Goal: Navigation & Orientation: Find specific page/section

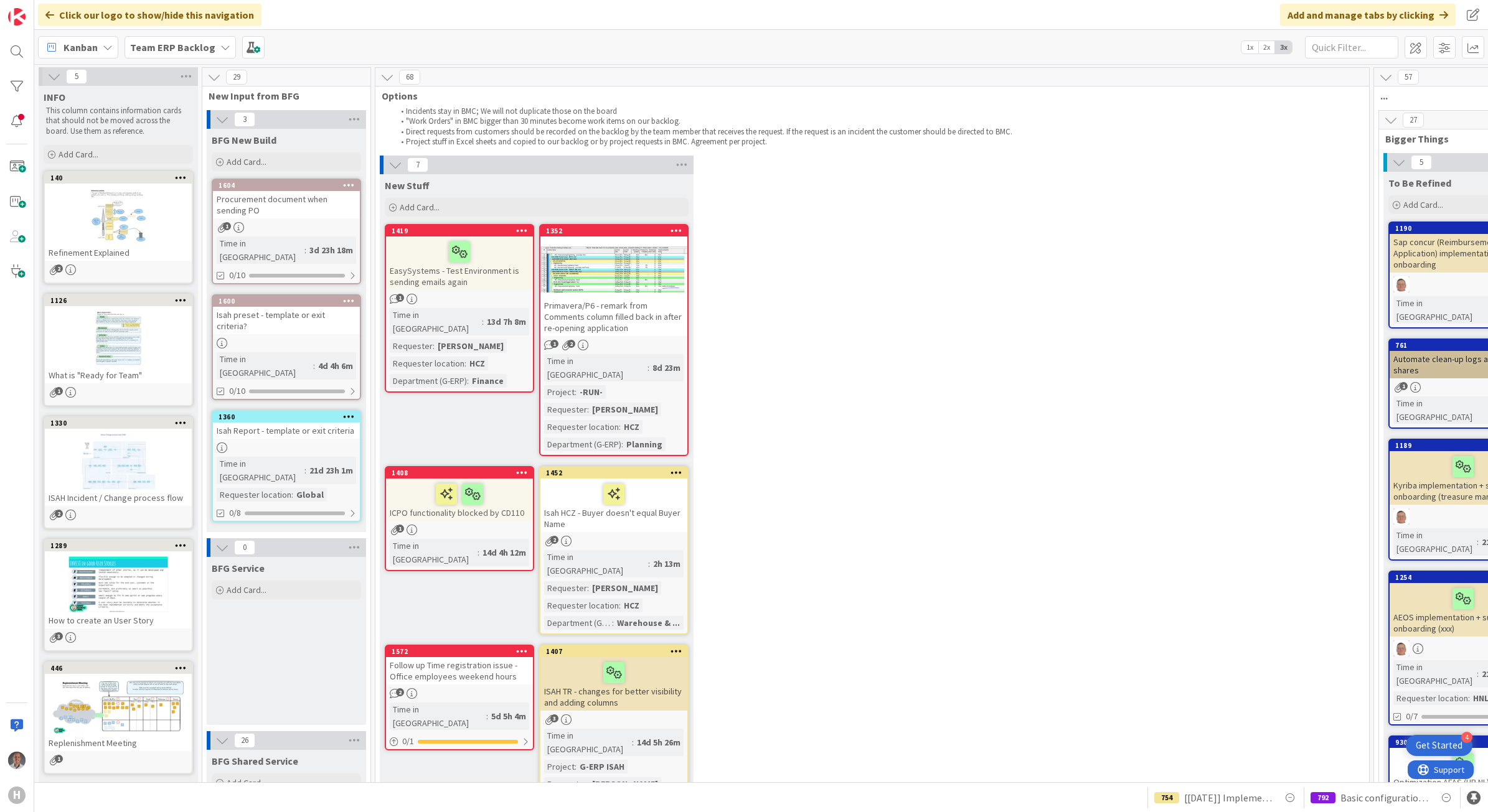
click at [1022, 468] on div "7 New Stuff Add Card... 1352 Primavera/P6 - remark from Comments column filled …" at bounding box center [872, 591] width 988 height 870
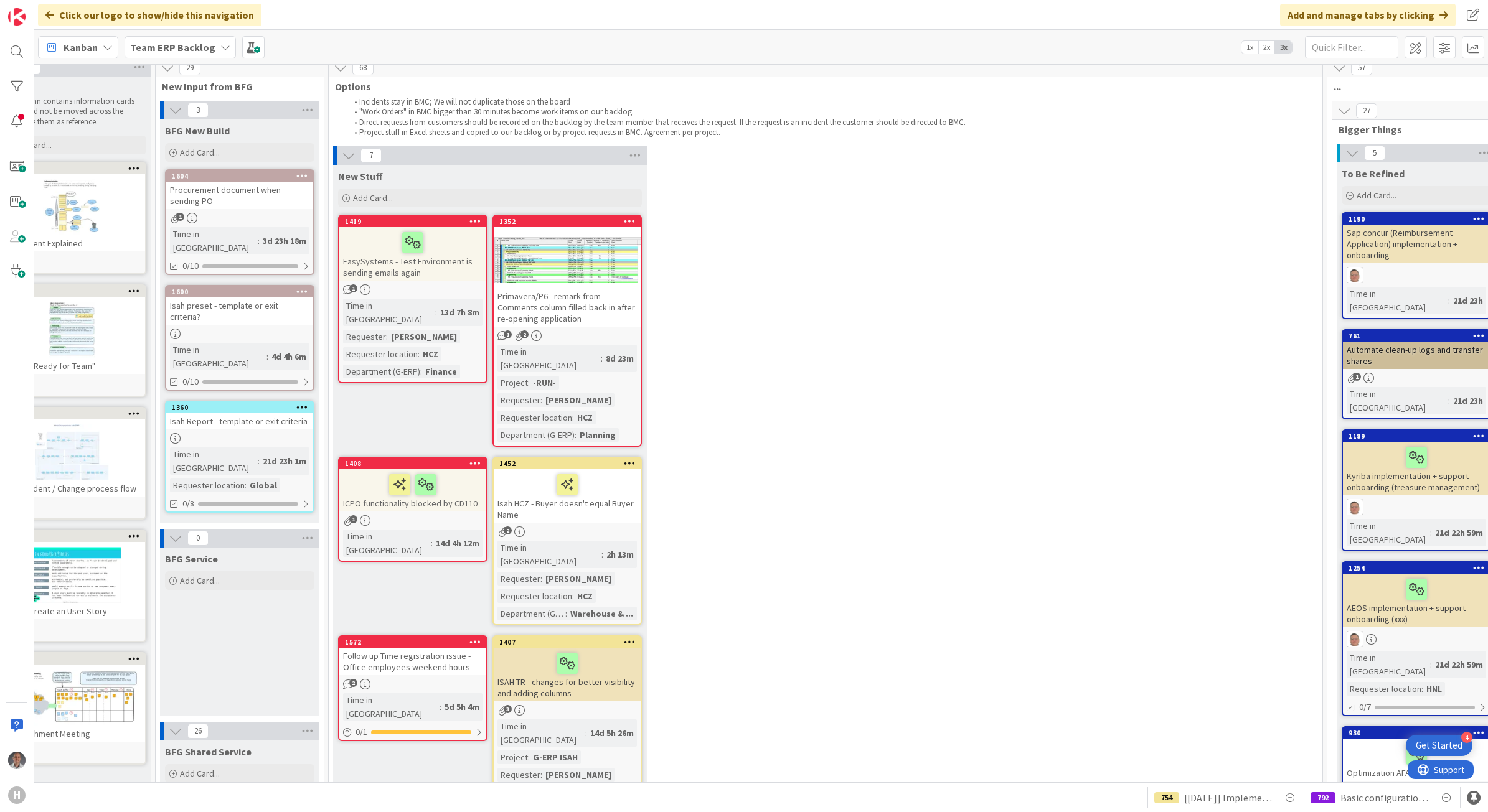
scroll to position [0, 47]
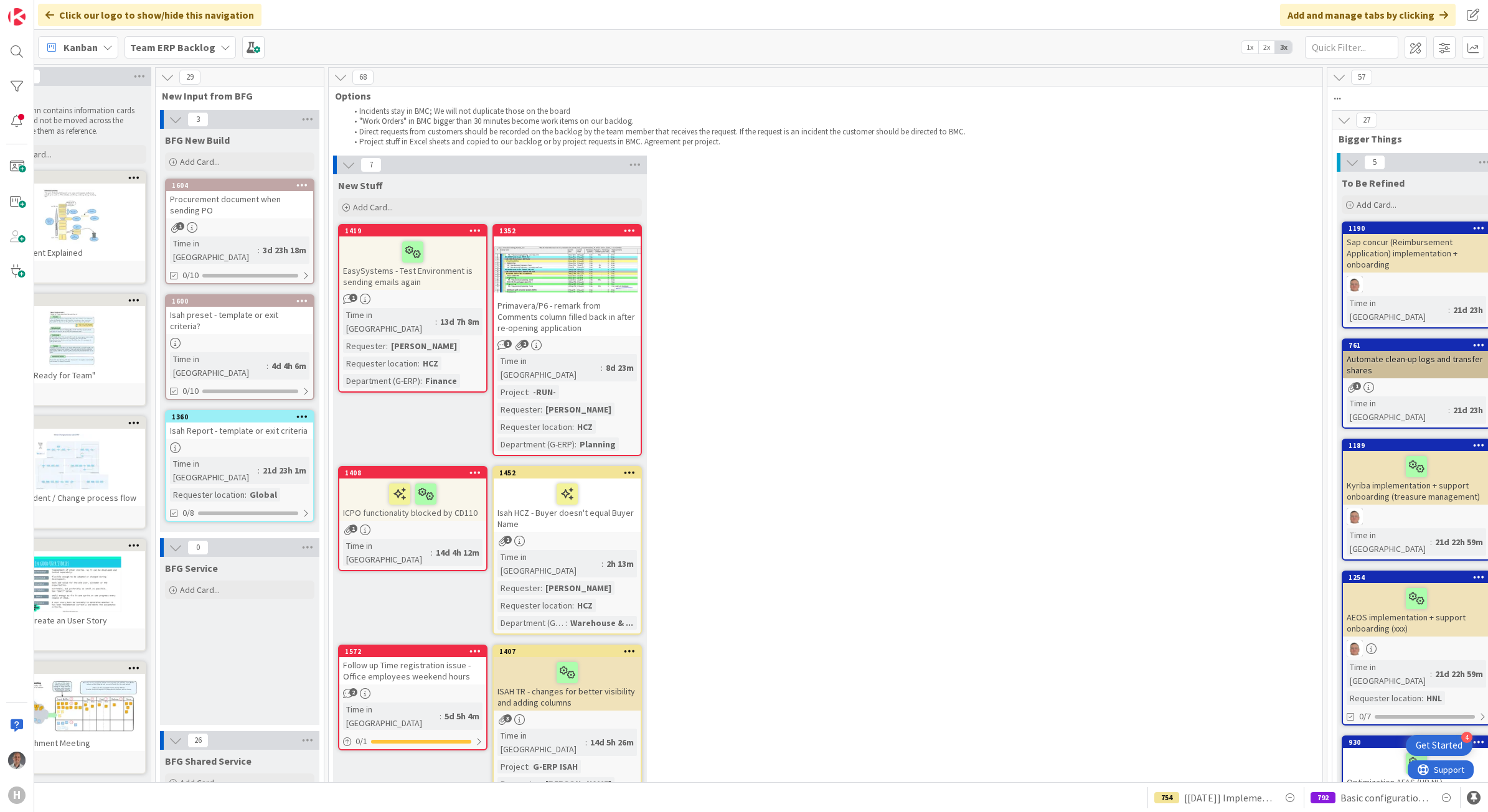
drag, startPoint x: 769, startPoint y: 783, endPoint x: 763, endPoint y: 778, distance: 7.8
click at [766, 781] on div "Click our logo to show/hide this navigation Add and manage tabs by clicking Kan…" at bounding box center [761, 406] width 1453 height 812
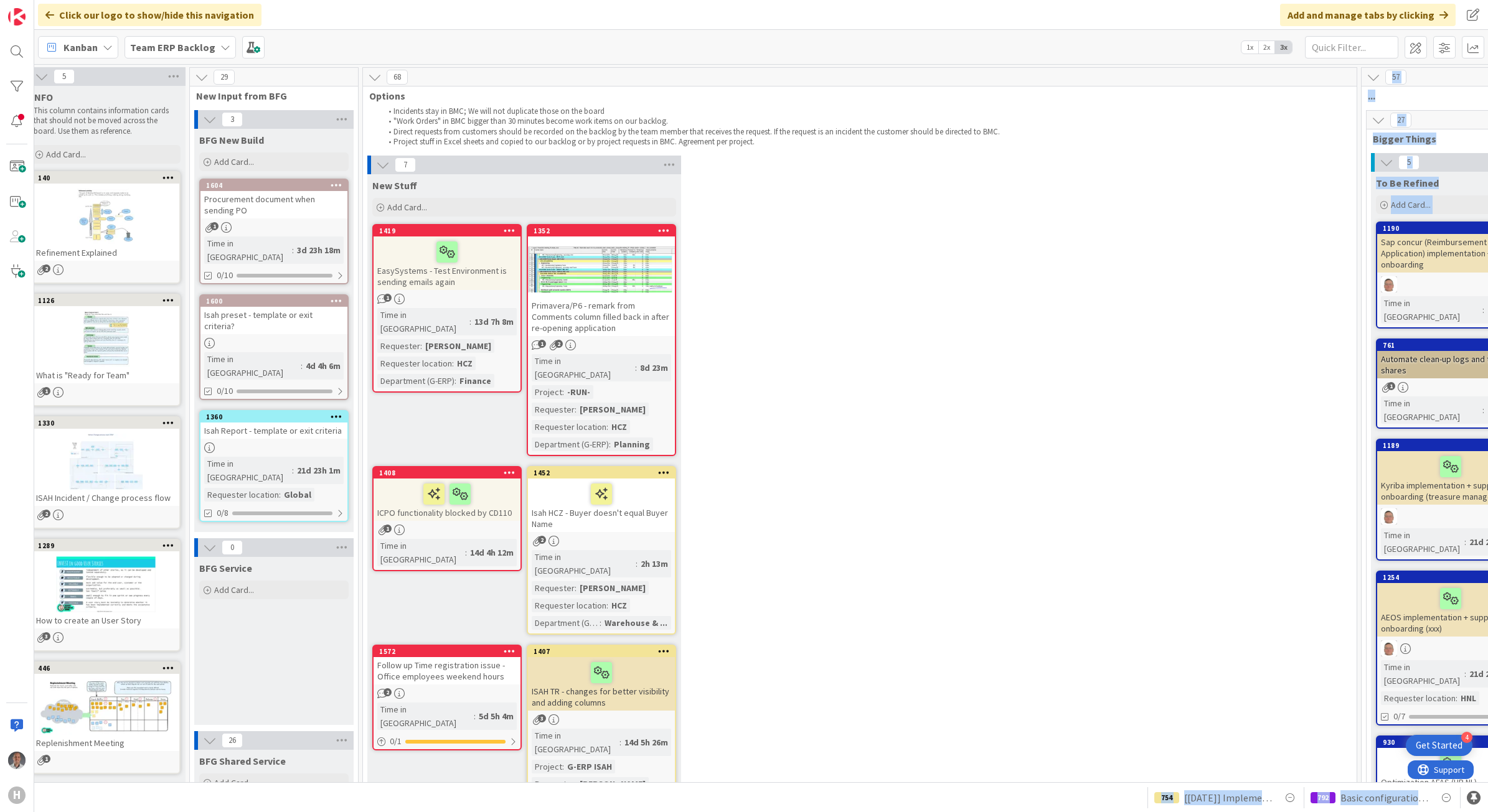
scroll to position [0, 0]
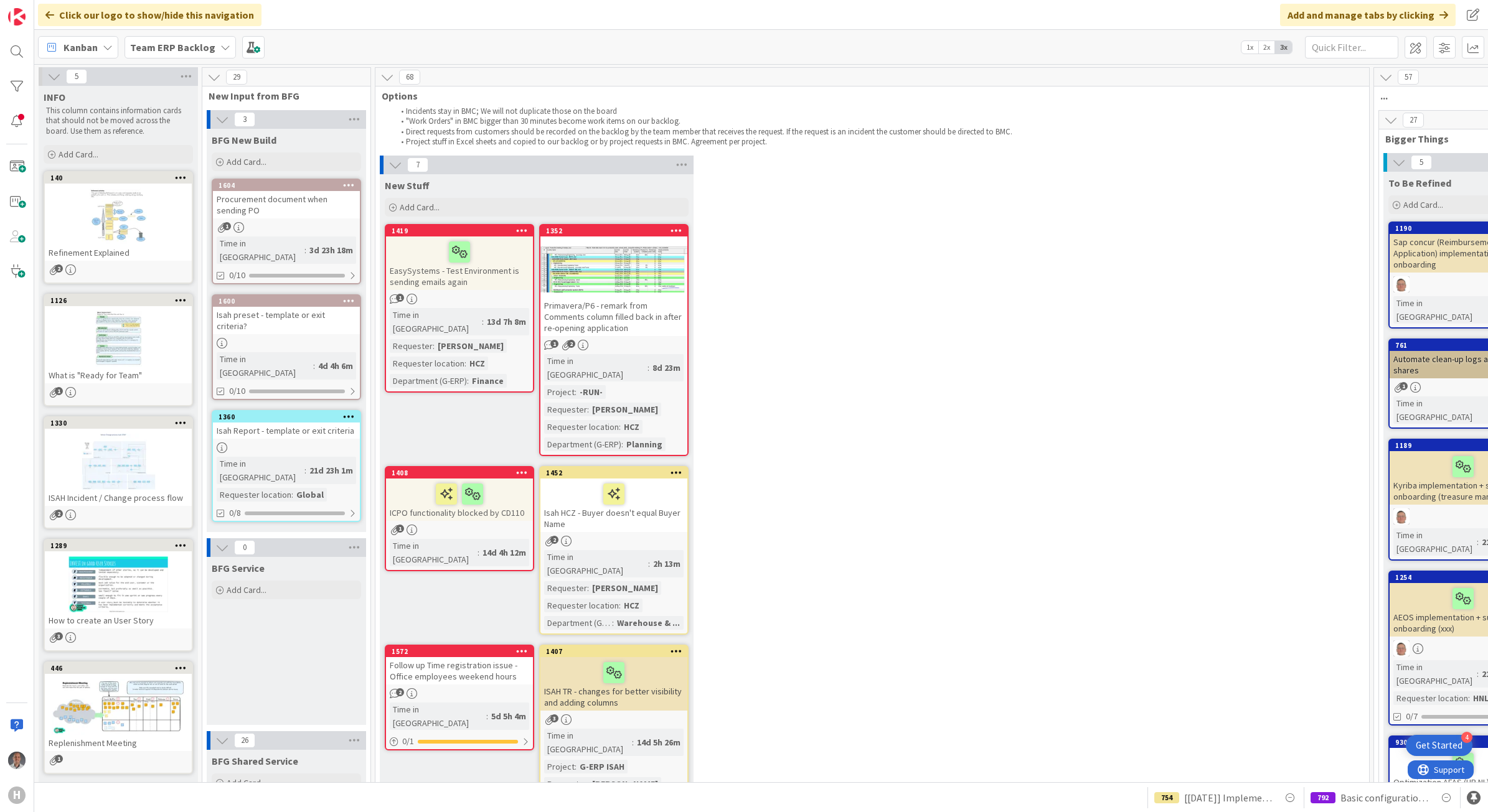
click at [900, 407] on div "7 New Stuff Add Card... 1352 Primavera/P6 - remark from Comments column filled …" at bounding box center [872, 591] width 988 height 870
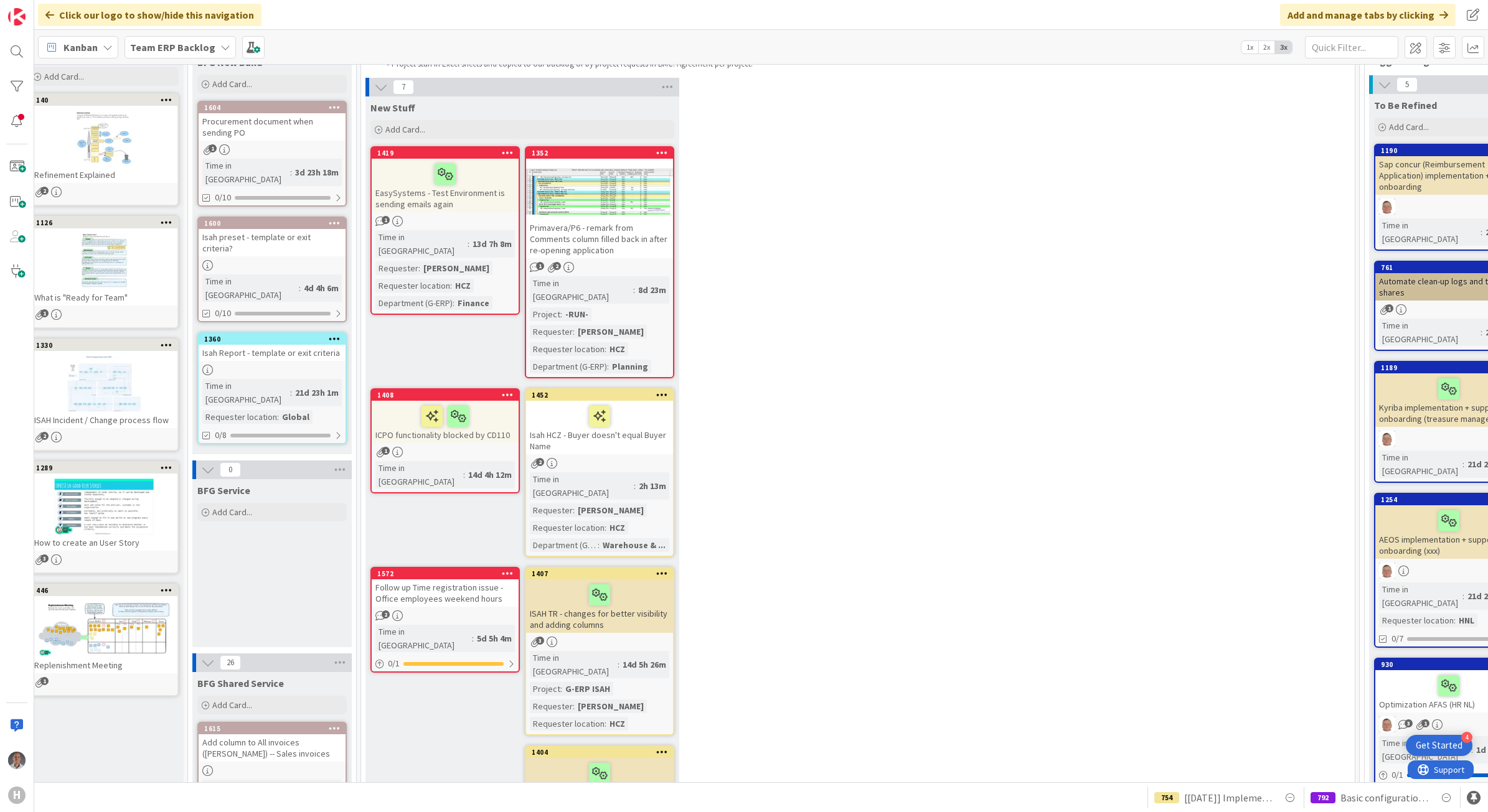
scroll to position [78, 0]
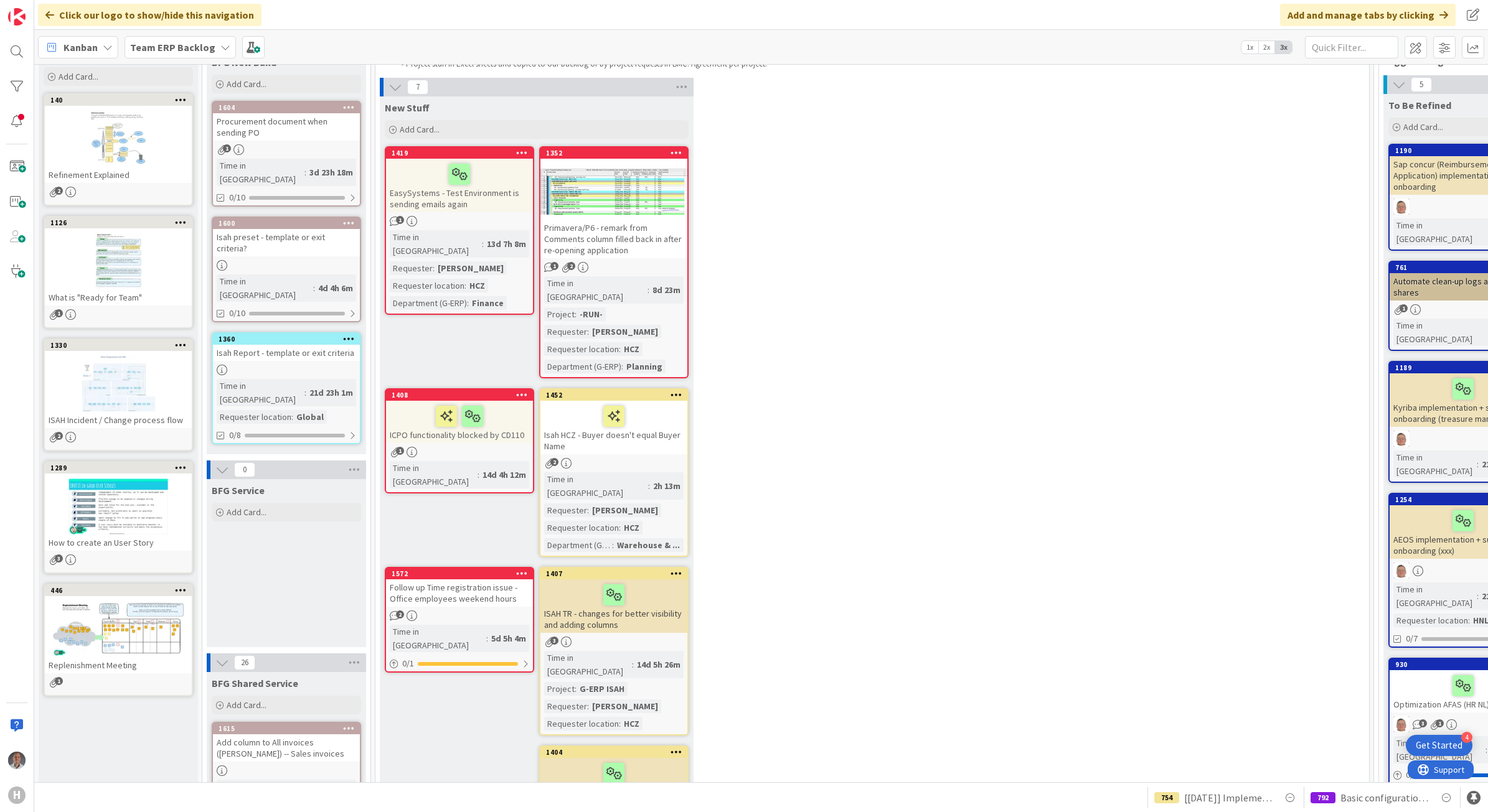
click at [518, 421] on div "ICPO functionality blocked by CD110" at bounding box center [459, 422] width 147 height 43
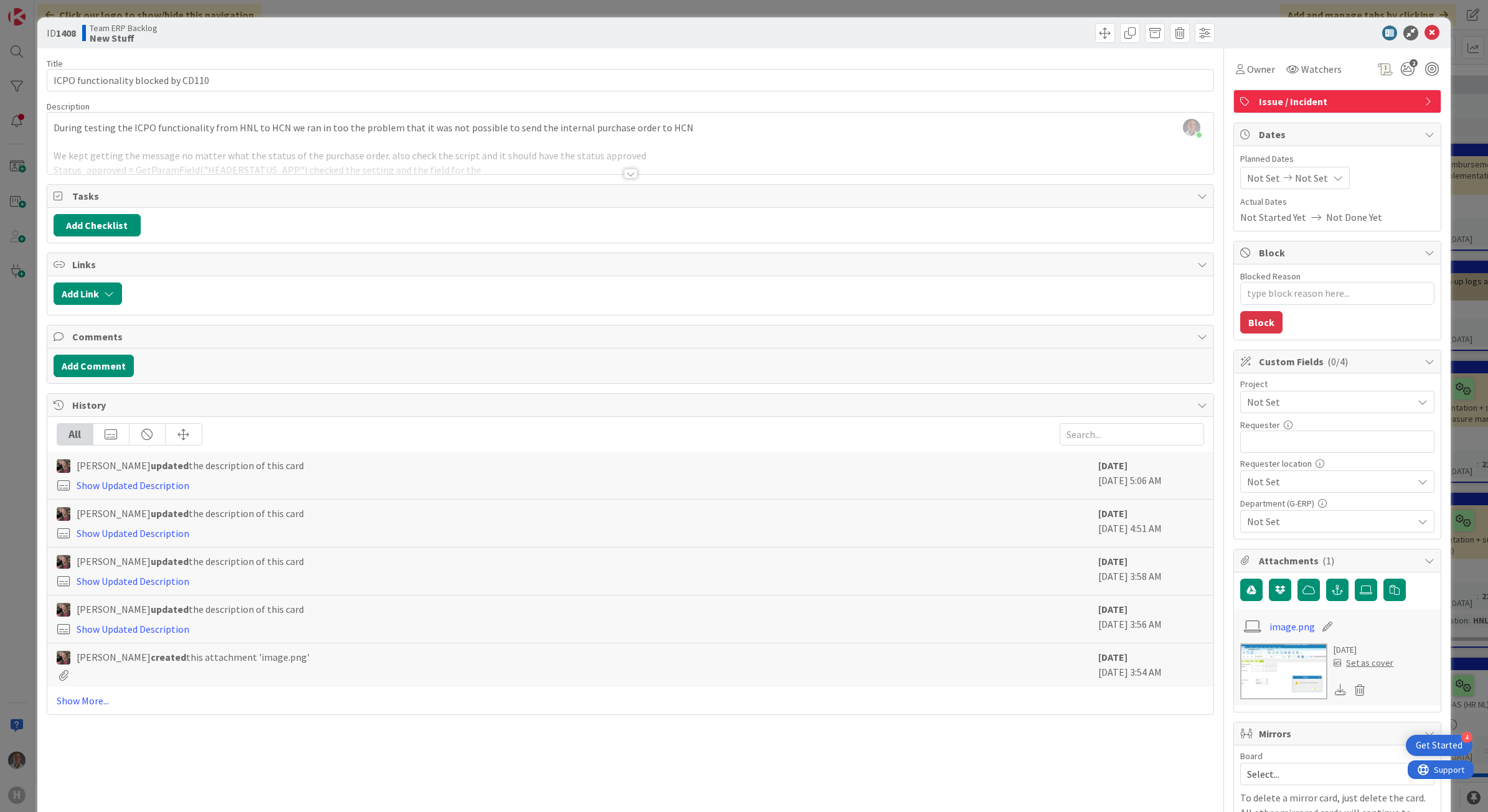
click at [623, 179] on div at bounding box center [630, 173] width 14 height 10
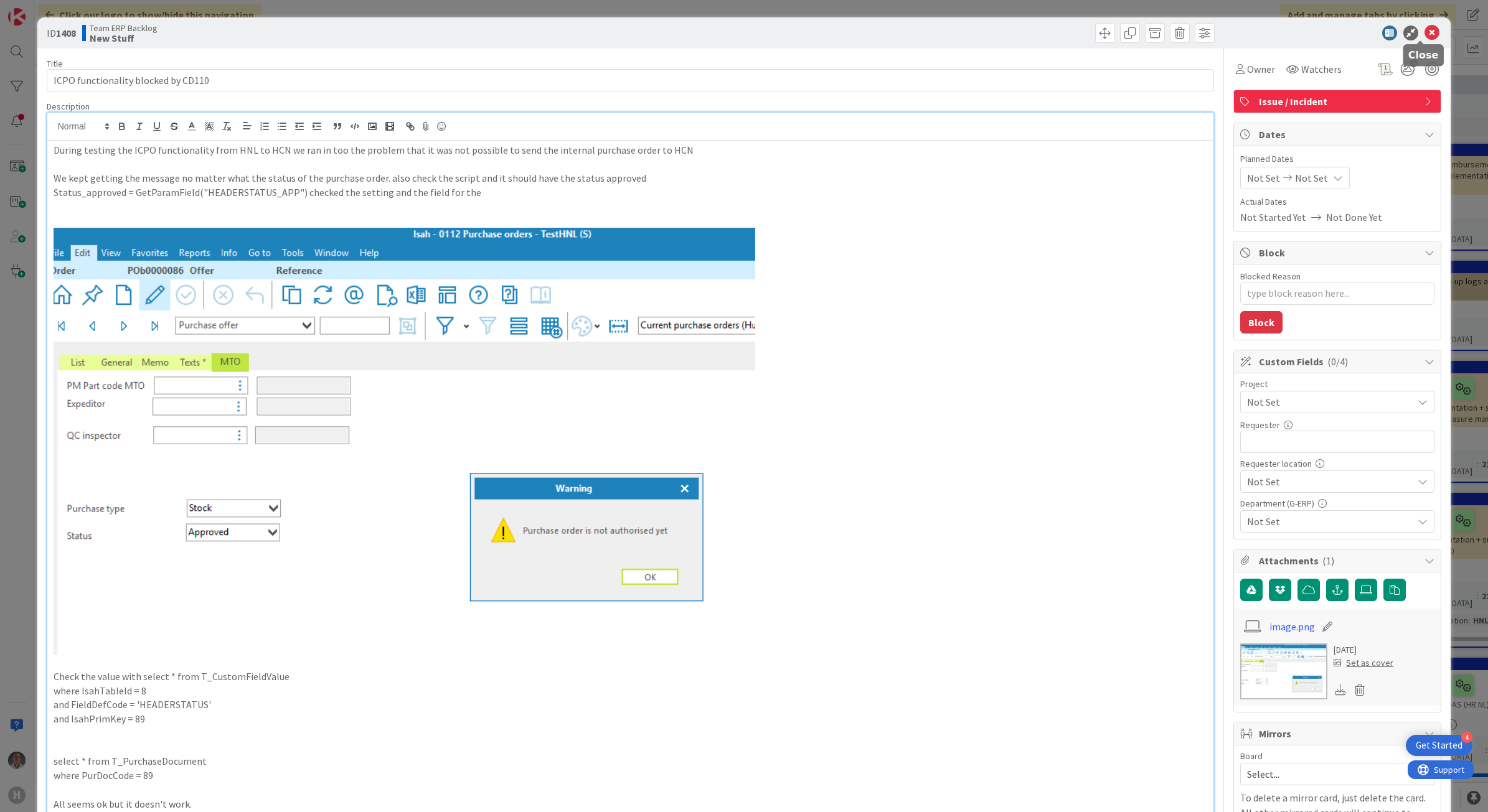
click at [1424, 29] on icon at bounding box center [1432, 33] width 15 height 15
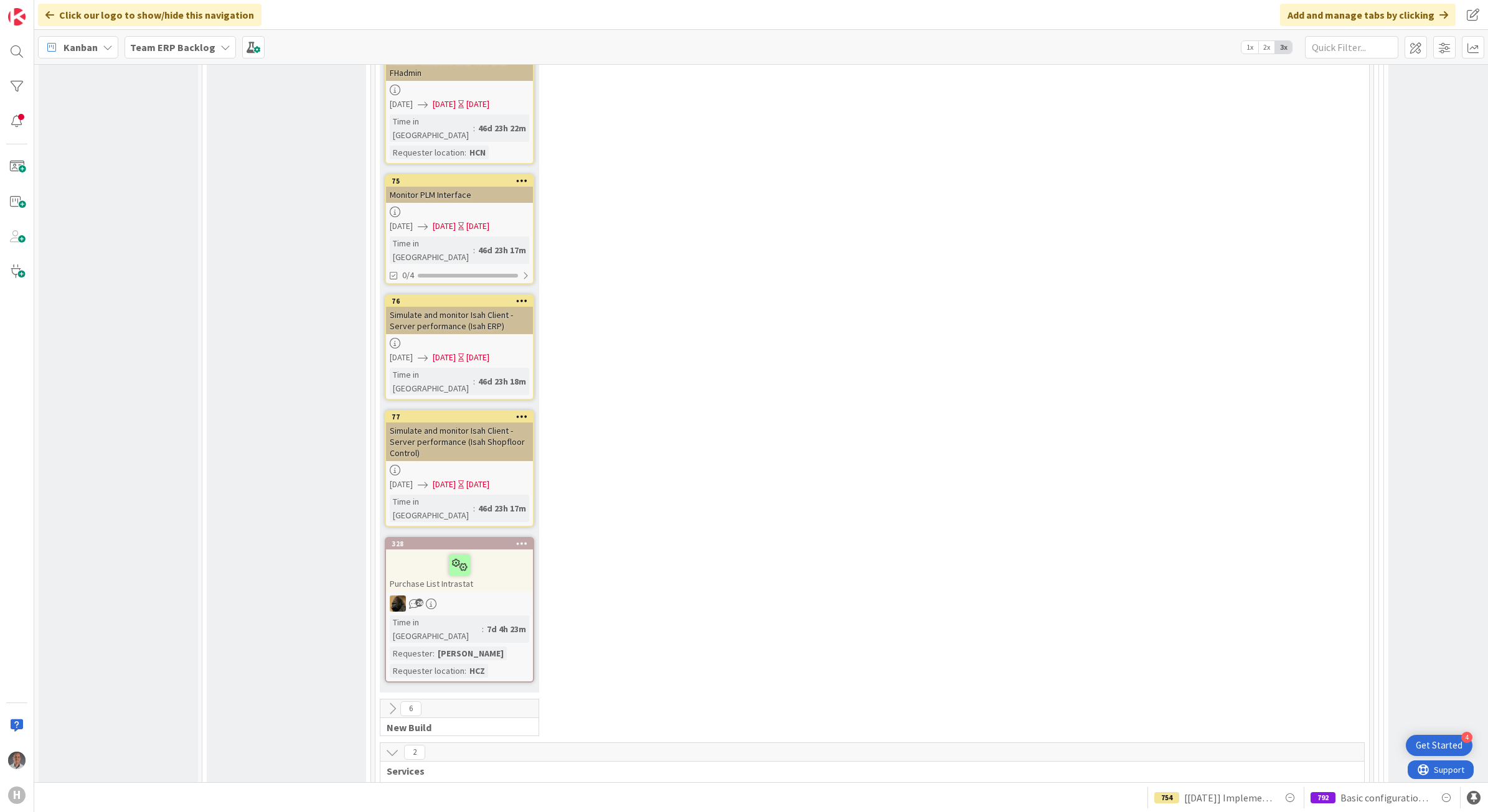
scroll to position [2878, 0]
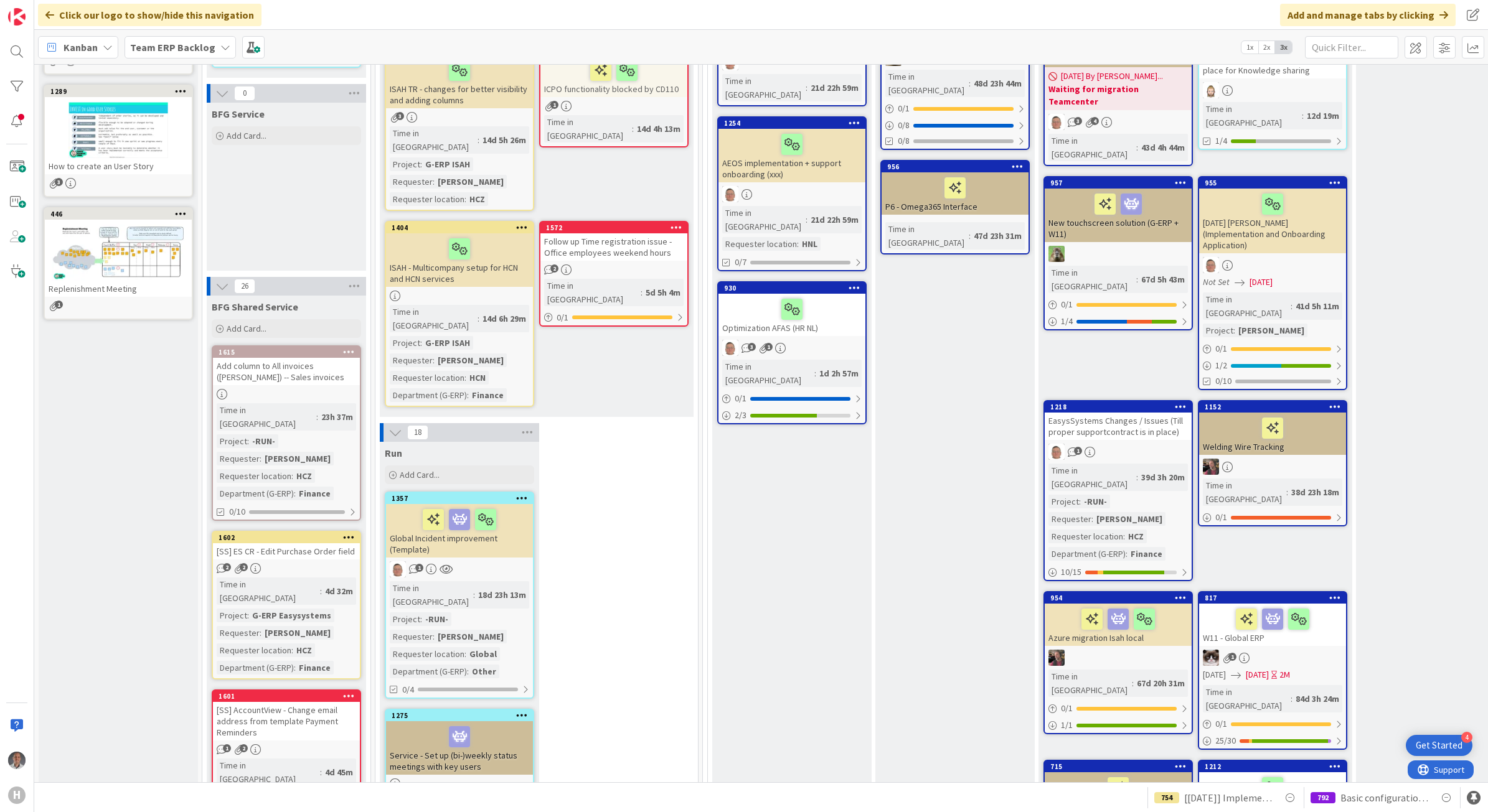
scroll to position [467, 0]
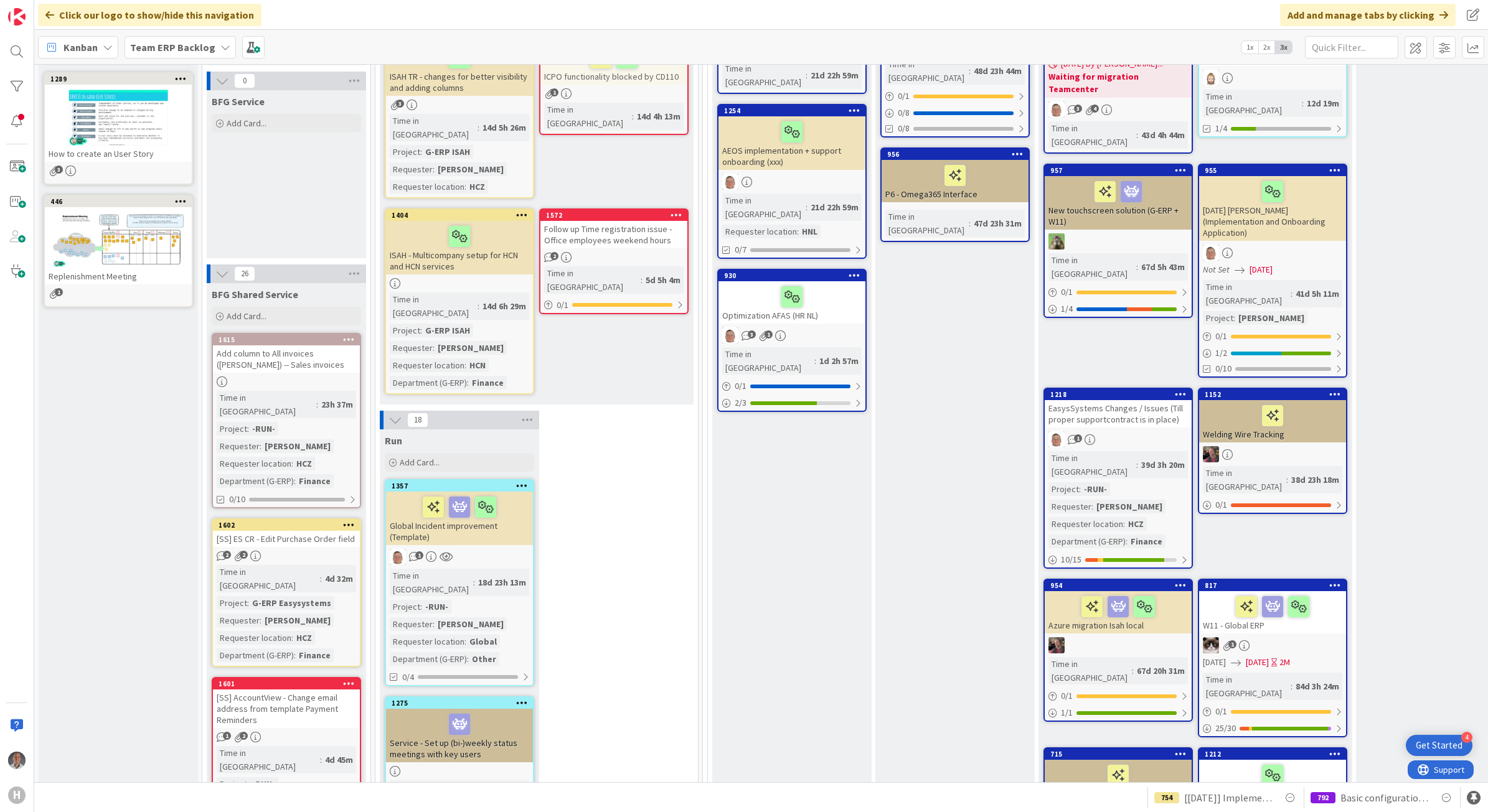
click at [515, 221] on div "ISAH - Multicompany setup for HCN and HCN services" at bounding box center [459, 247] width 147 height 53
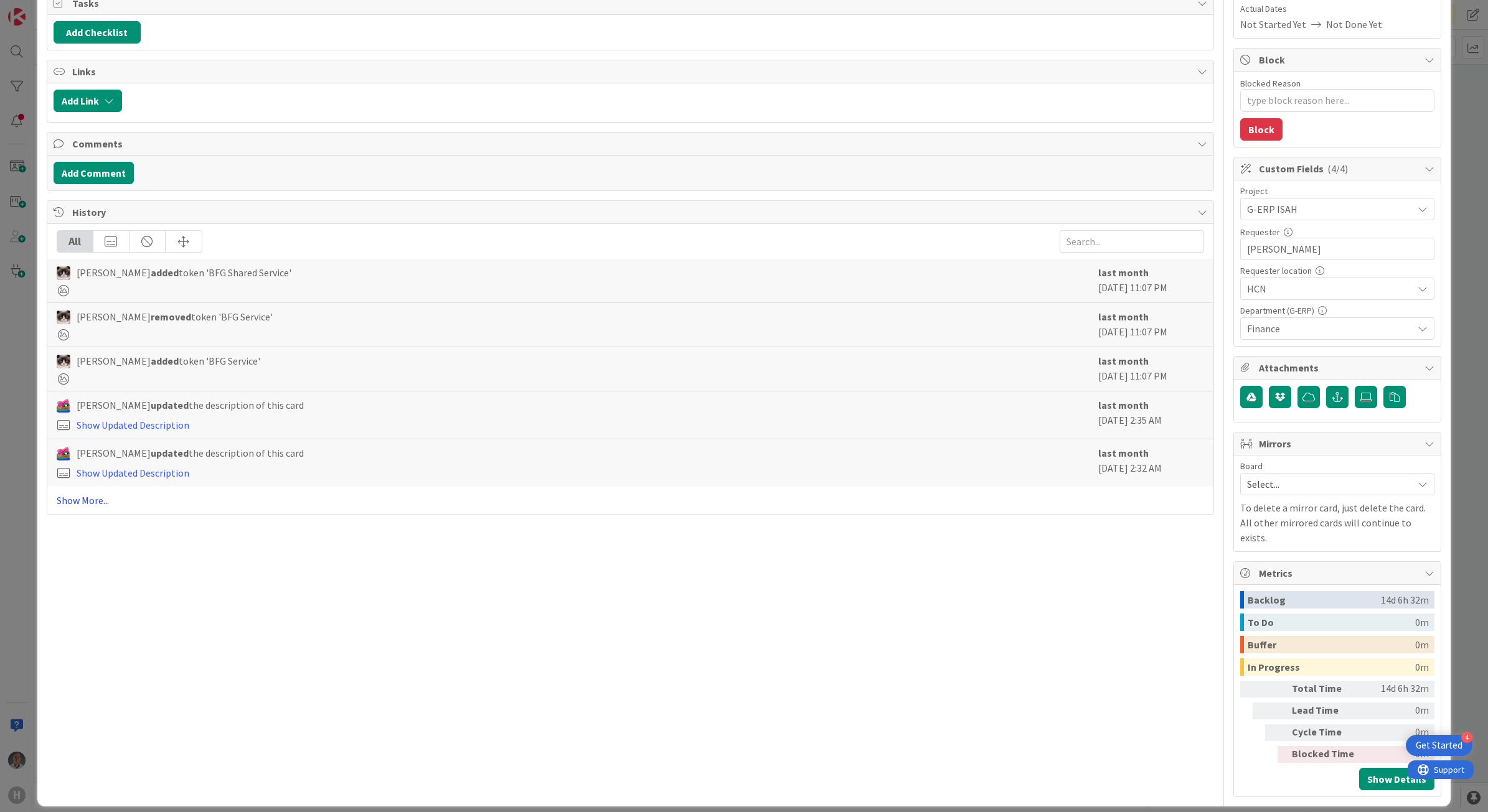
click at [83, 506] on link "Show More..." at bounding box center [631, 500] width 1148 height 15
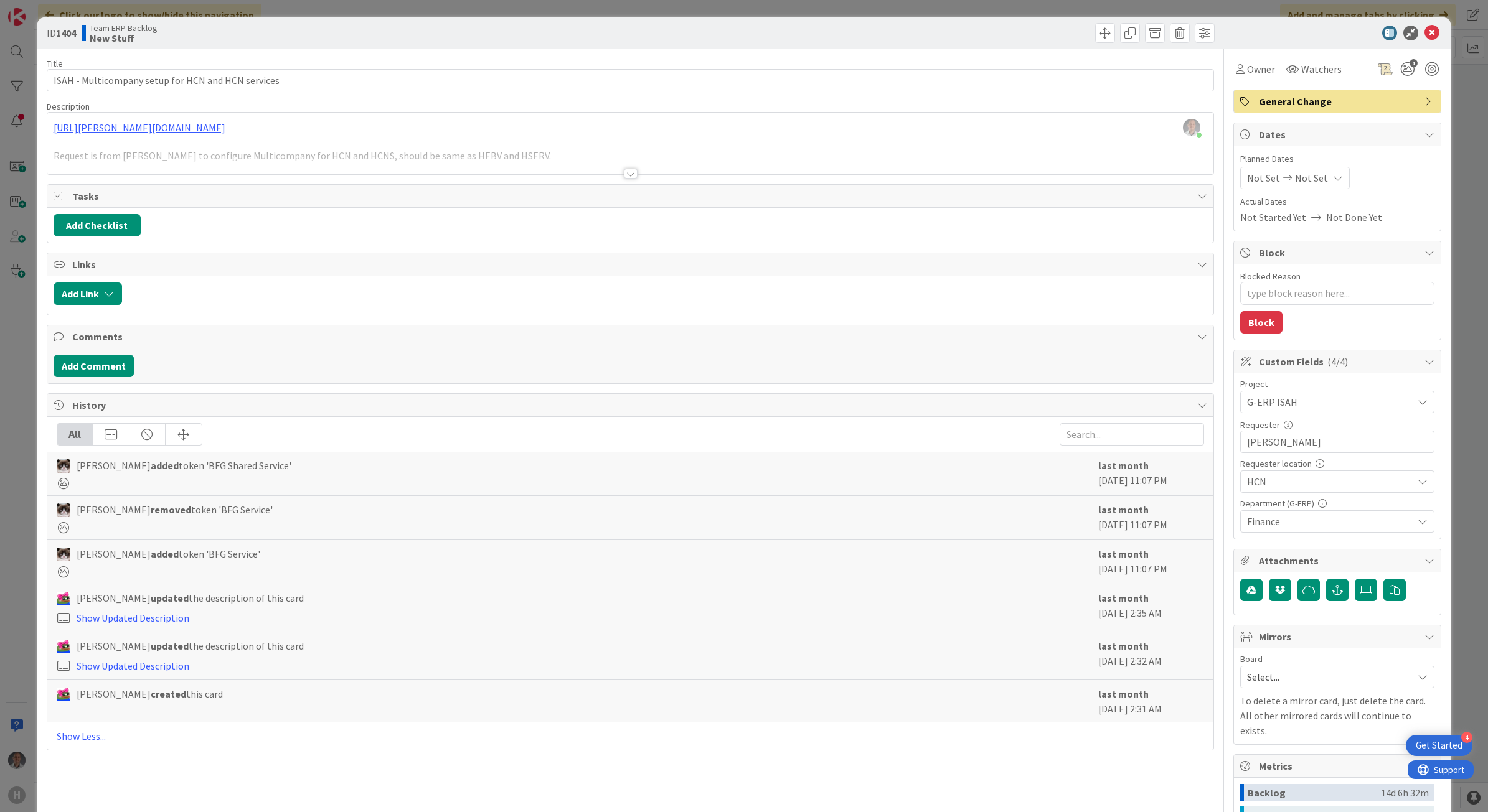
click at [632, 173] on div at bounding box center [630, 158] width 1166 height 32
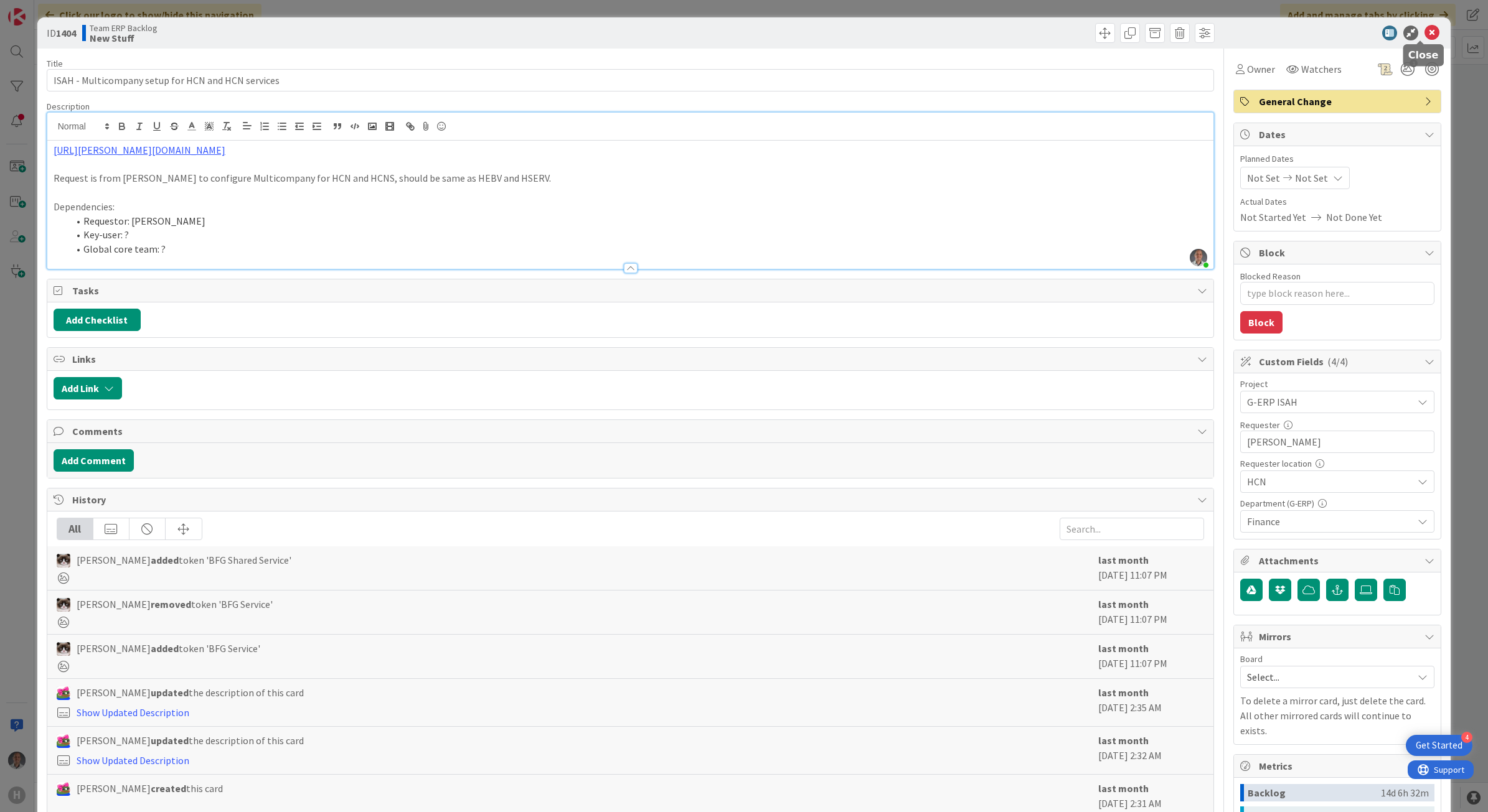
click at [1424, 31] on icon at bounding box center [1432, 33] width 15 height 15
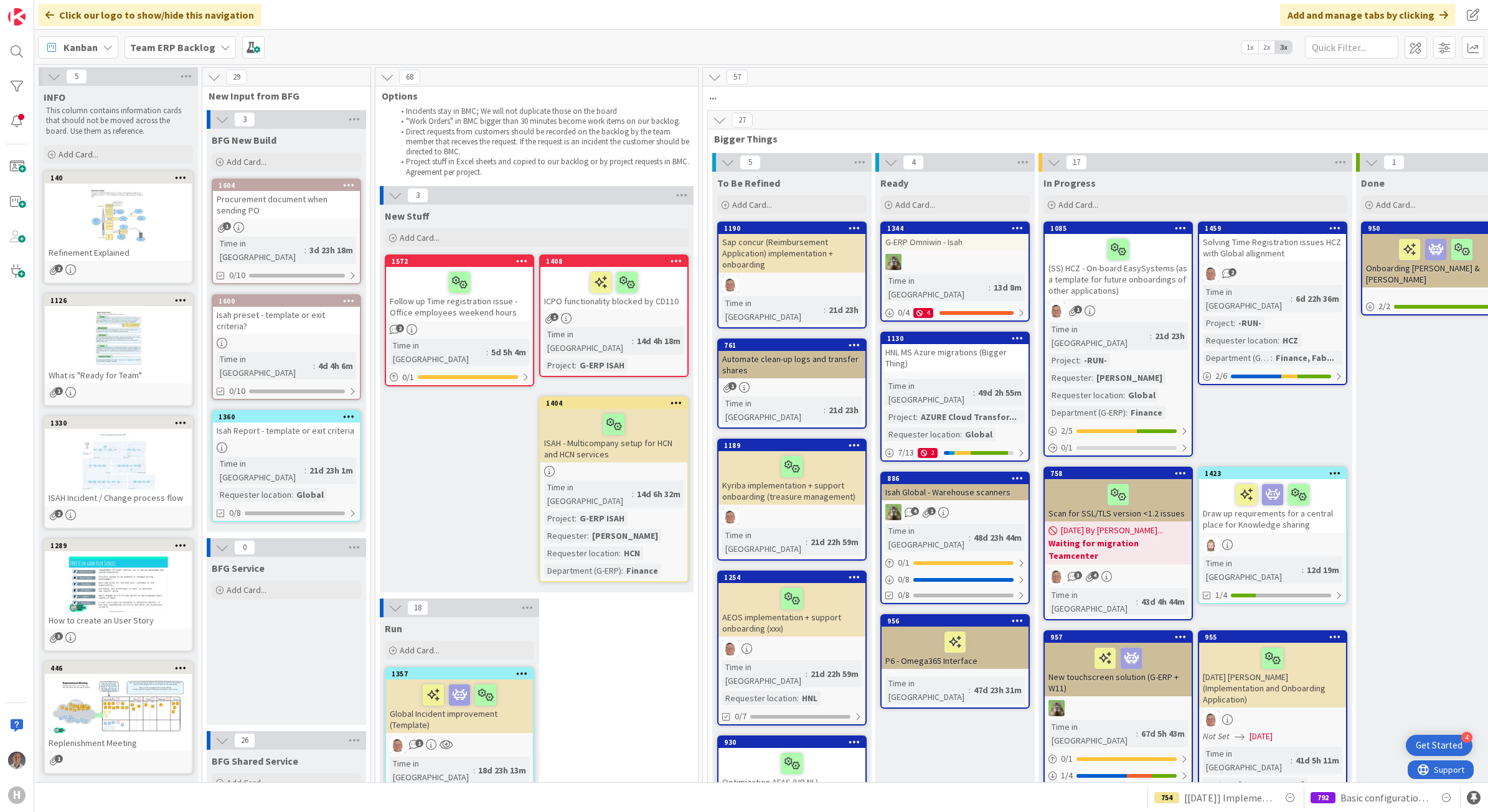
click at [182, 53] on span "Team ERP Backlog" at bounding box center [173, 47] width 85 height 15
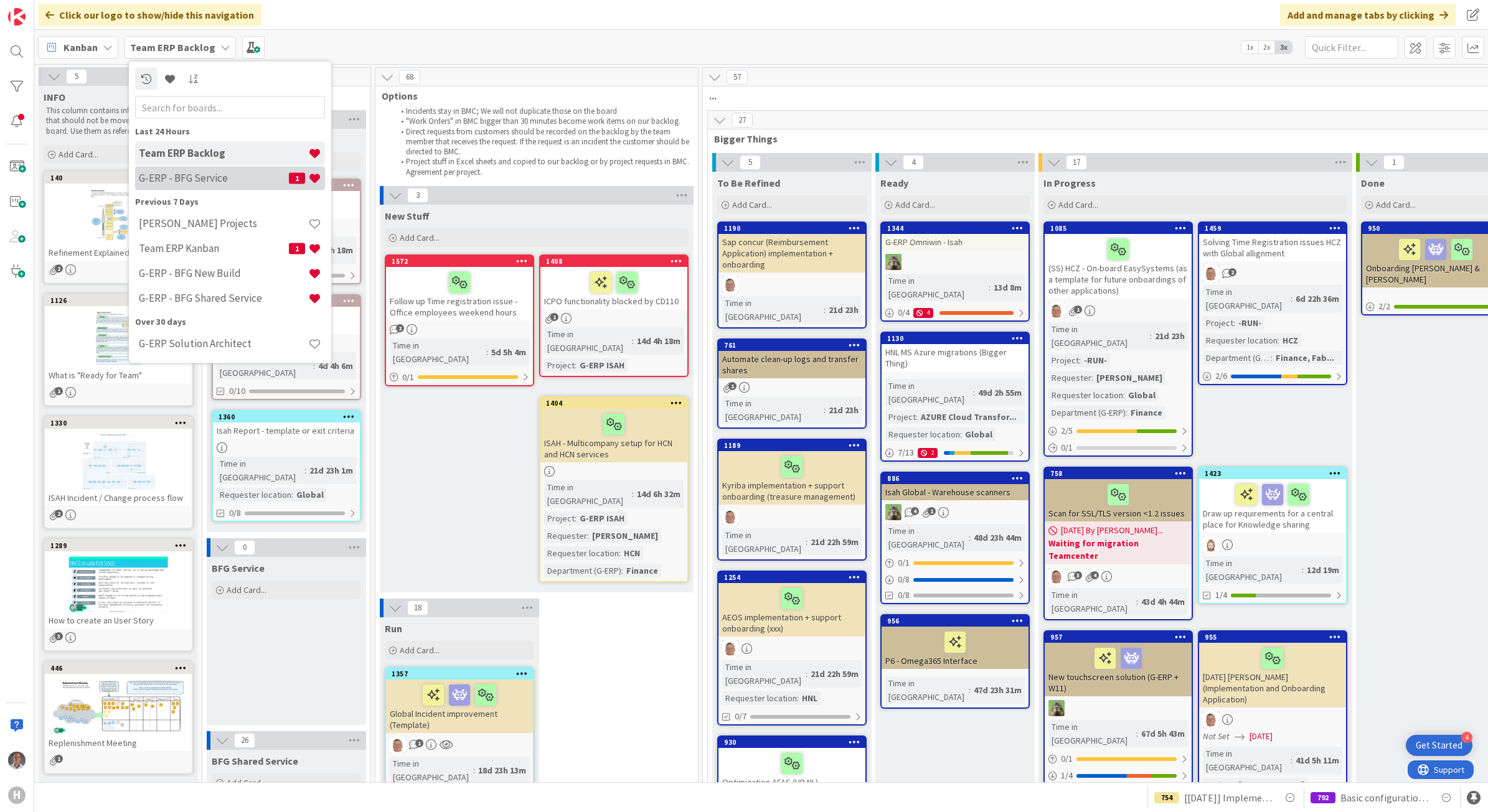
click at [190, 173] on h4 "G-ERP - BFG Service" at bounding box center [214, 178] width 150 height 12
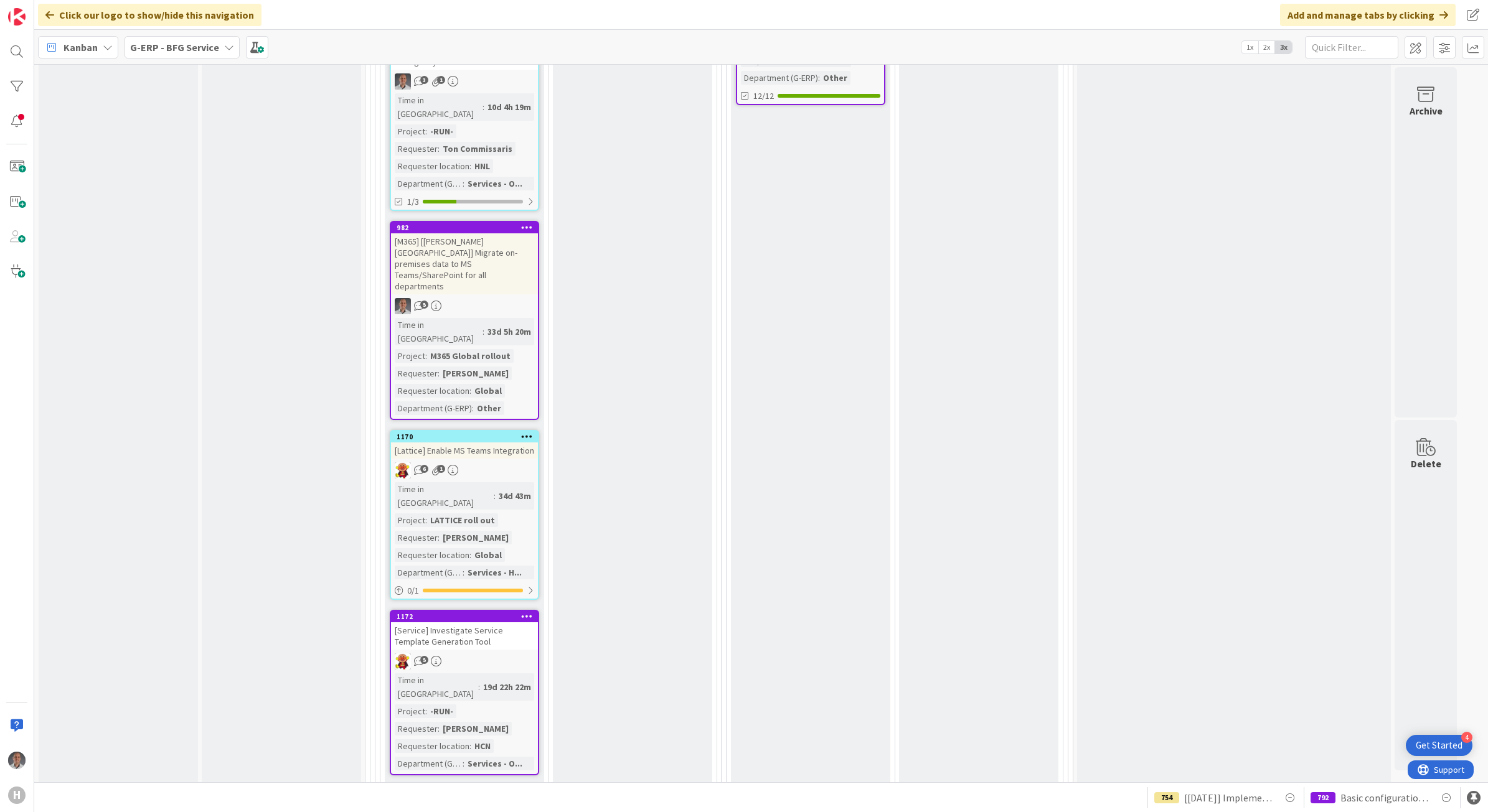
scroll to position [1711, 0]
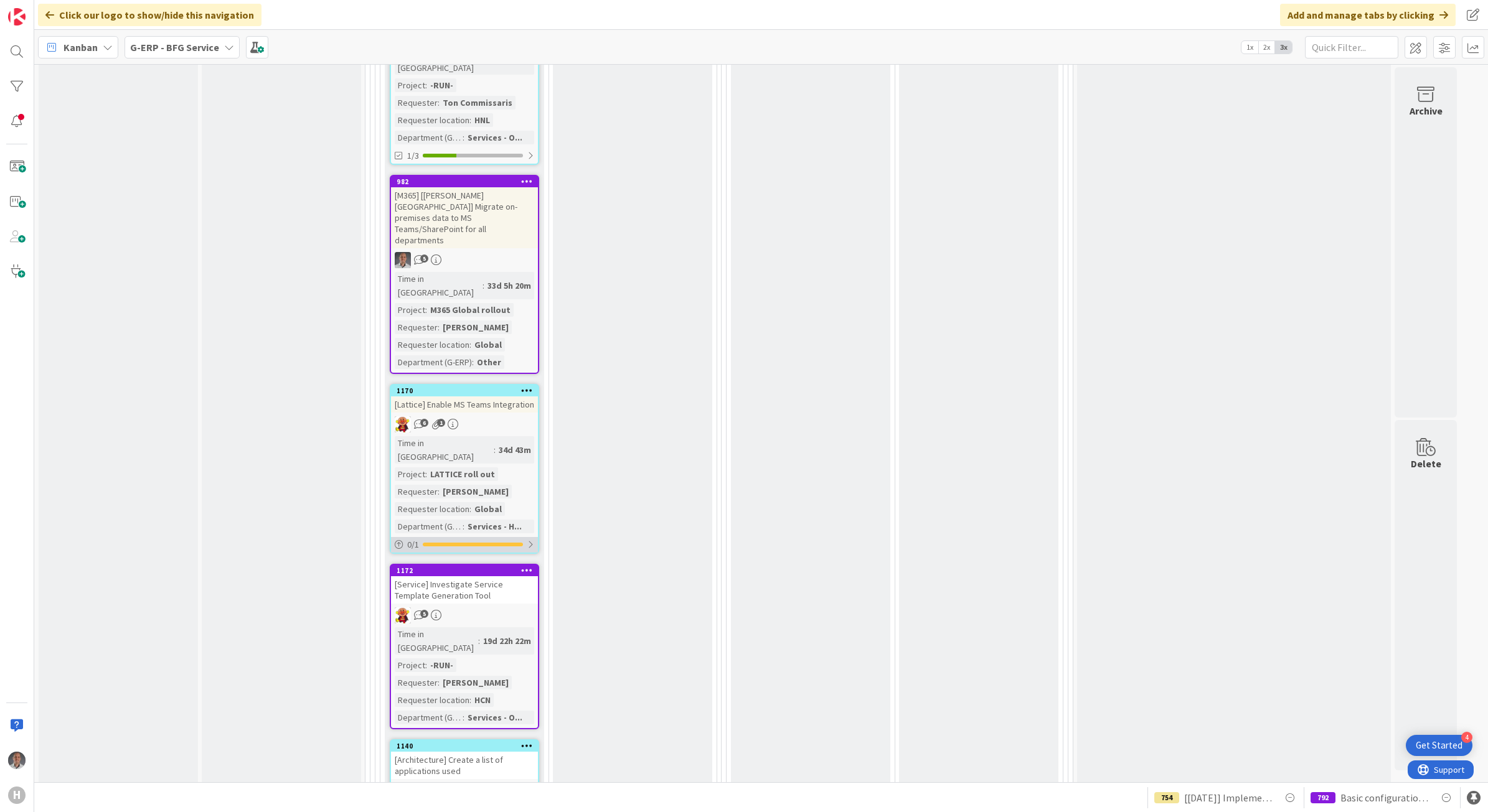
click at [531, 539] on div at bounding box center [530, 544] width 7 height 10
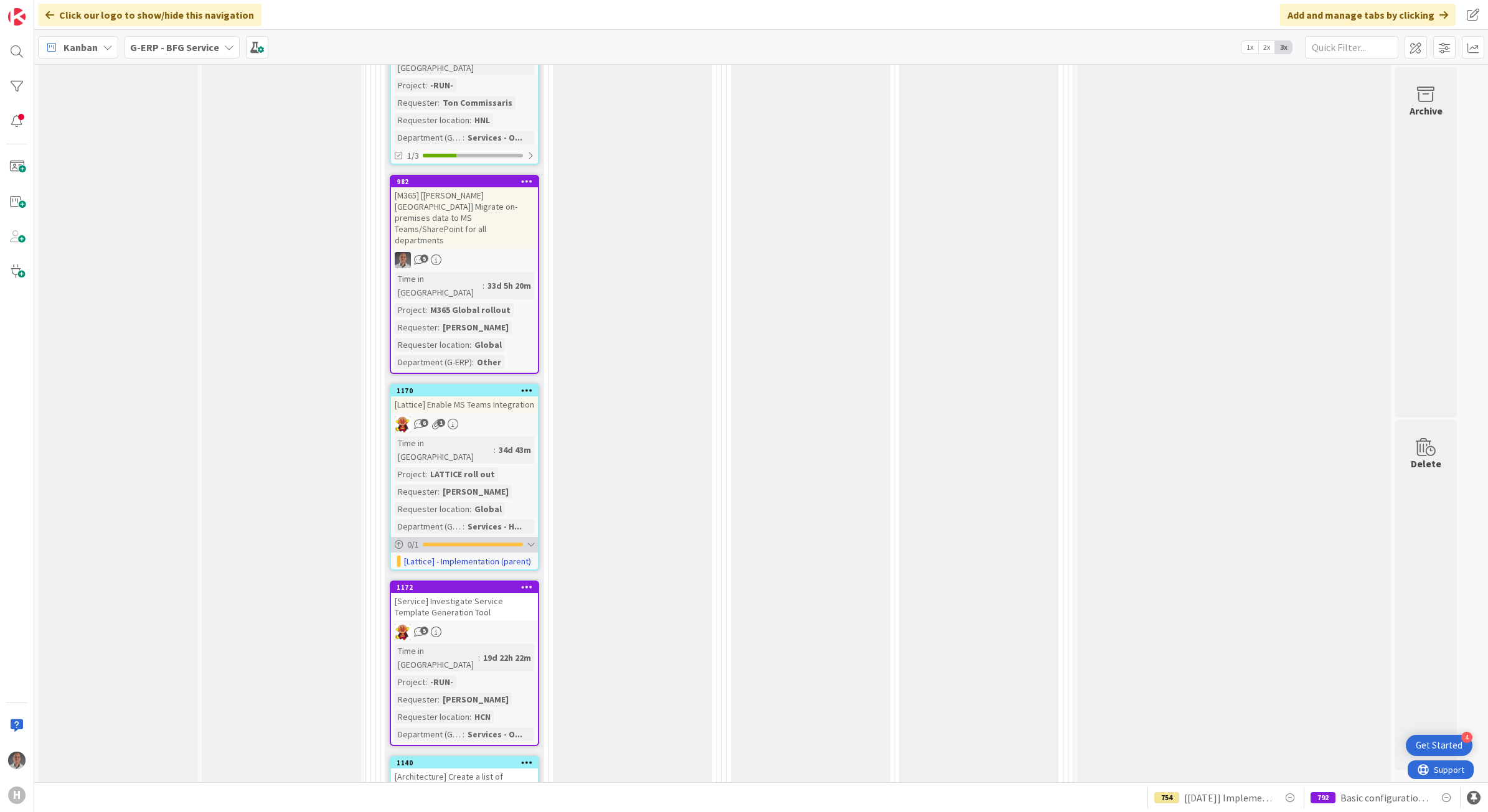
click at [533, 539] on div at bounding box center [530, 544] width 7 height 10
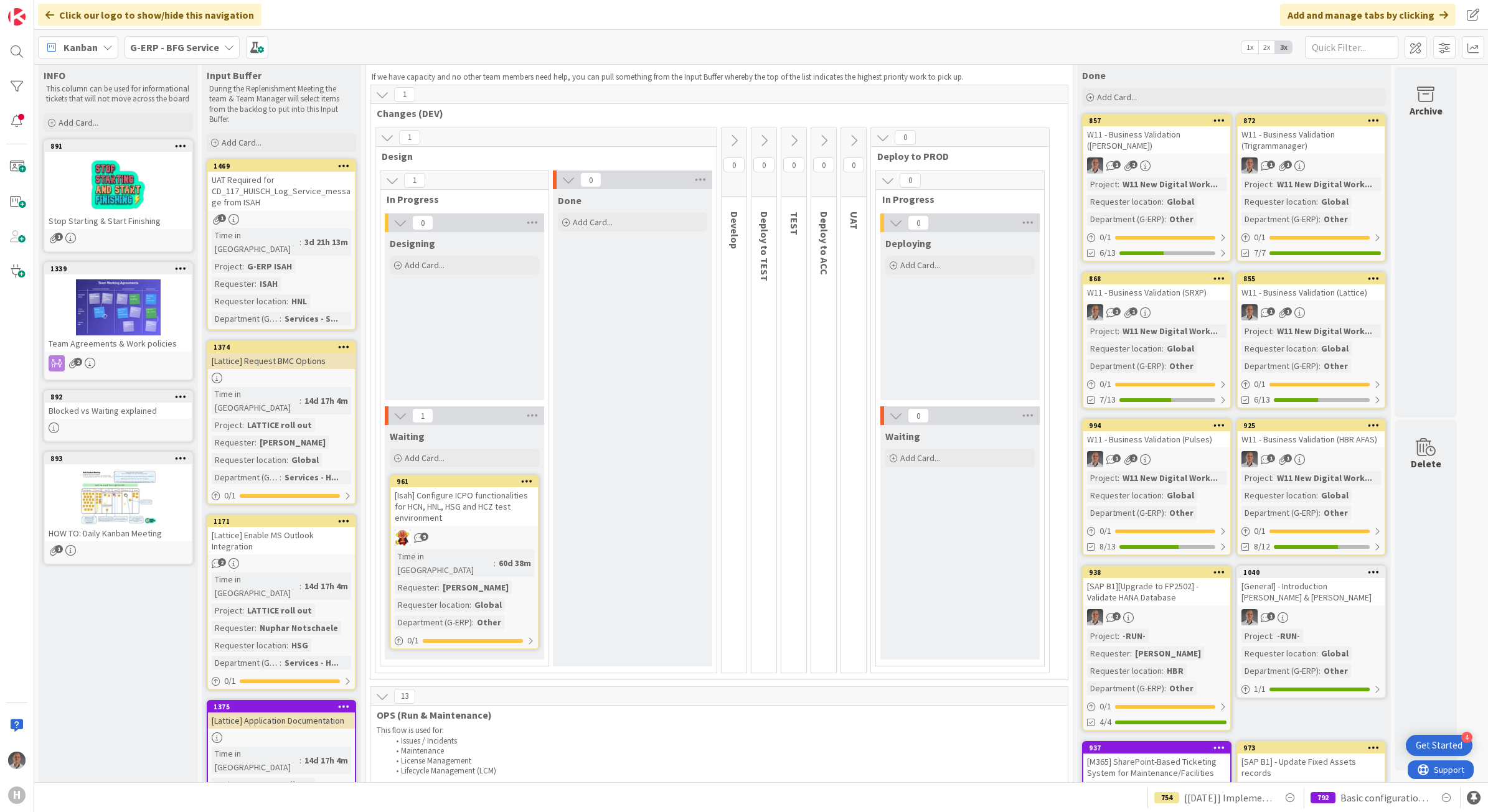
scroll to position [0, 0]
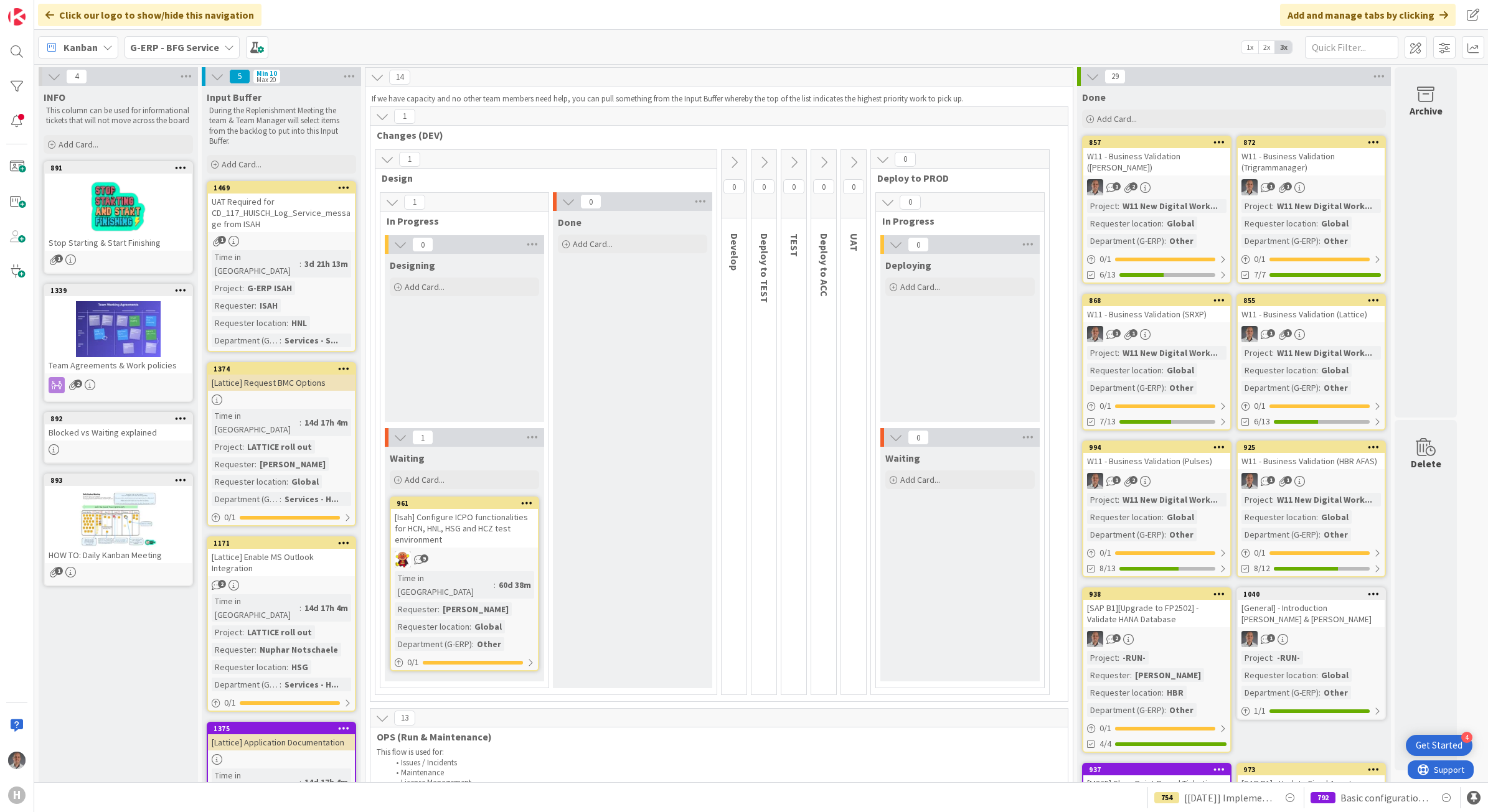
click at [491, 524] on div "[Isah] Configure ICPO functionalities for HCN, HNL, HSG and HCZ test environment" at bounding box center [464, 528] width 147 height 39
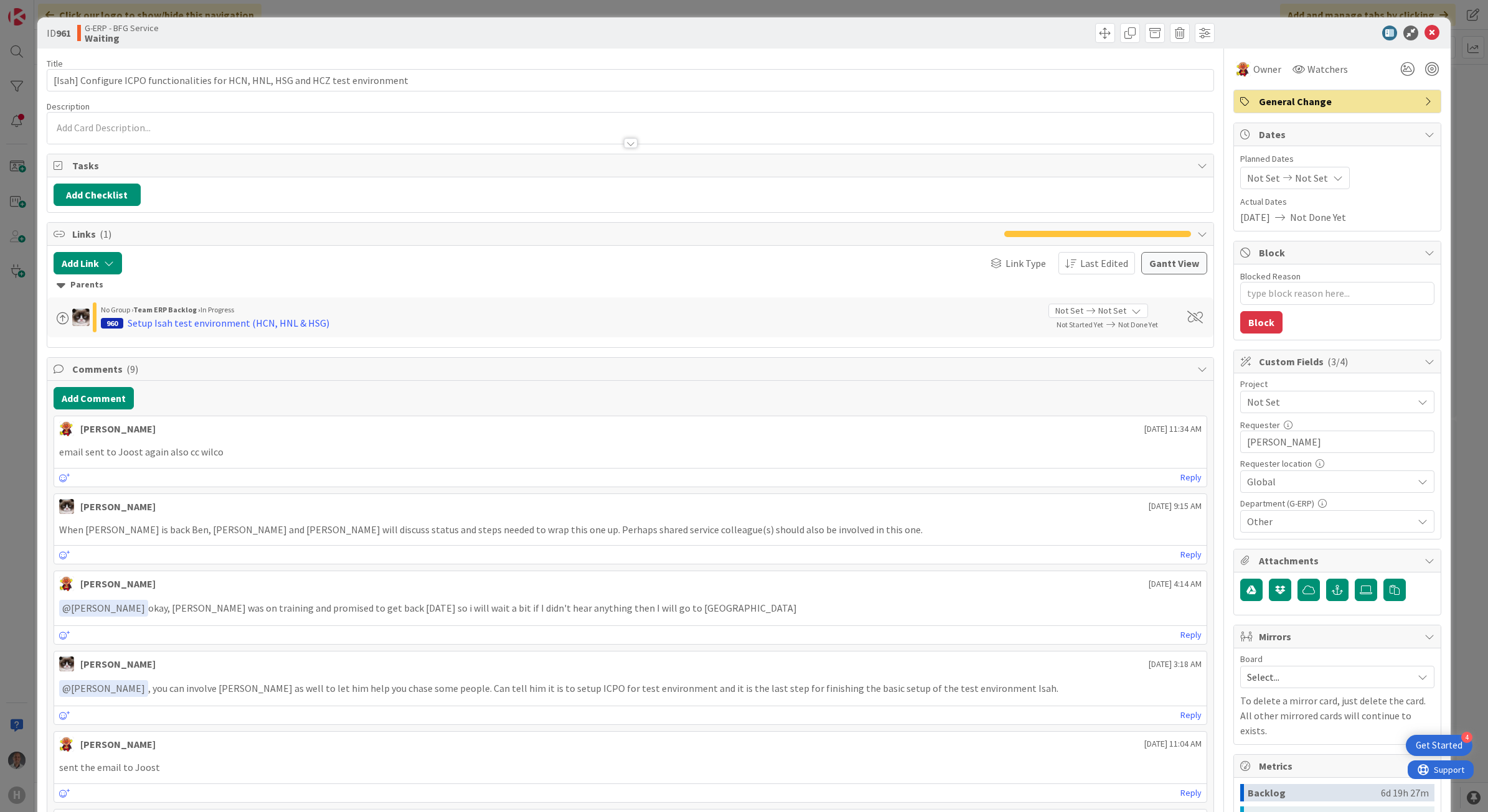
click at [623, 146] on div at bounding box center [630, 143] width 14 height 10
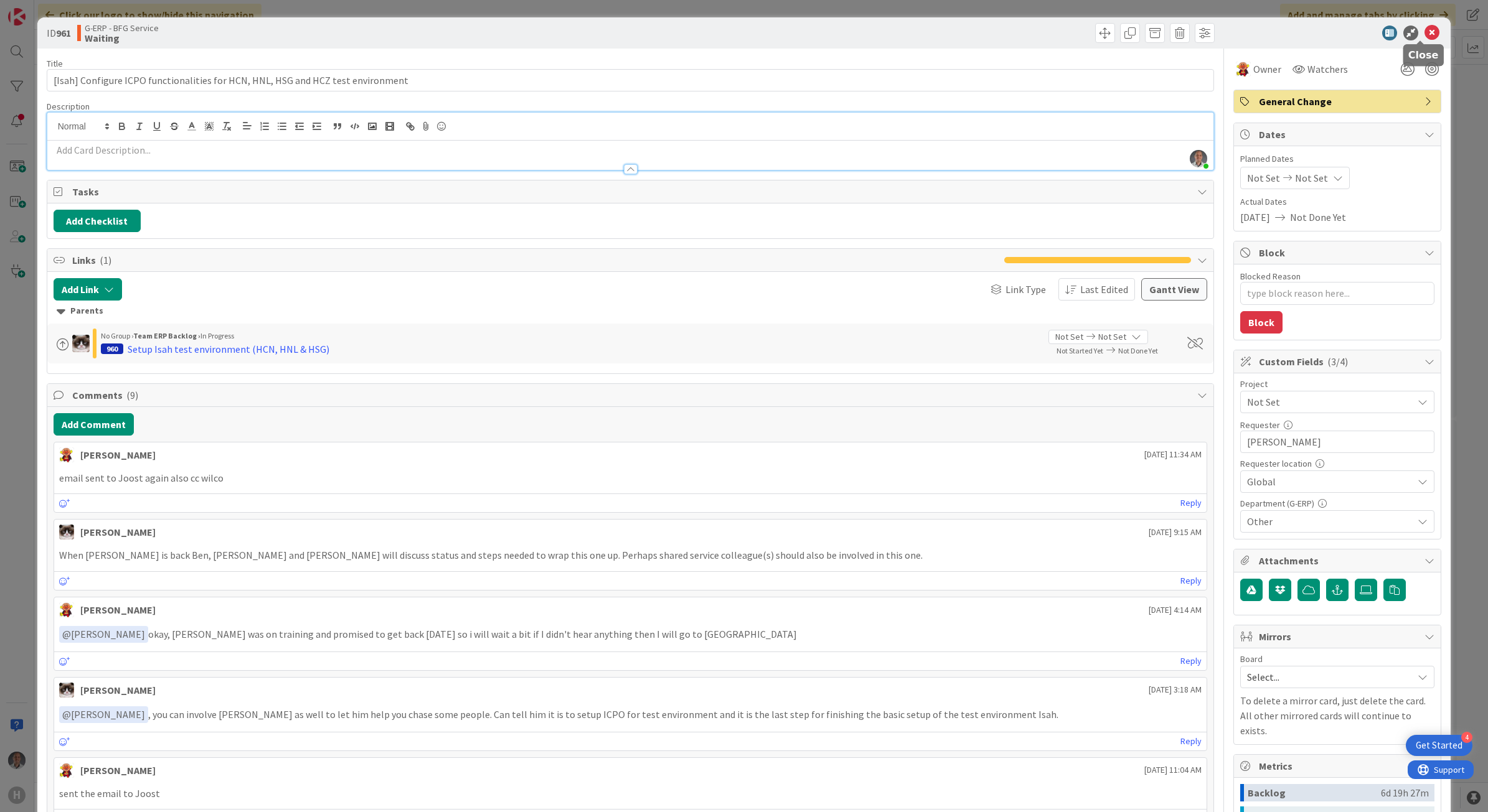
click at [1424, 31] on icon at bounding box center [1432, 33] width 15 height 15
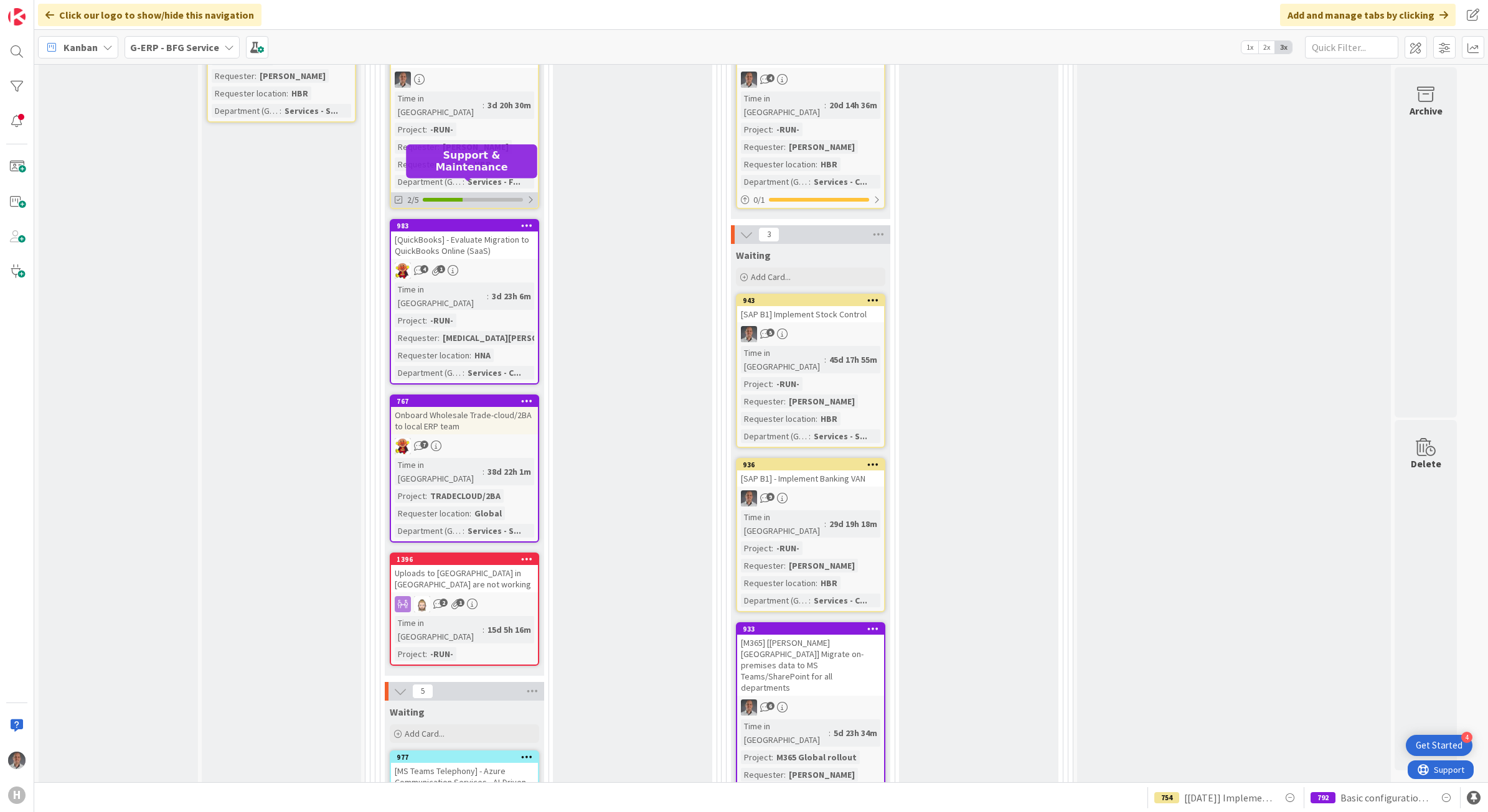
scroll to position [311, 0]
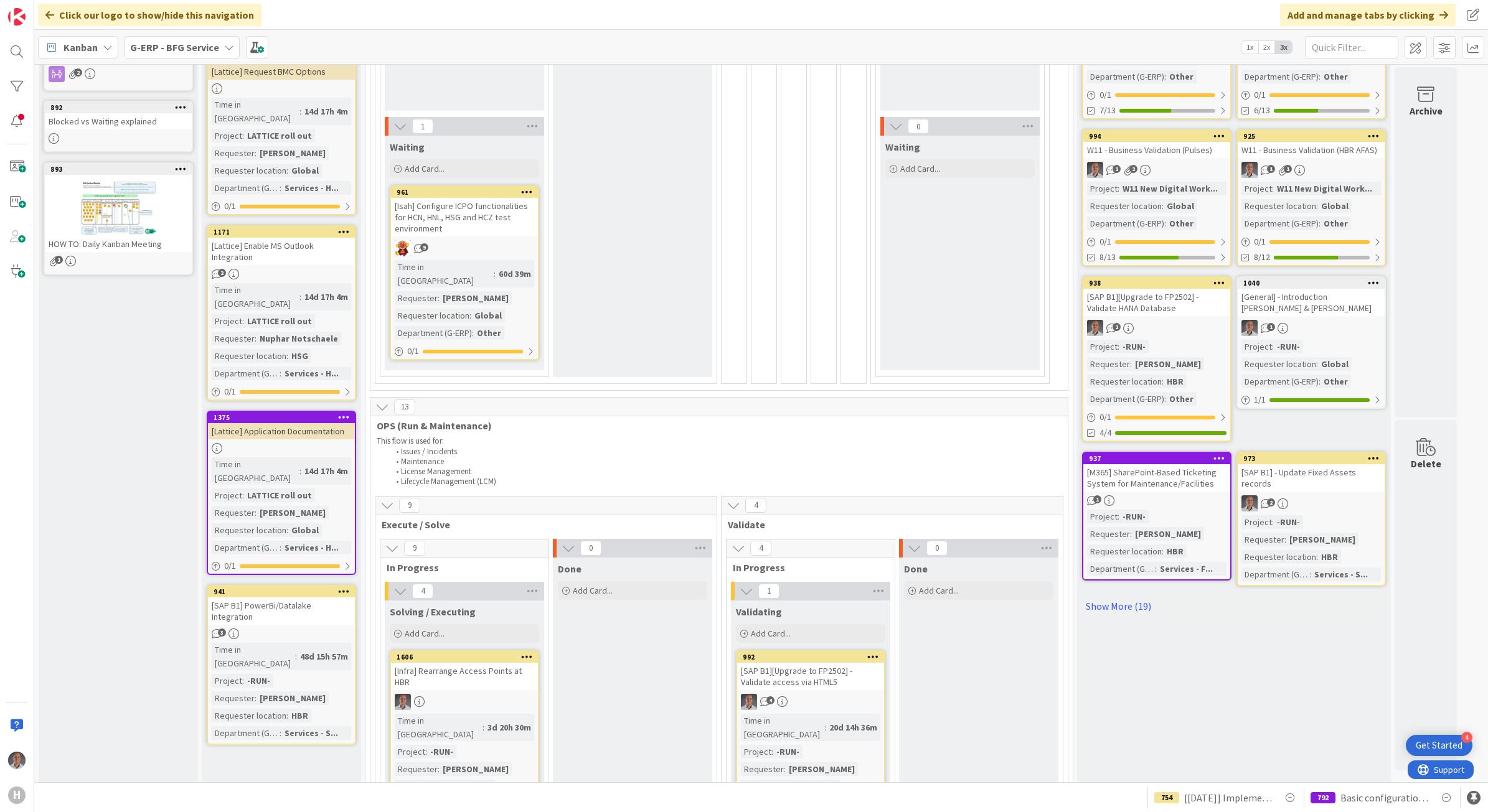
click at [204, 43] on b "G-ERP - BFG Service" at bounding box center [175, 47] width 89 height 12
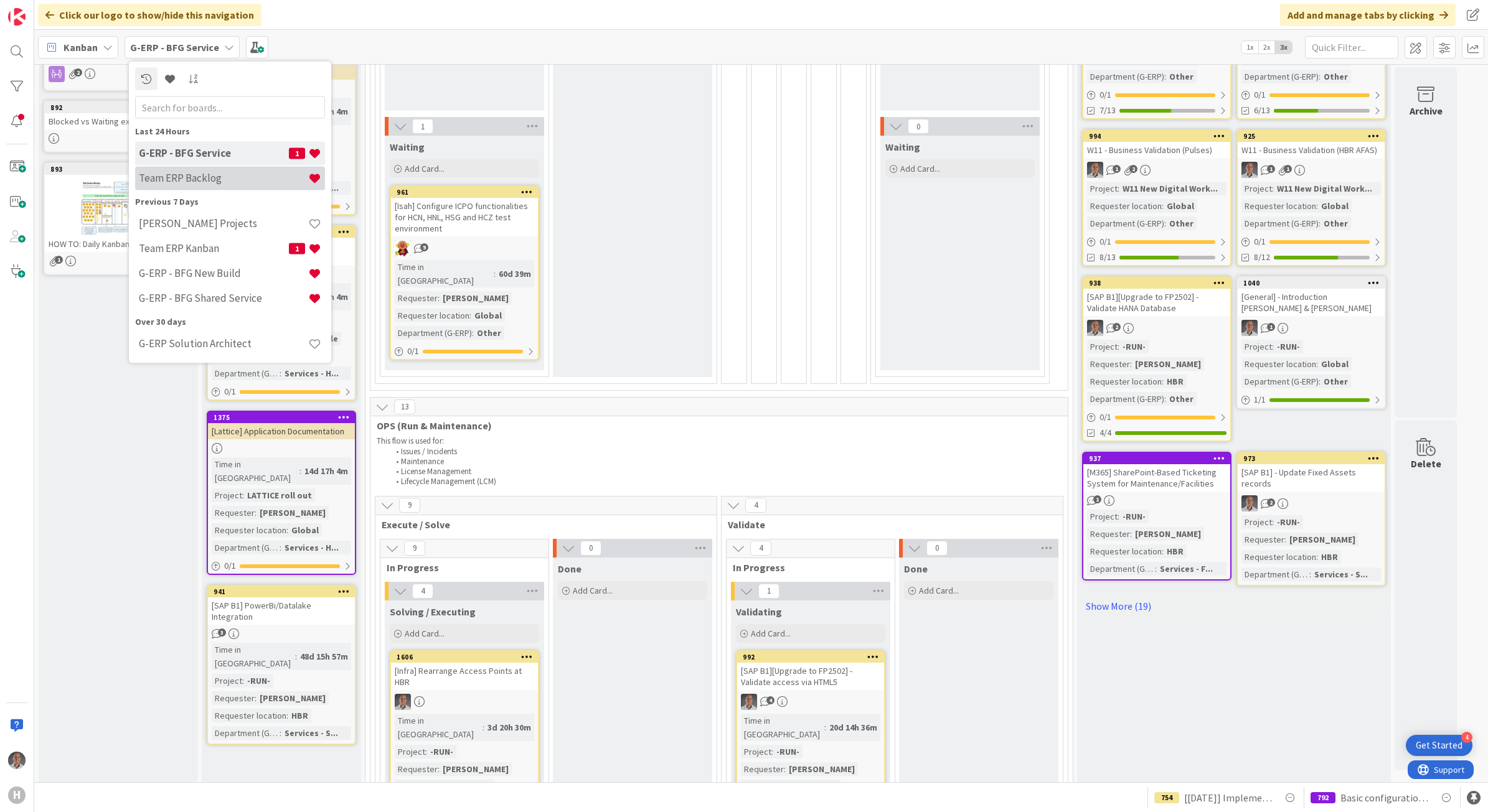
click at [210, 174] on h4 "Team ERP Backlog" at bounding box center [223, 178] width 169 height 12
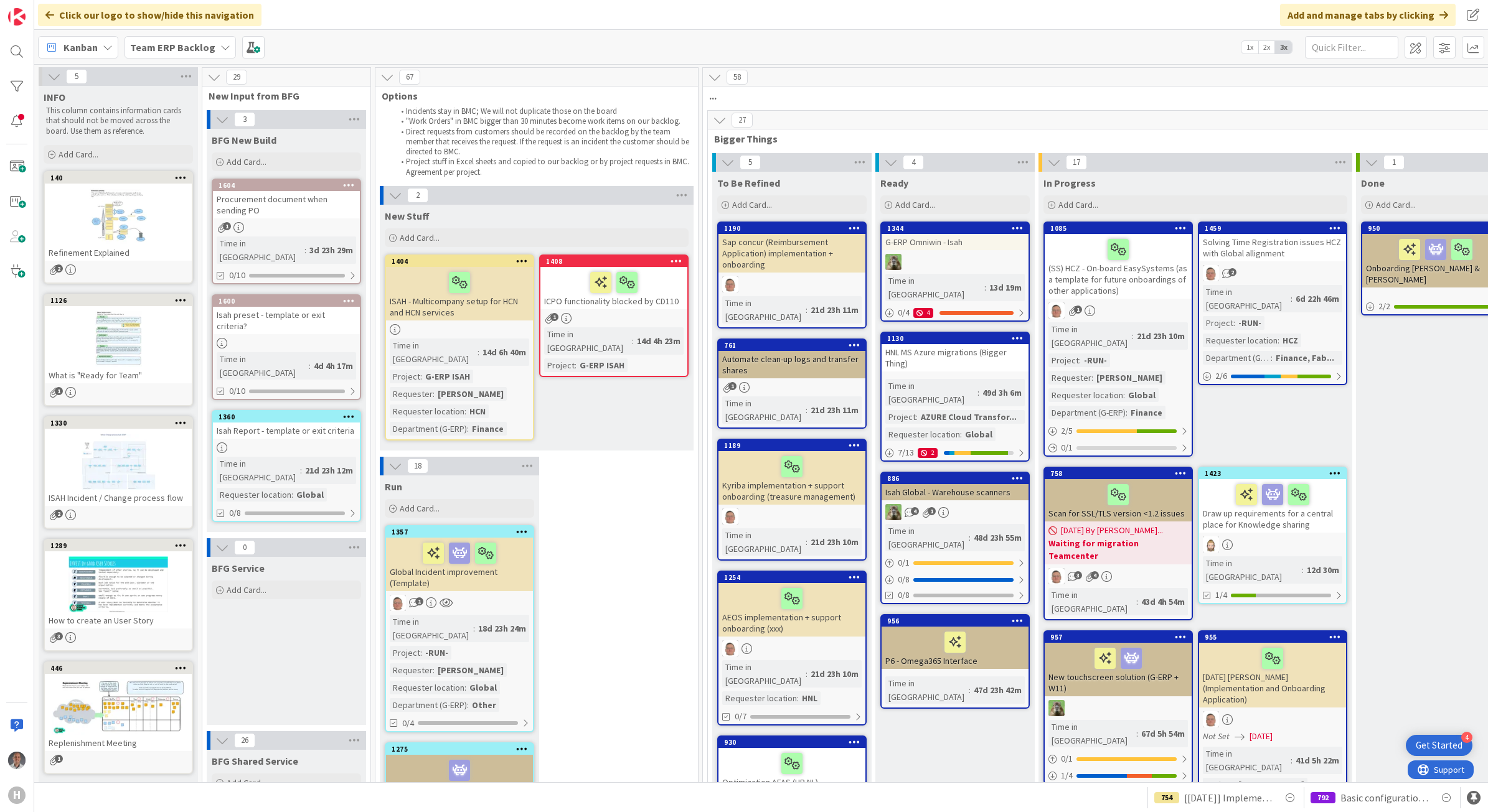
click at [481, 292] on div at bounding box center [460, 282] width 139 height 26
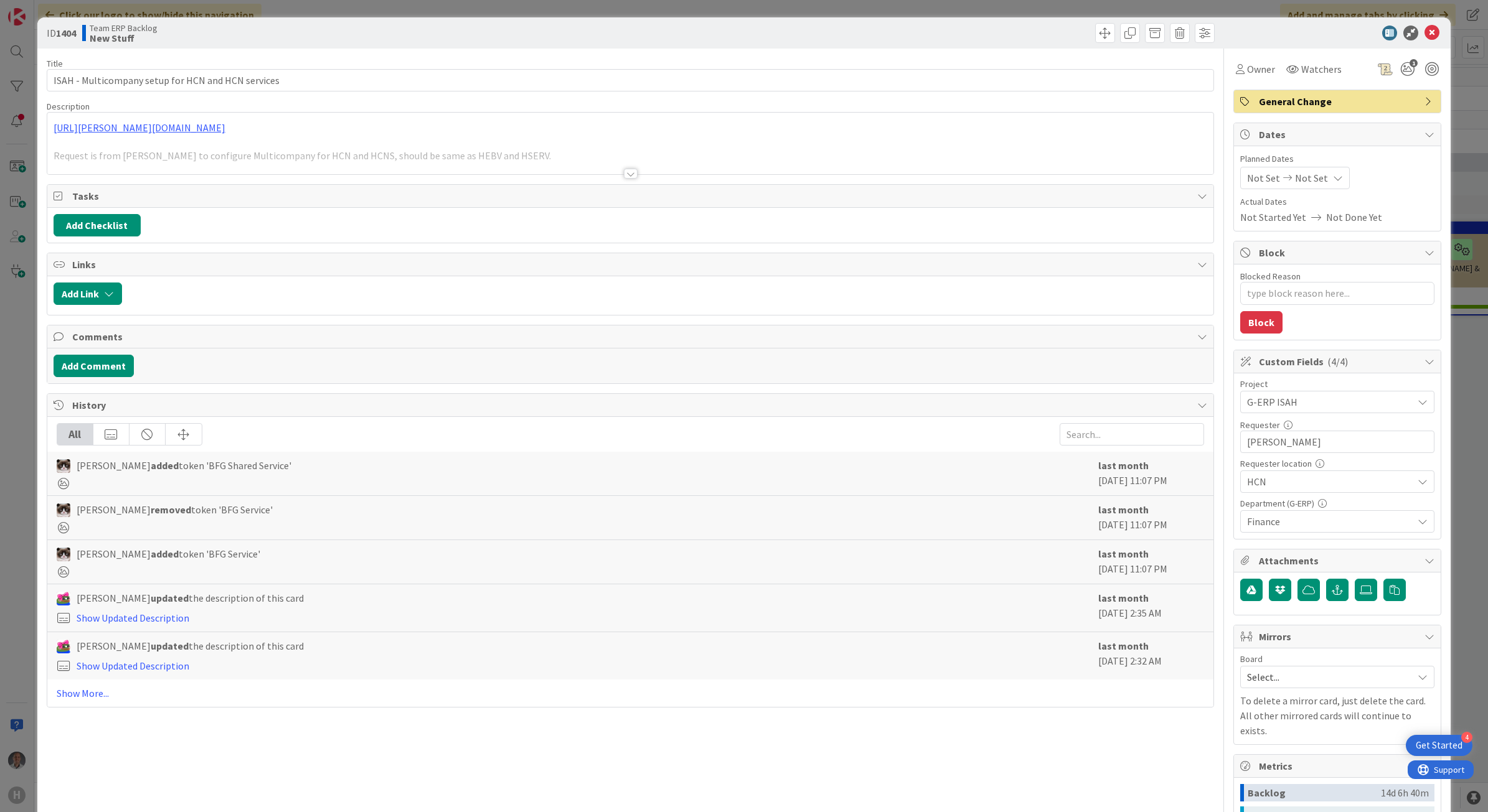
click at [623, 175] on div at bounding box center [630, 173] width 14 height 10
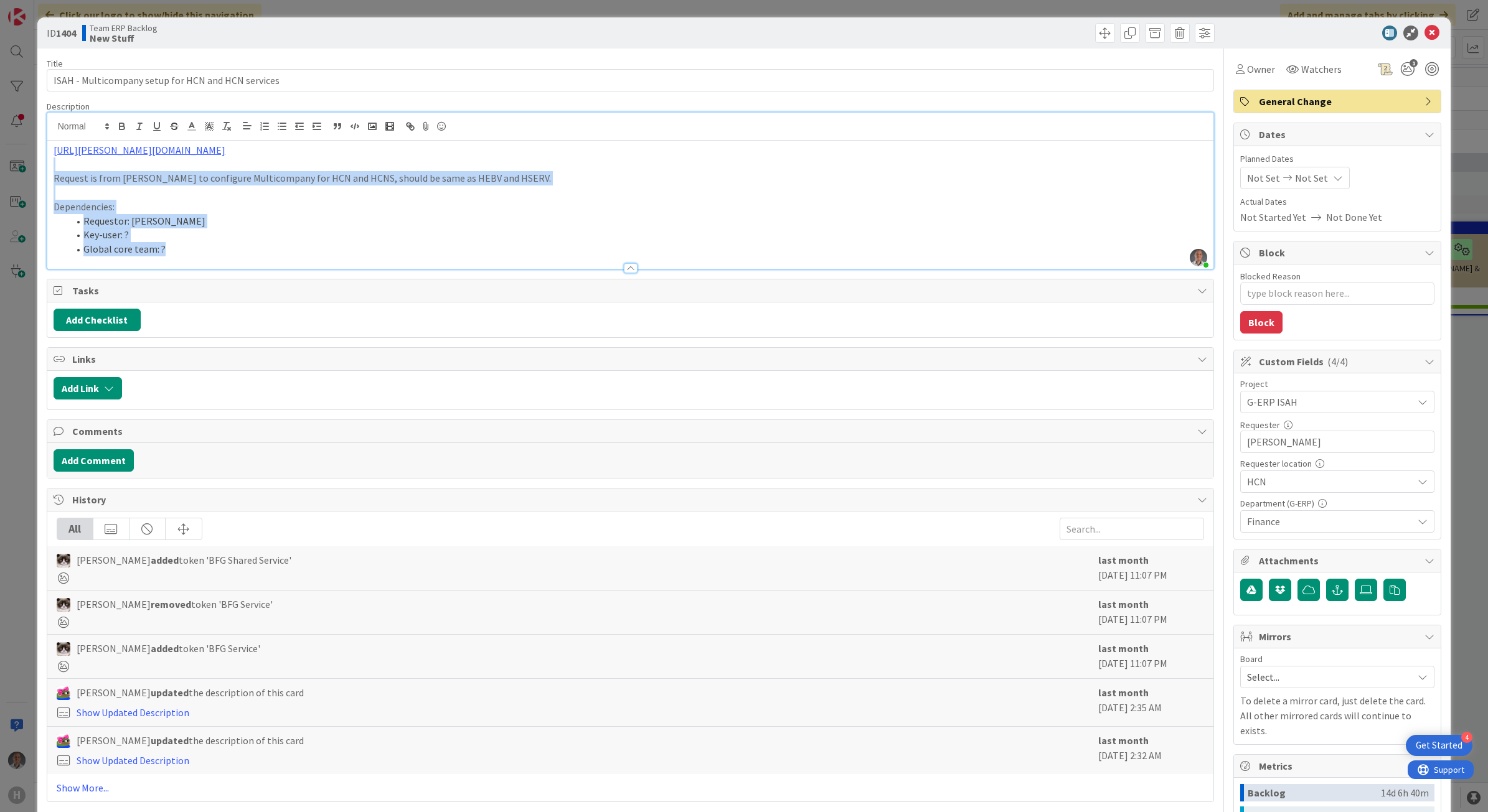
drag, startPoint x: 238, startPoint y: 247, endPoint x: 50, endPoint y: 168, distance: 203.9
click at [50, 168] on div "[URL][PERSON_NAME][DOMAIN_NAME] Request is from [PERSON_NAME] to configure Mult…" at bounding box center [630, 204] width 1166 height 128
copy div "Request is from [PERSON_NAME] to configure Multicompany for HCN and HCNS, shoul…"
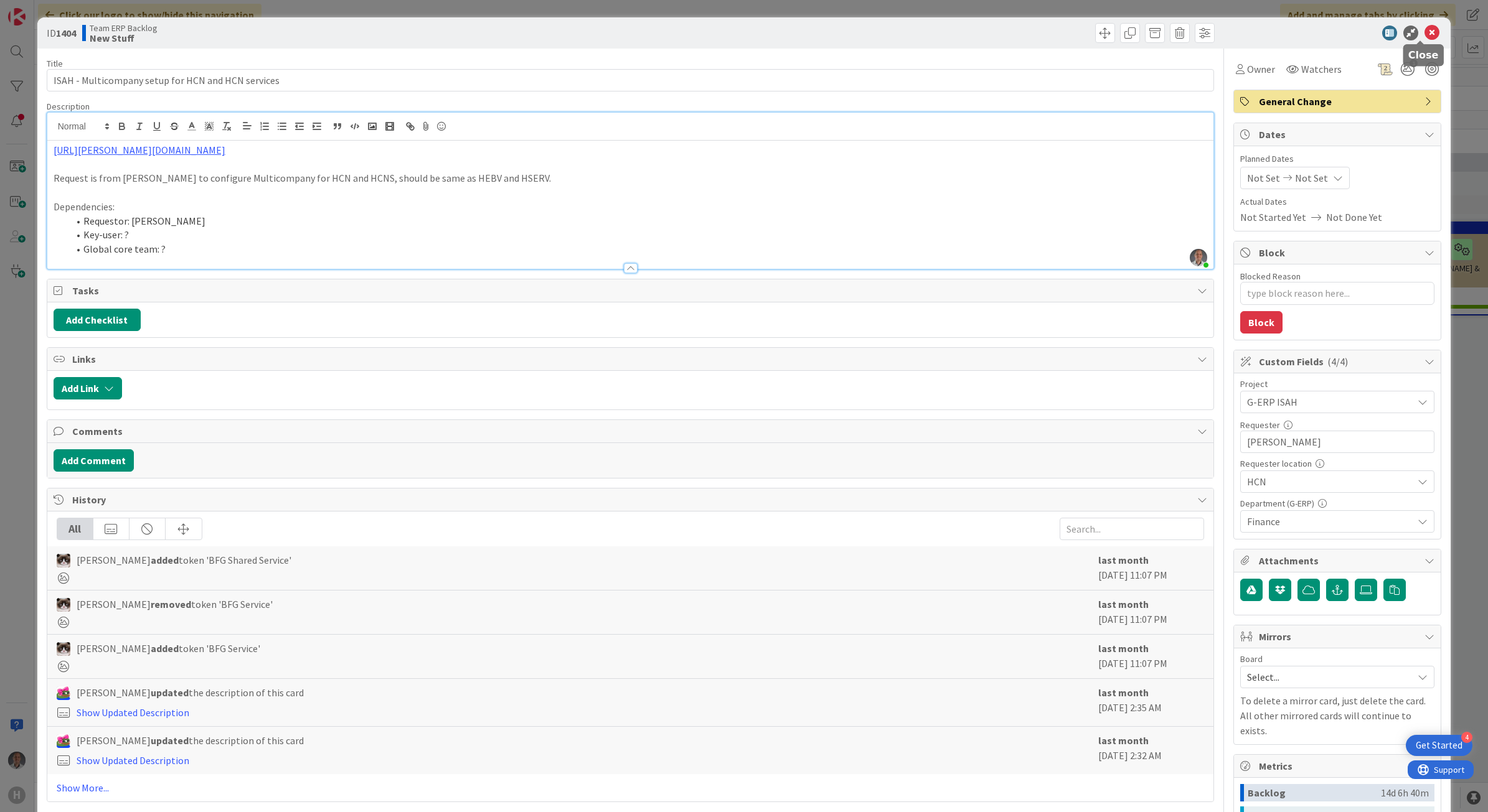
click at [1424, 32] on icon at bounding box center [1432, 33] width 15 height 15
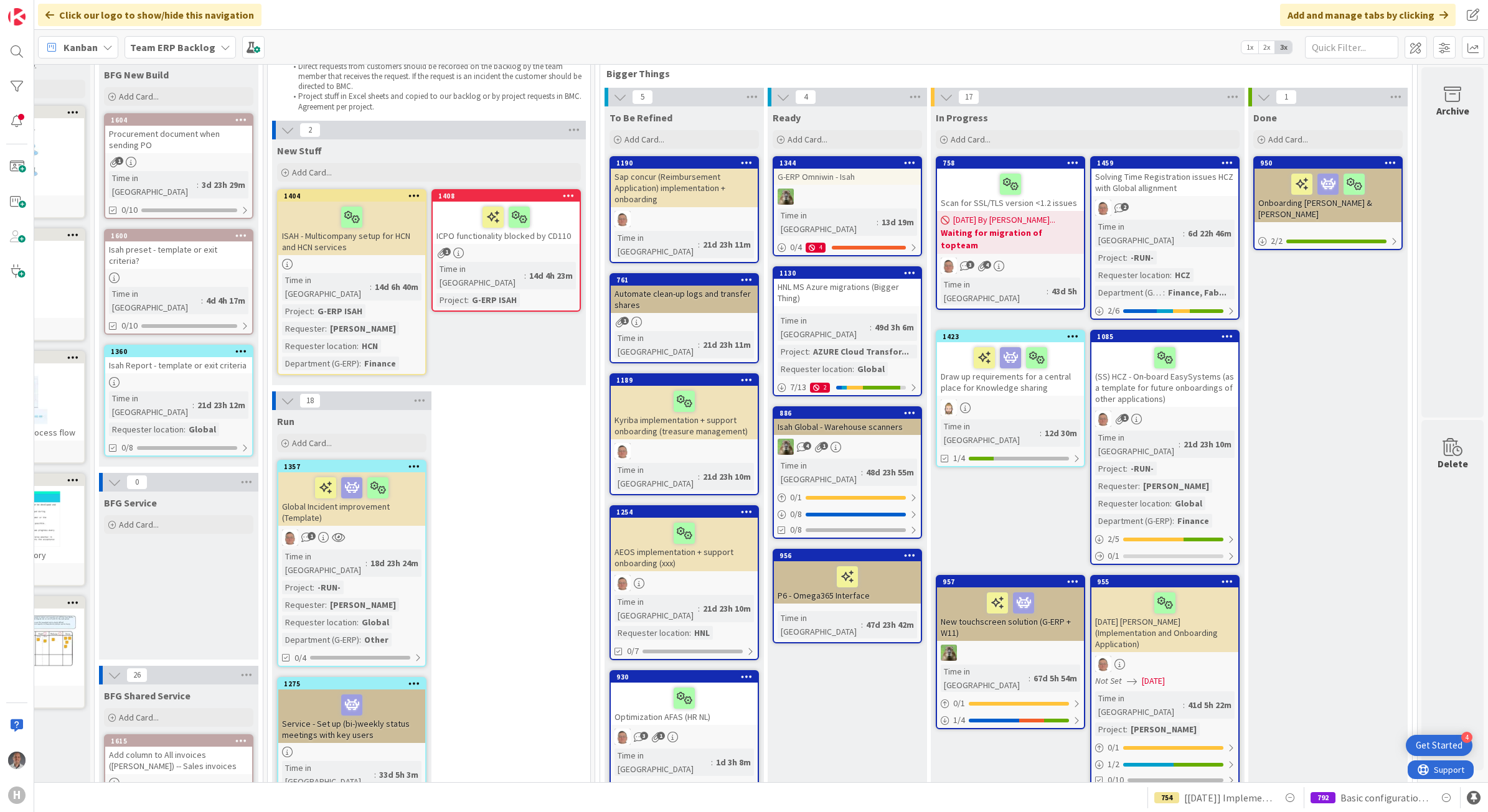
scroll to position [0, 120]
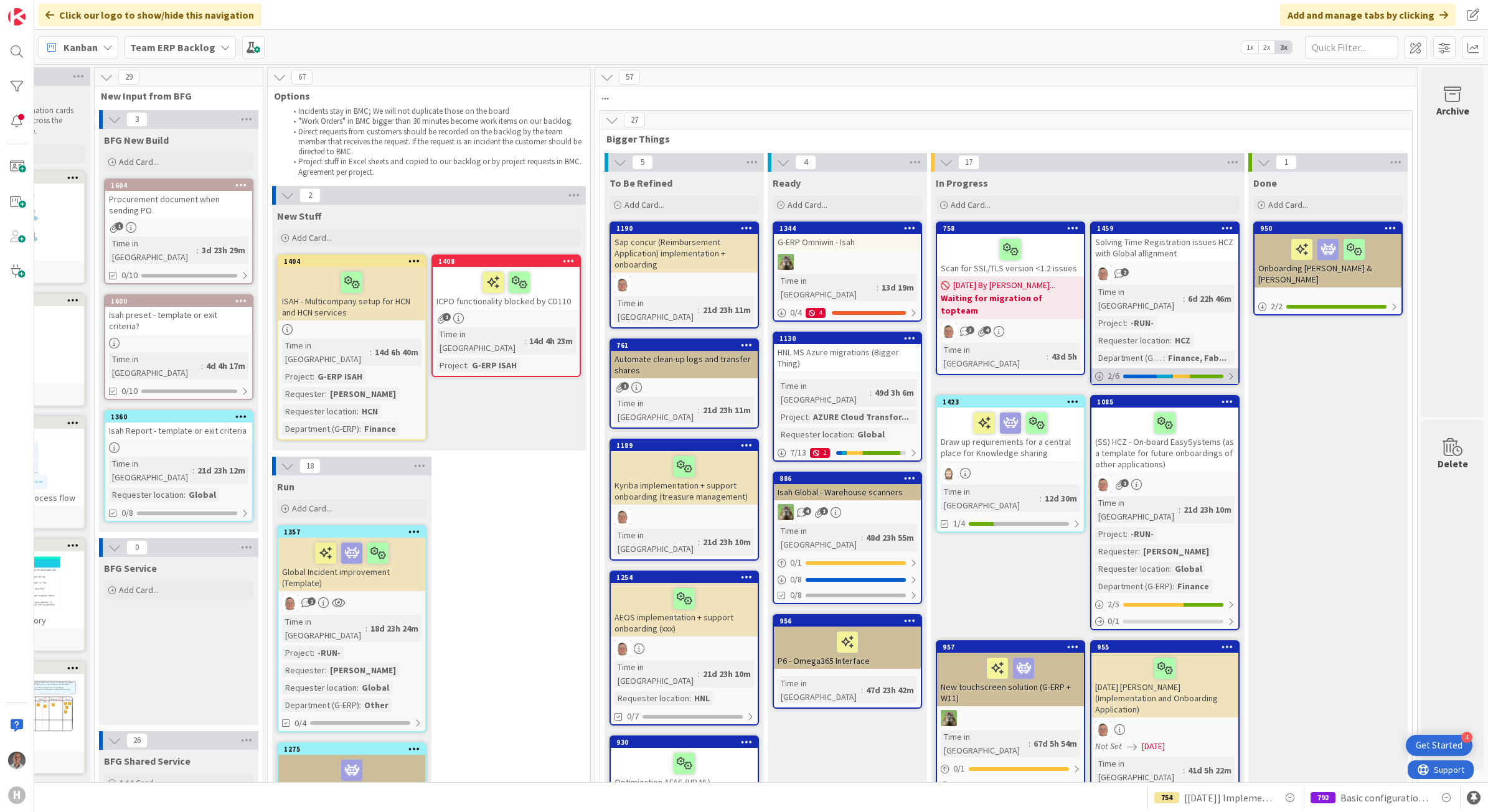
click at [1223, 368] on div "2 / 6" at bounding box center [1164, 376] width 147 height 16
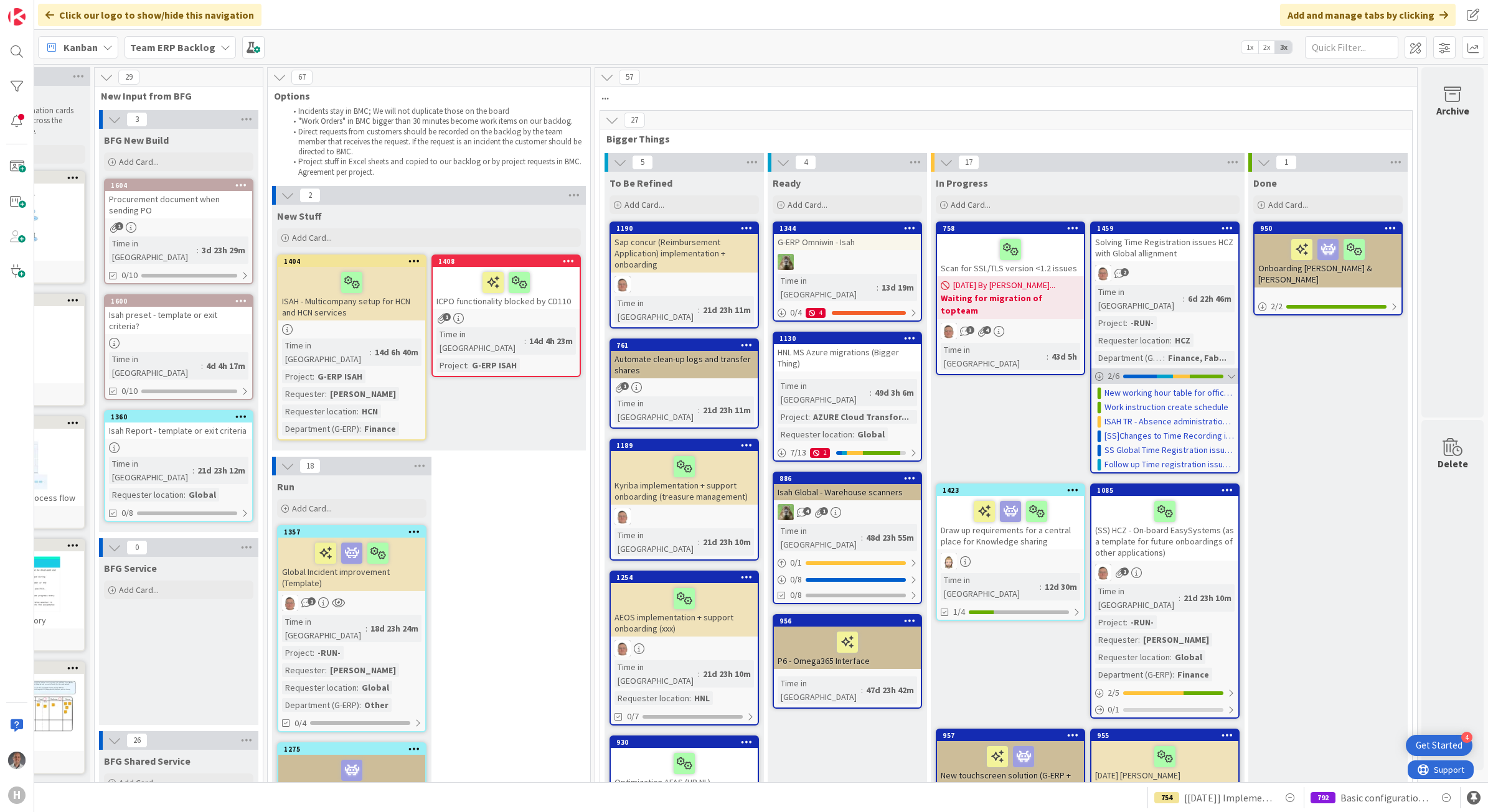
click at [1227, 371] on div at bounding box center [1231, 376] width 7 height 10
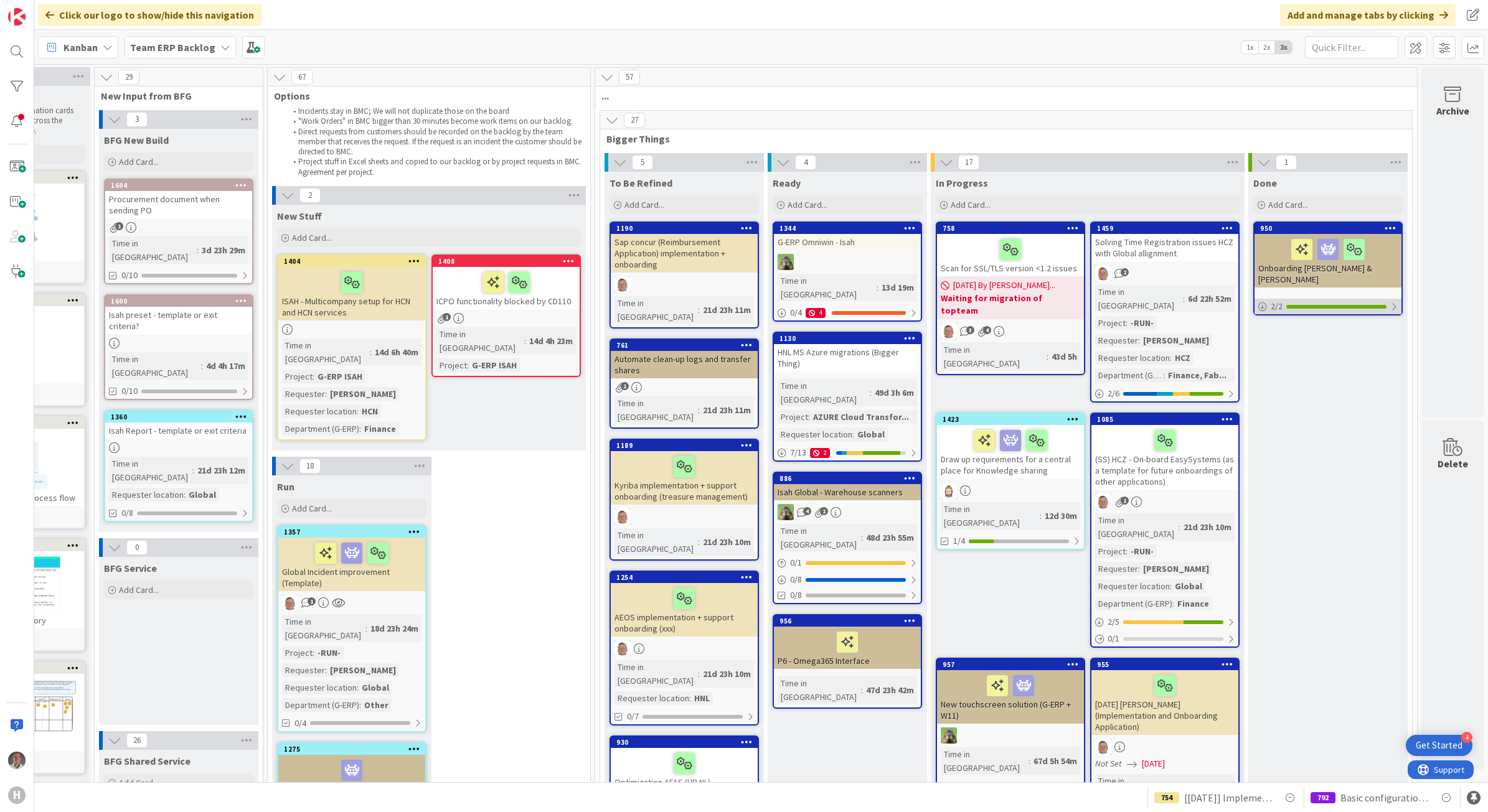
click at [1374, 305] on div at bounding box center [1336, 307] width 100 height 4
click at [1348, 331] on link "[General] - Introduction [PERSON_NAME] & [PERSON_NAME]" at bounding box center [1332, 337] width 130 height 13
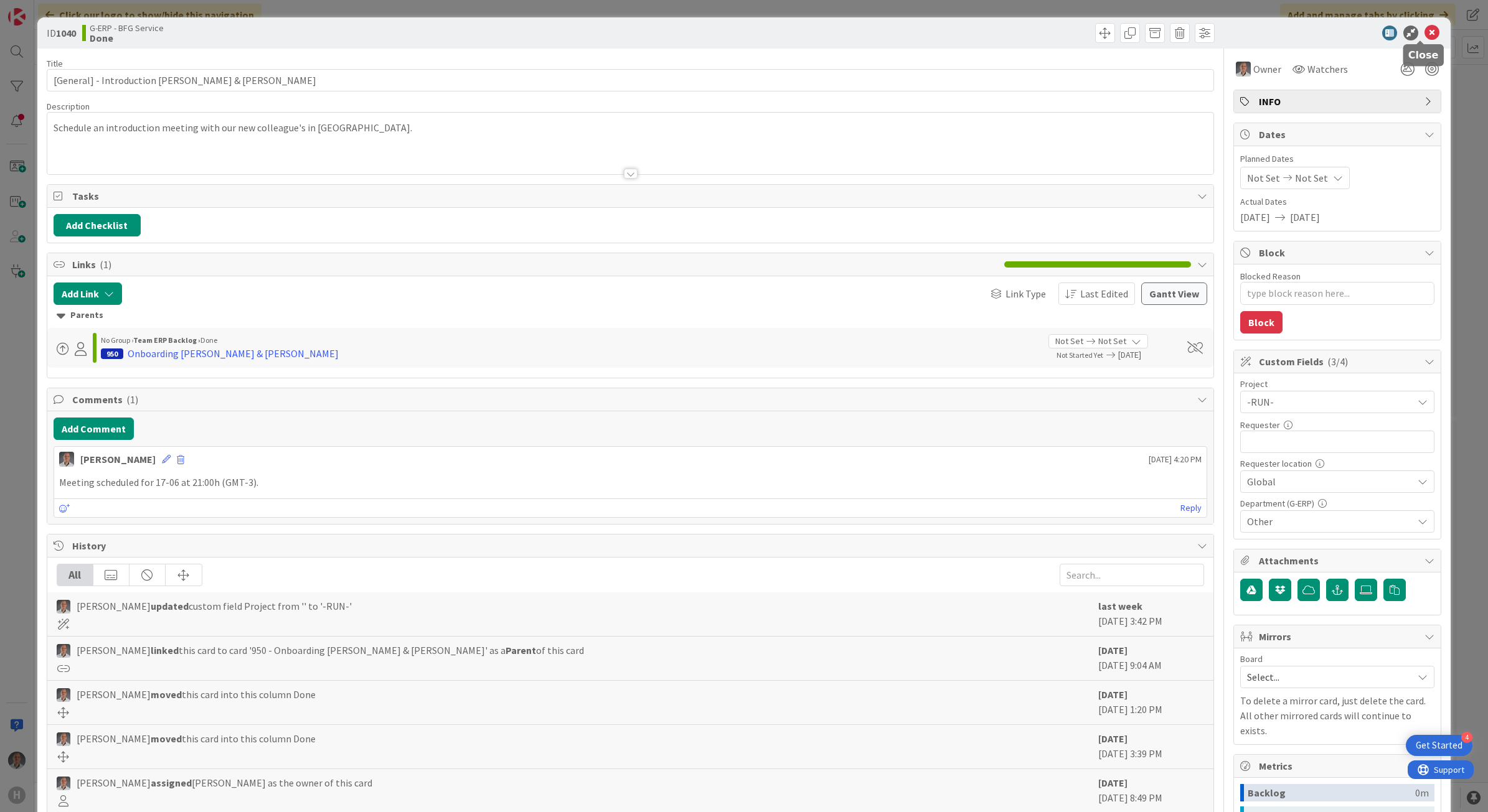
click at [1424, 31] on icon at bounding box center [1432, 33] width 15 height 15
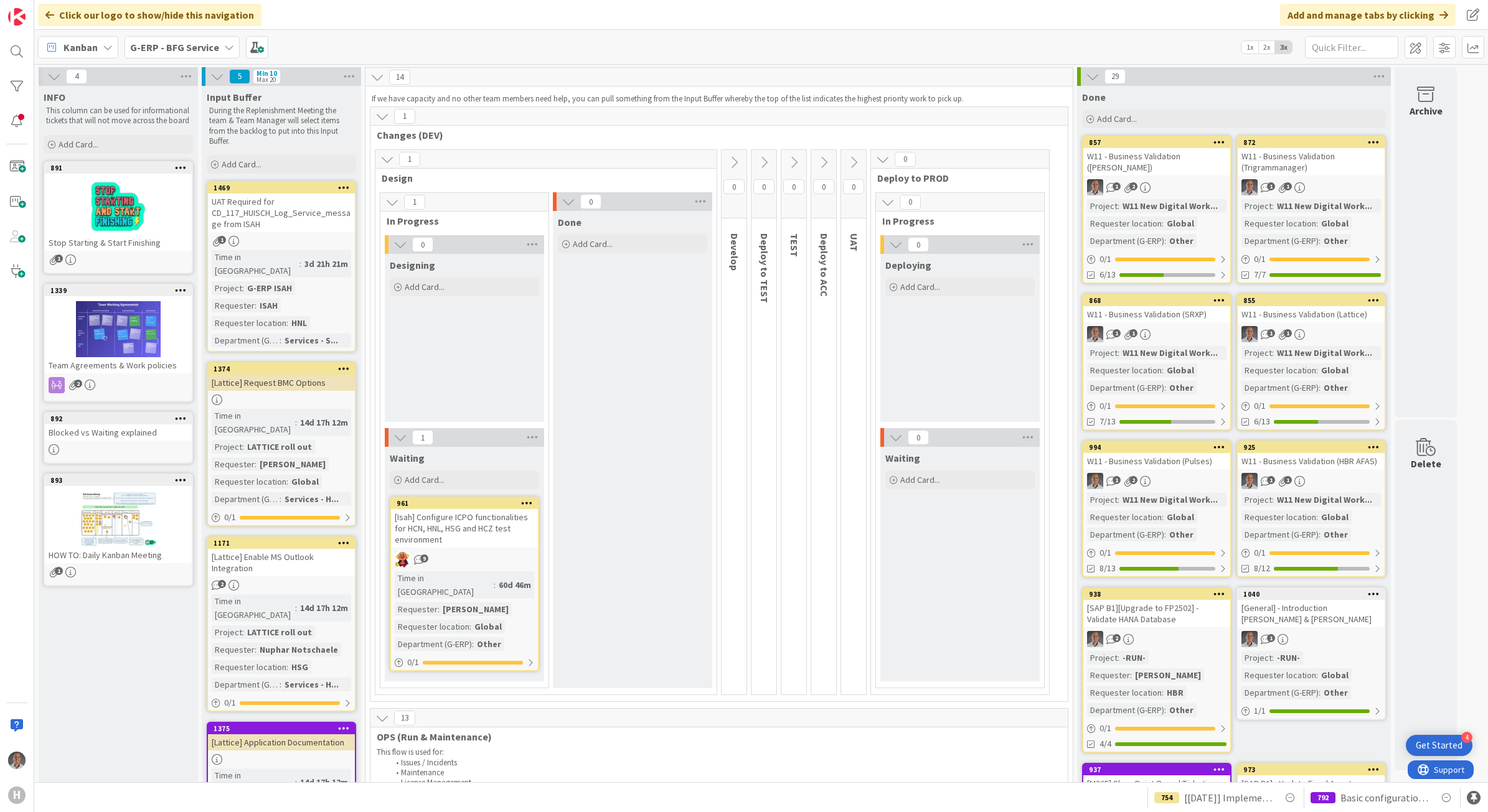
click at [170, 45] on b "G-ERP - BFG Service" at bounding box center [175, 47] width 89 height 12
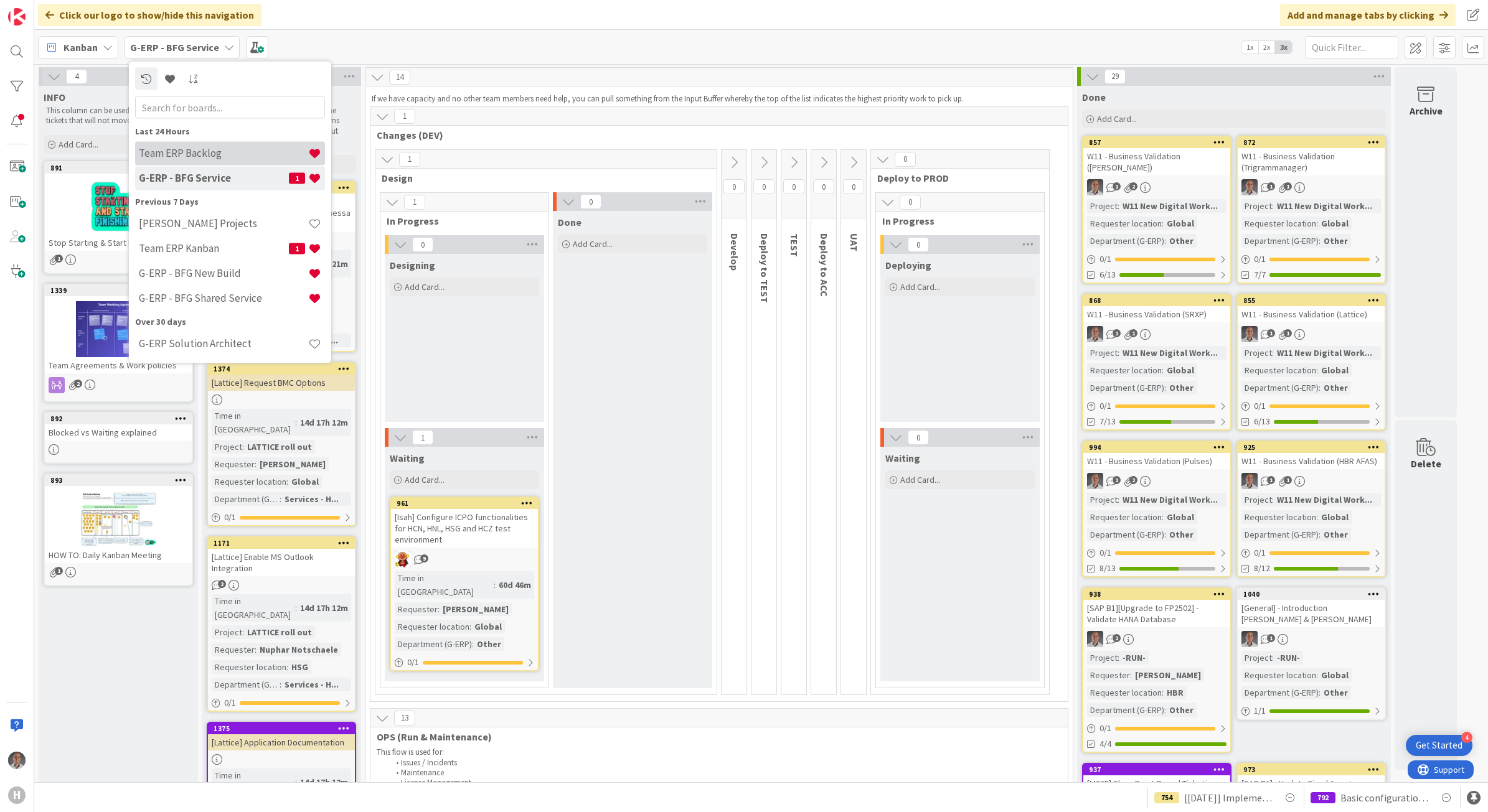
click at [219, 154] on h4 "Team ERP Backlog" at bounding box center [223, 153] width 169 height 12
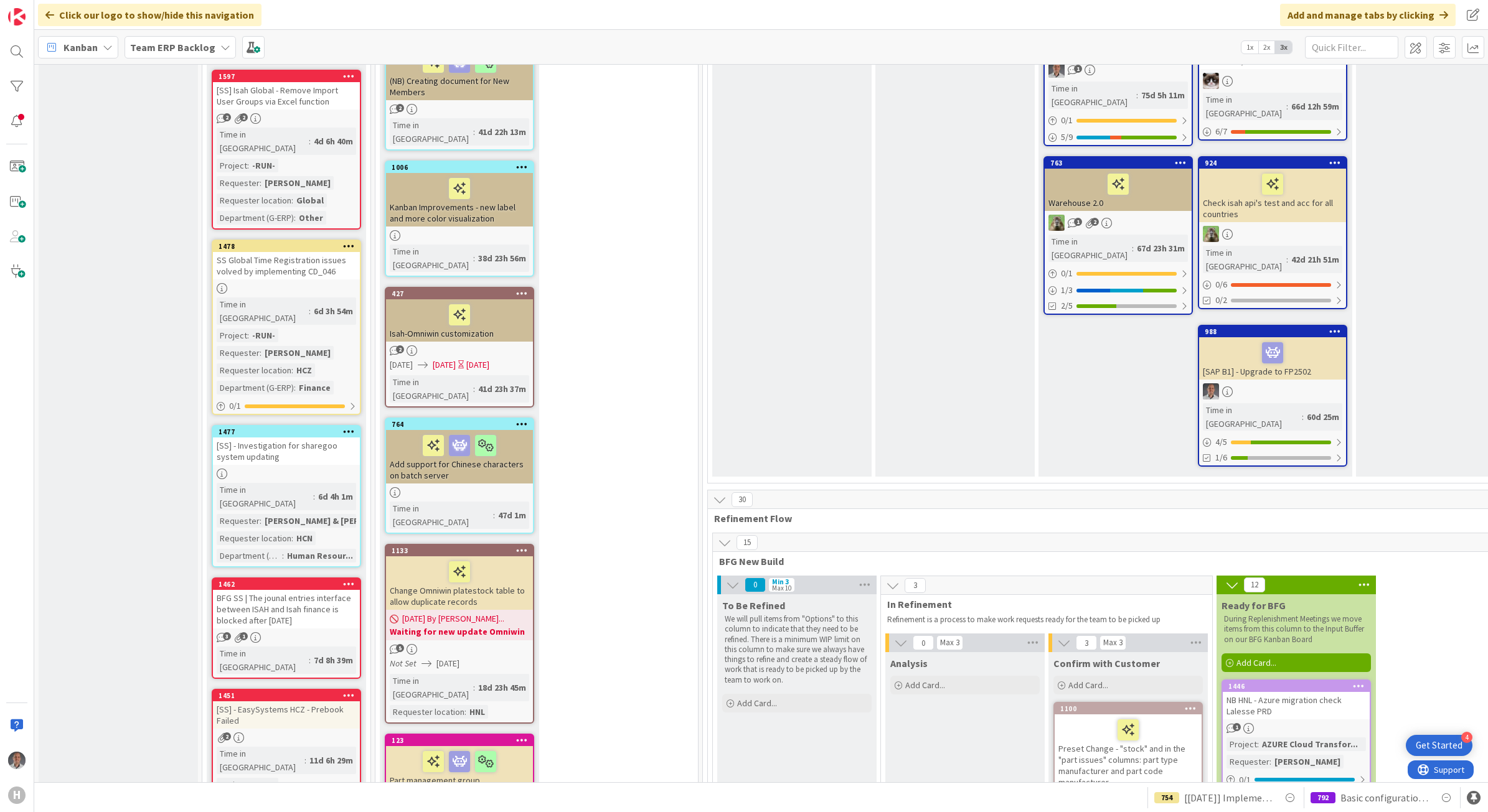
scroll to position [1633, 0]
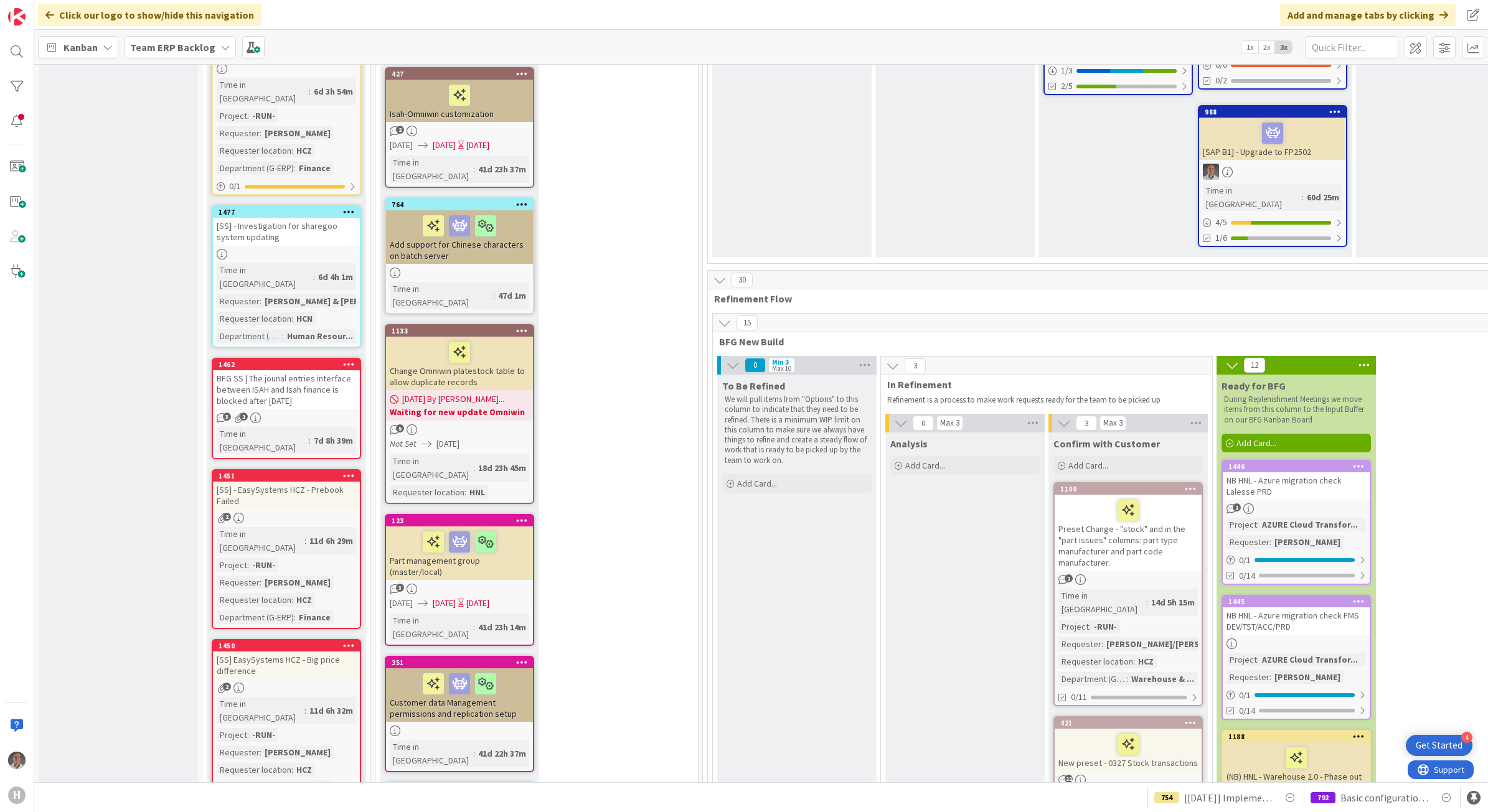
drag, startPoint x: 1093, startPoint y: 392, endPoint x: 1189, endPoint y: 348, distance: 105.6
click at [1189, 484] on icon at bounding box center [1190, 488] width 12 height 9
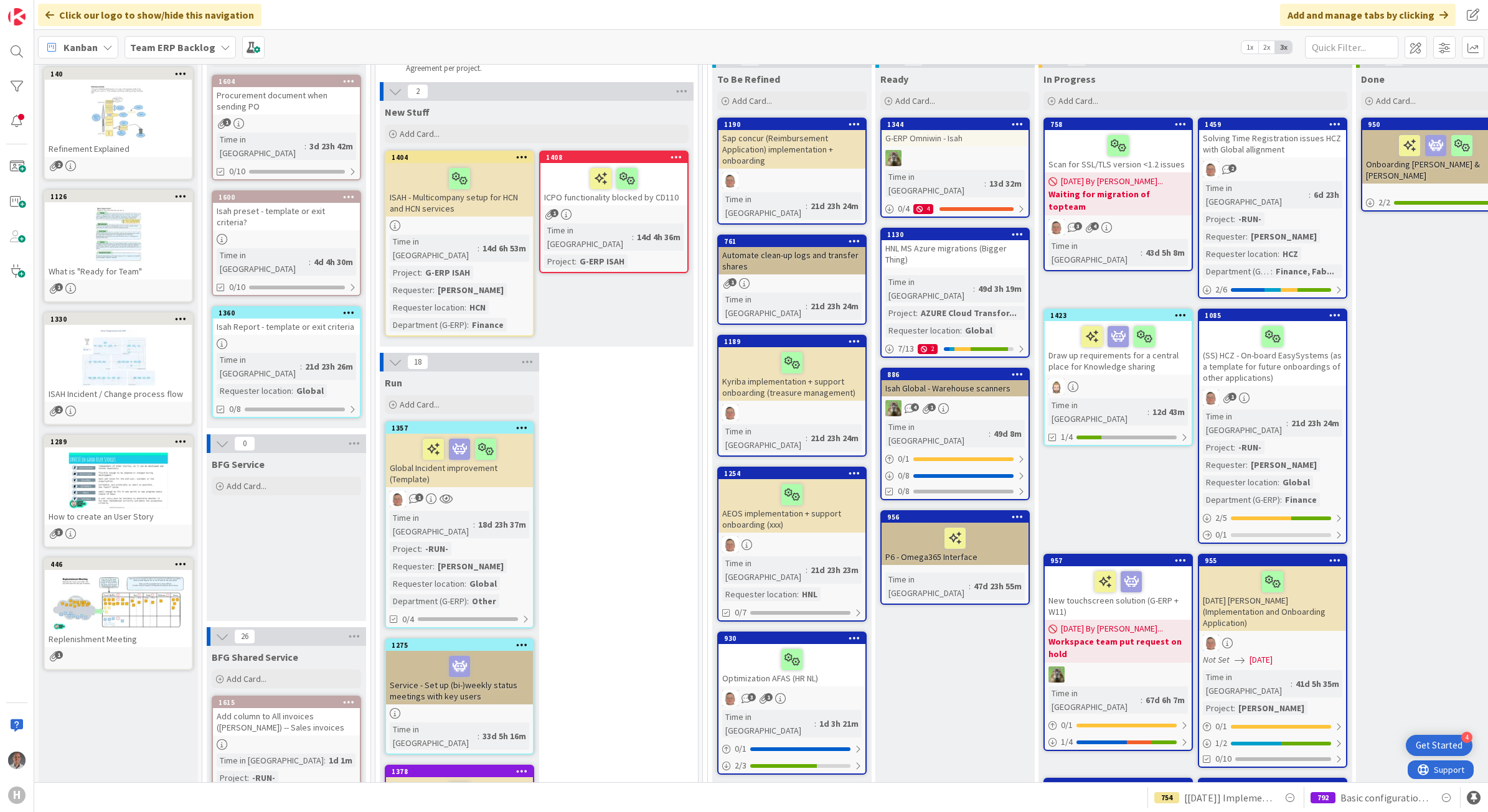
scroll to position [0, 0]
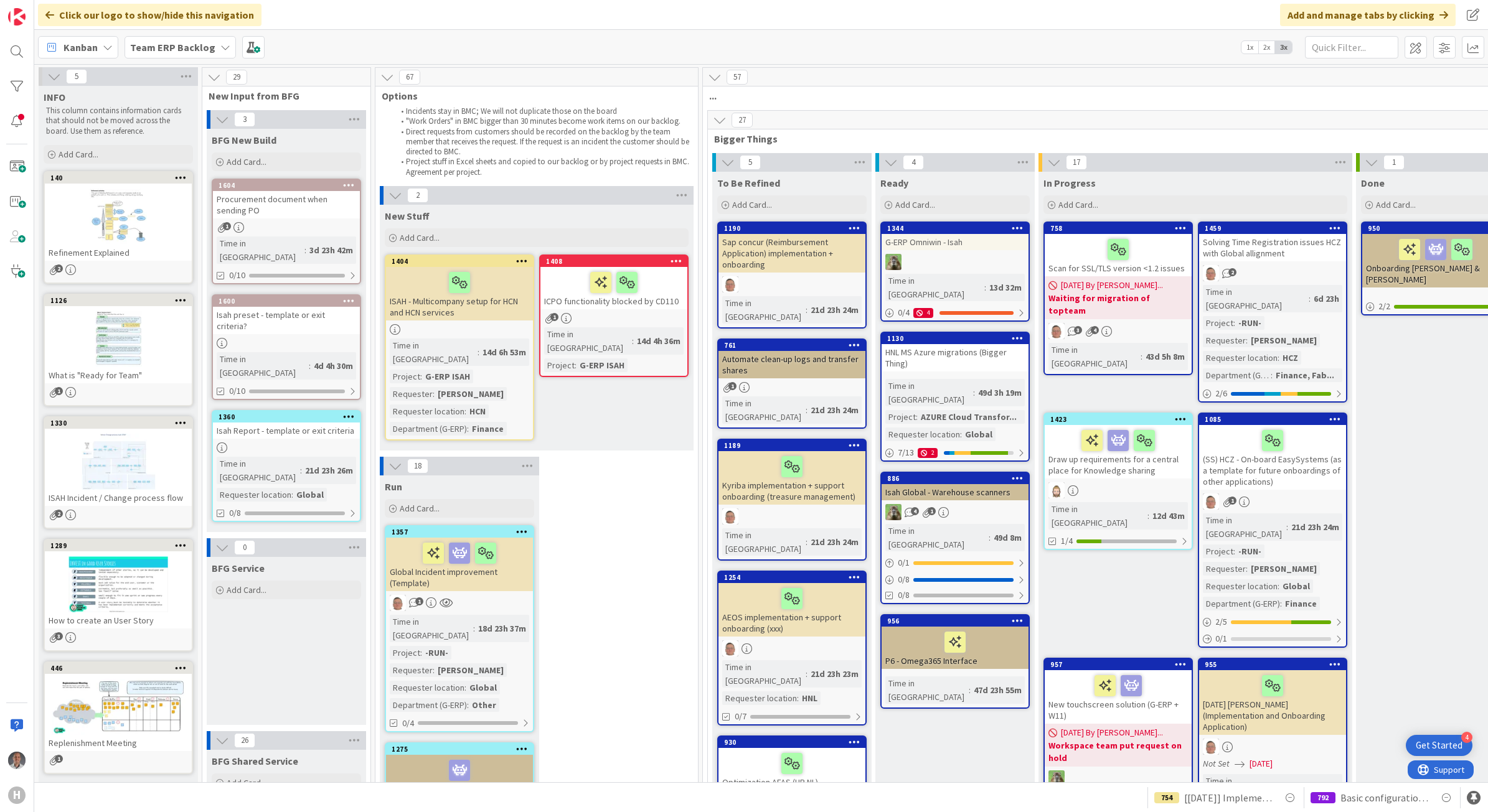
click at [189, 45] on b "Team ERP Backlog" at bounding box center [173, 47] width 85 height 12
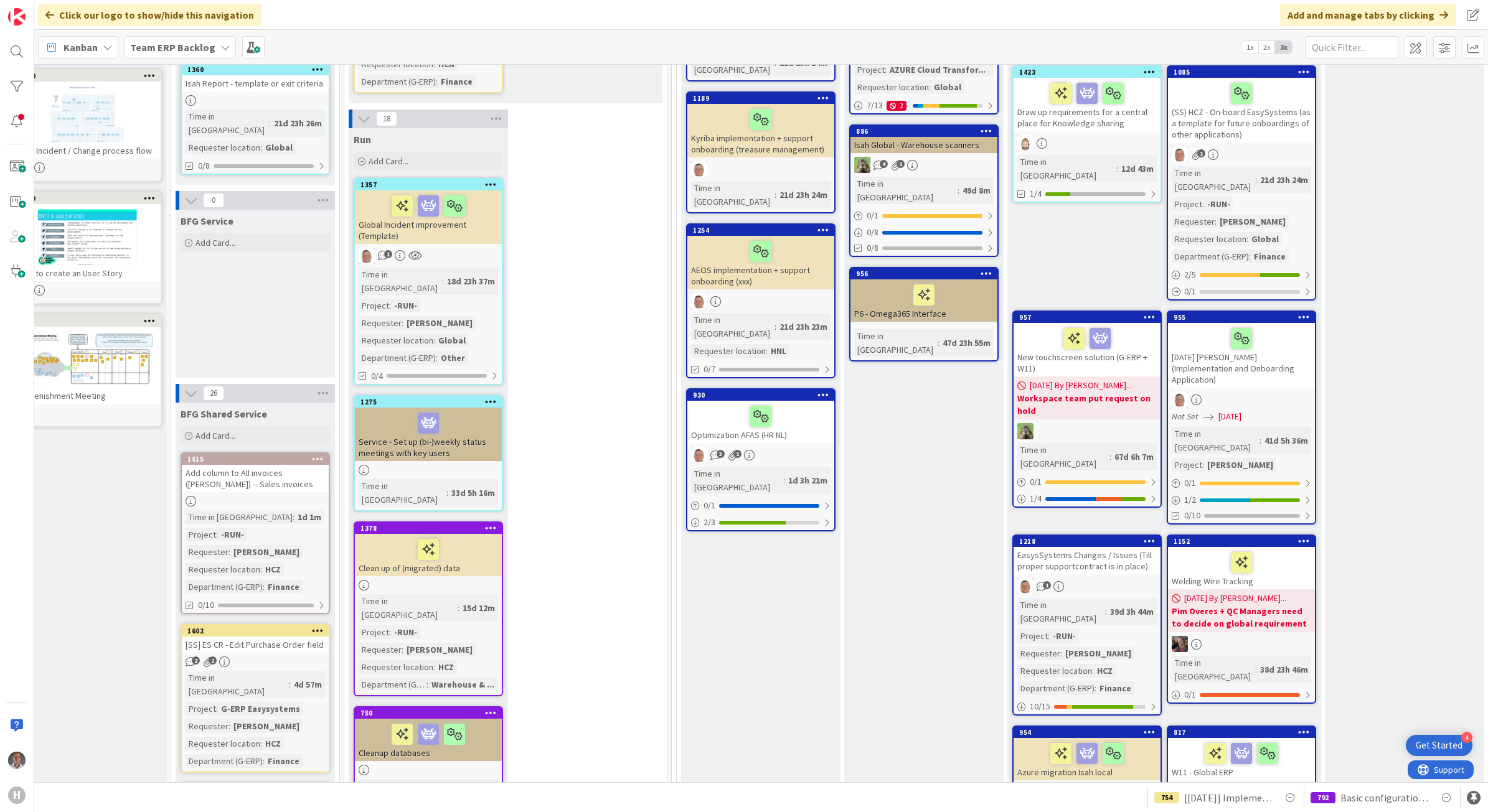
scroll to position [389, 31]
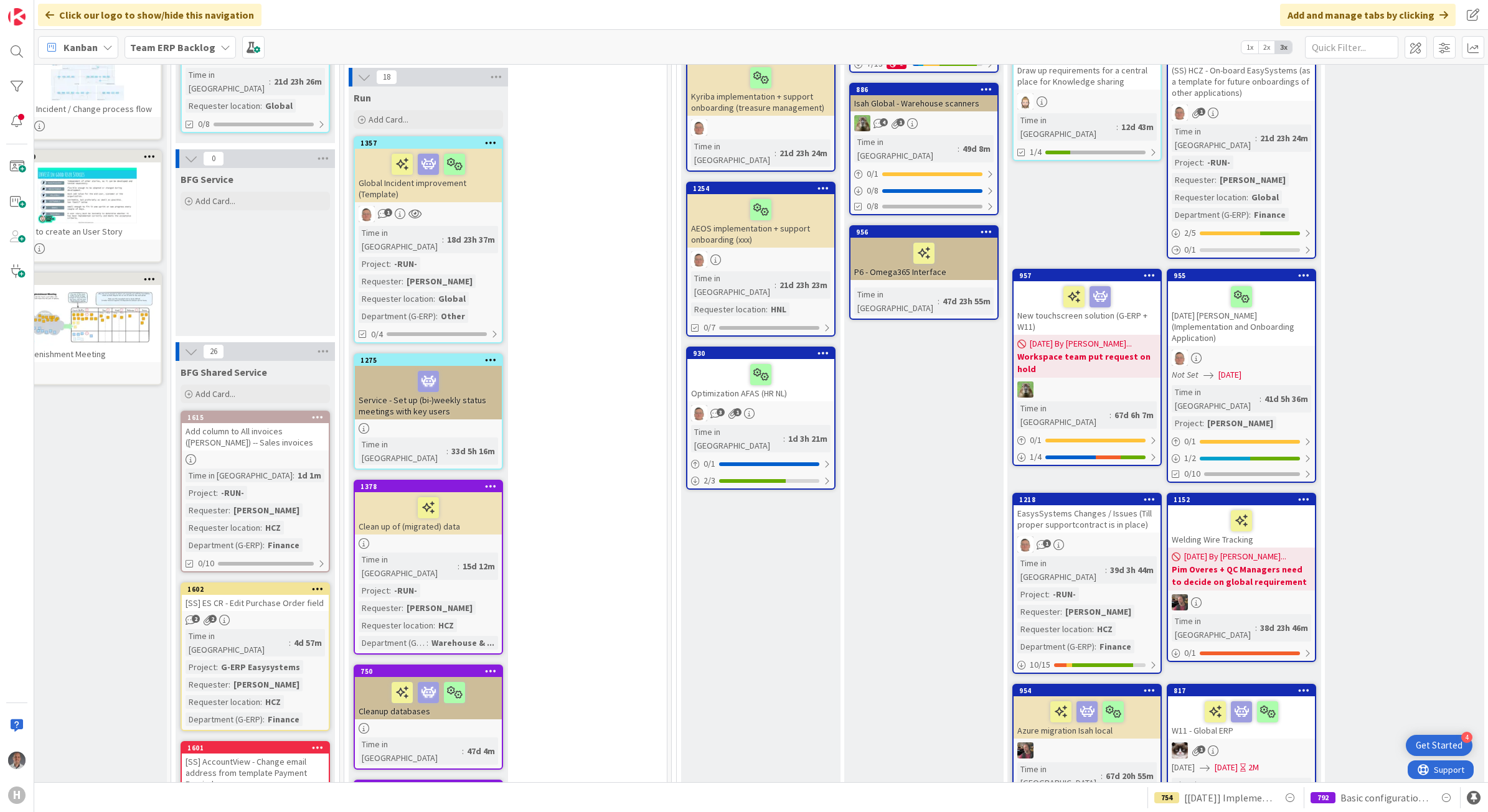
click at [781, 566] on div "To Be Refined Add Card... 1190 Sap concur (Reimbursement Application) implement…" at bounding box center [760, 642] width 159 height 1719
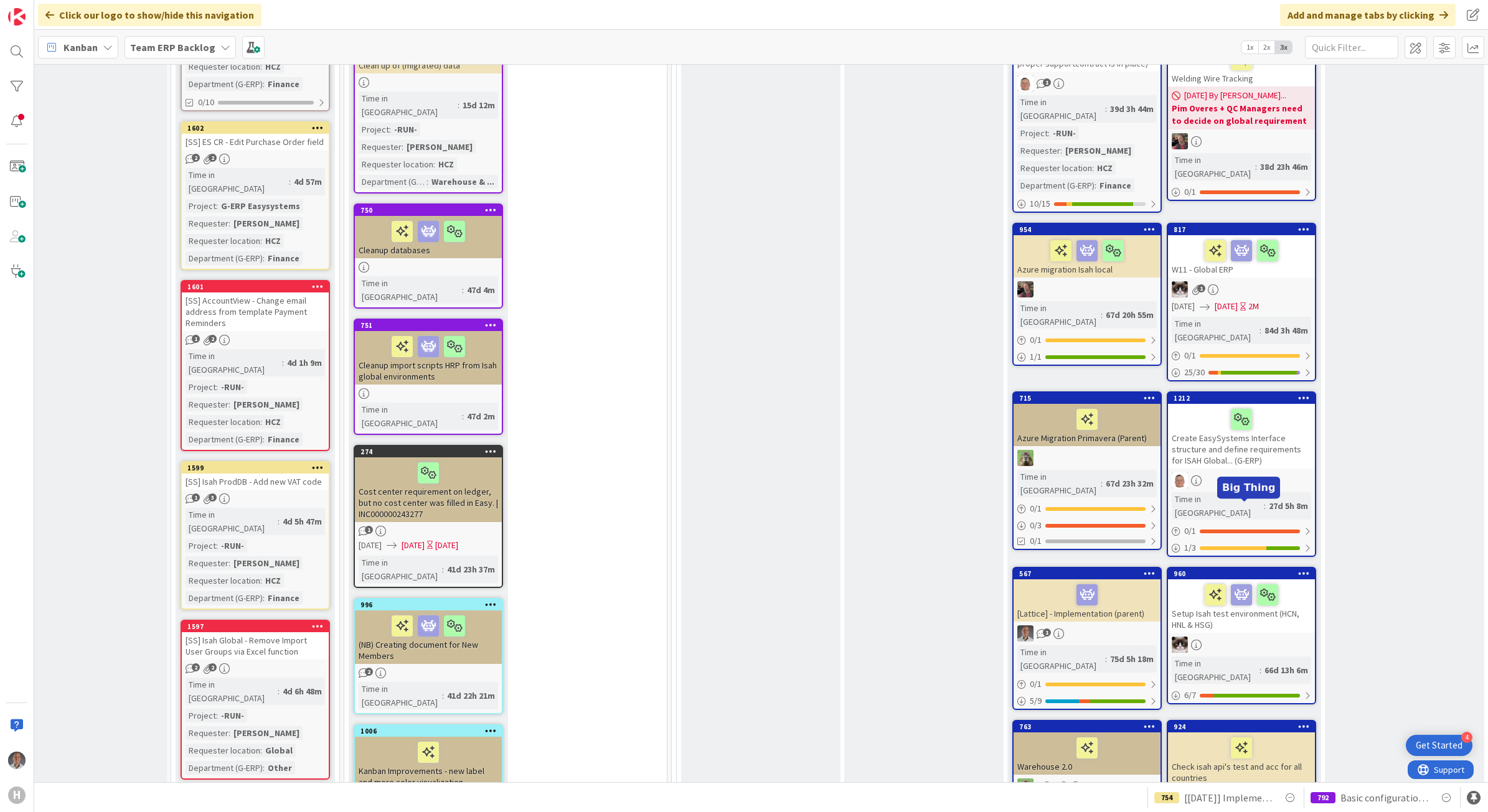
scroll to position [855, 31]
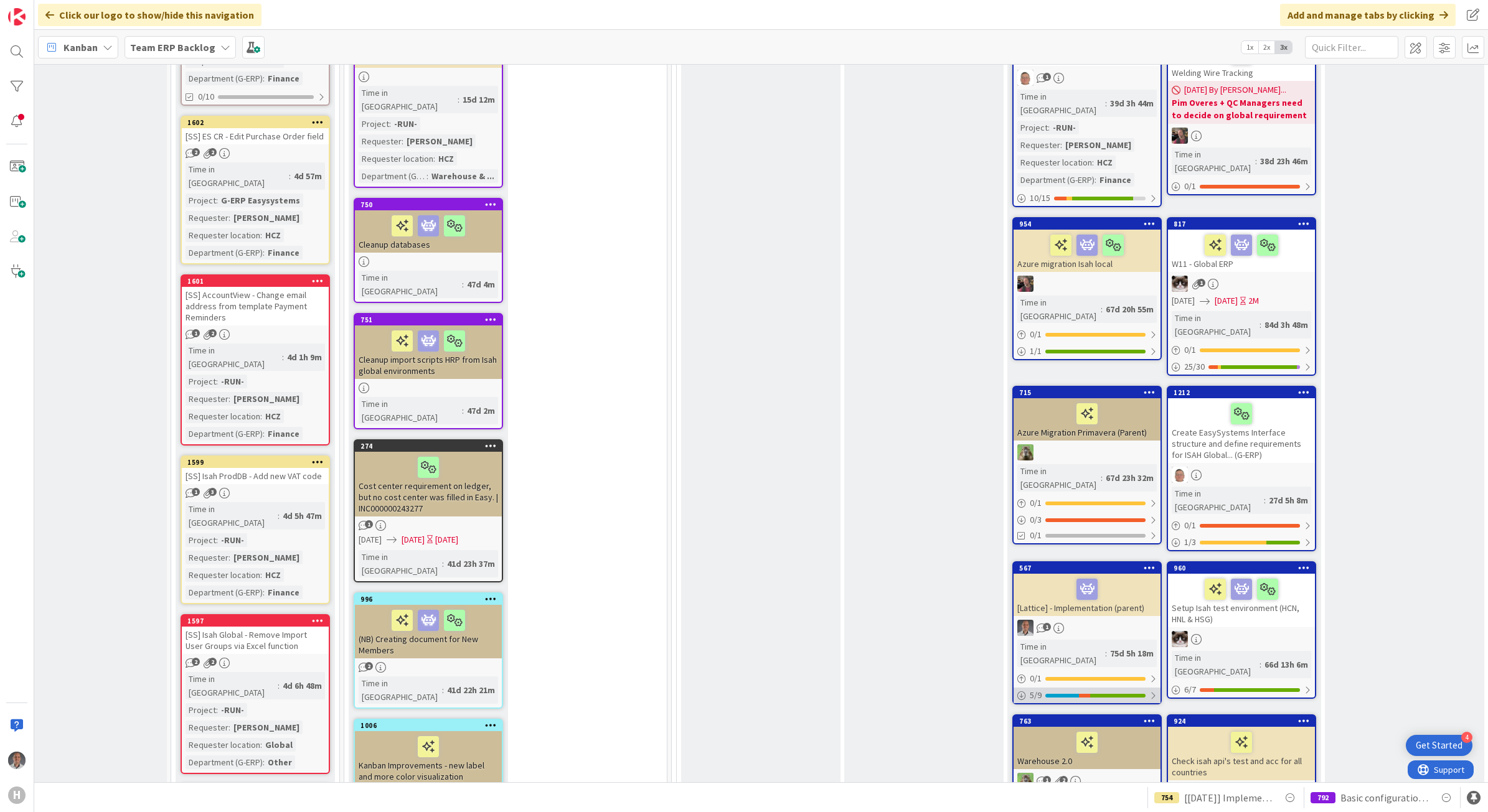
click at [1152, 691] on div at bounding box center [1153, 696] width 7 height 10
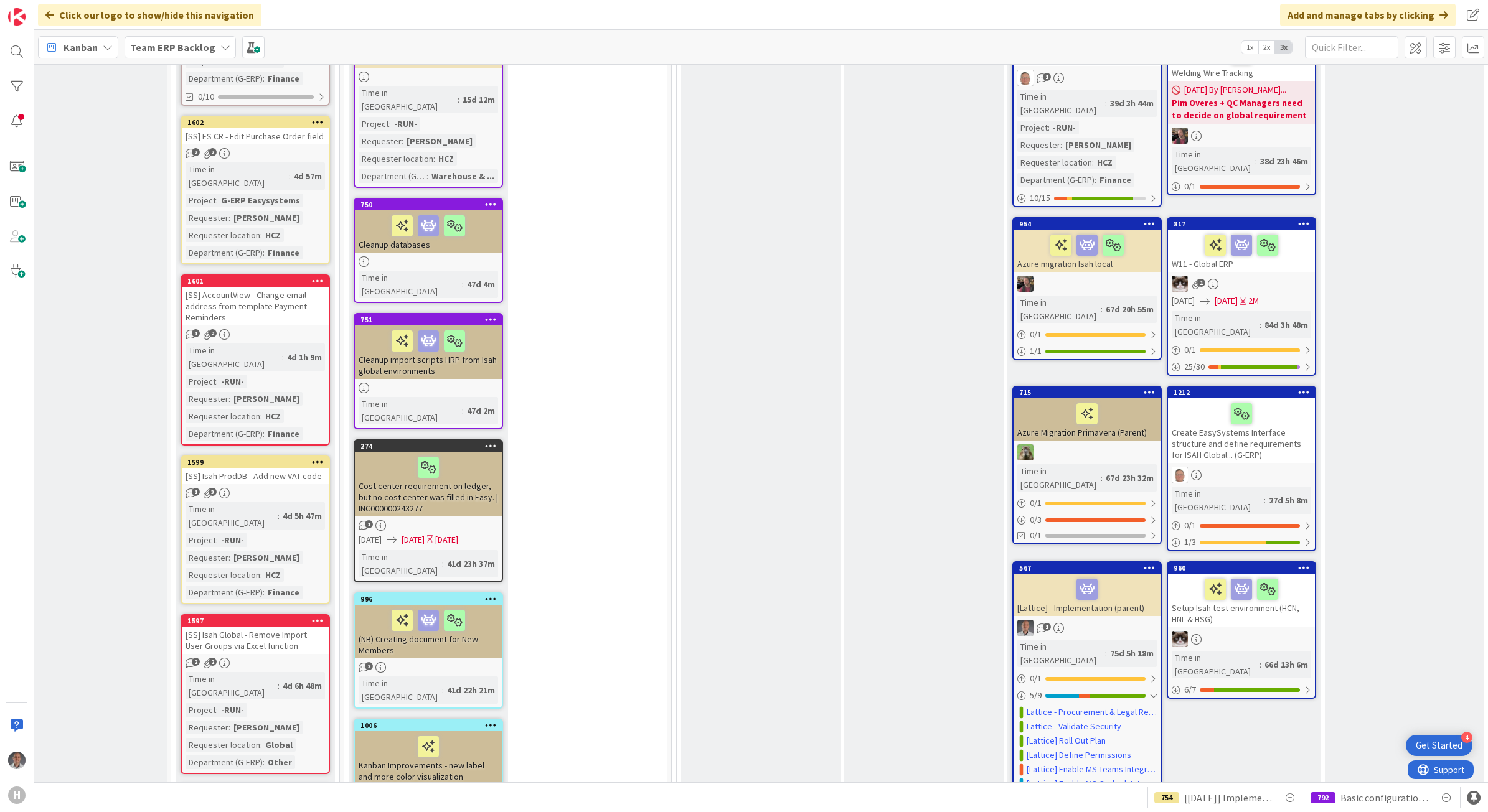
click at [882, 663] on div "Ready Add Card... 1344 G-ERP Omniwin - Isah Time in [GEOGRAPHIC_DATA] : 13d 32m…" at bounding box center [923, 241] width 159 height 1850
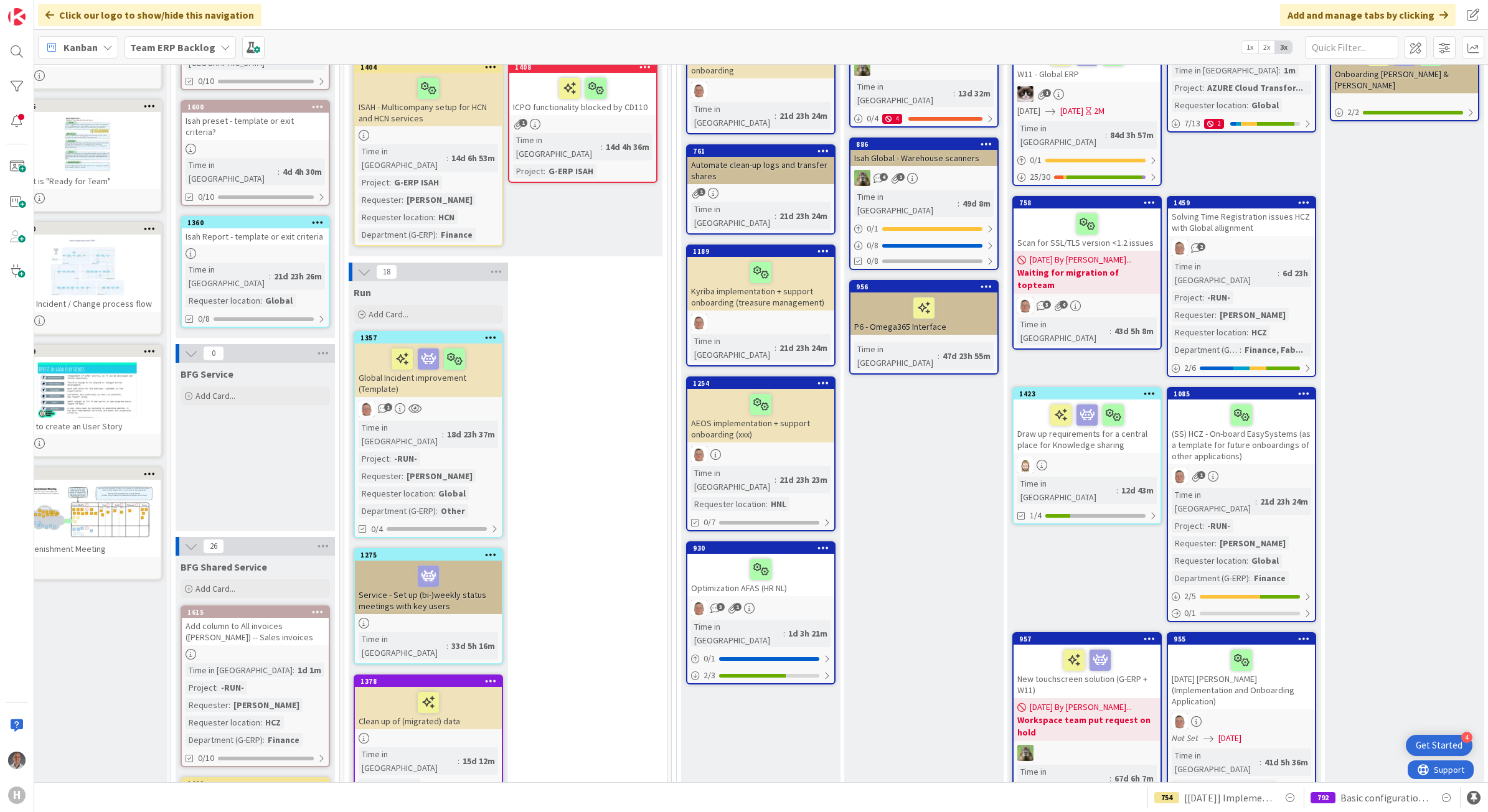
scroll to position [233, 31]
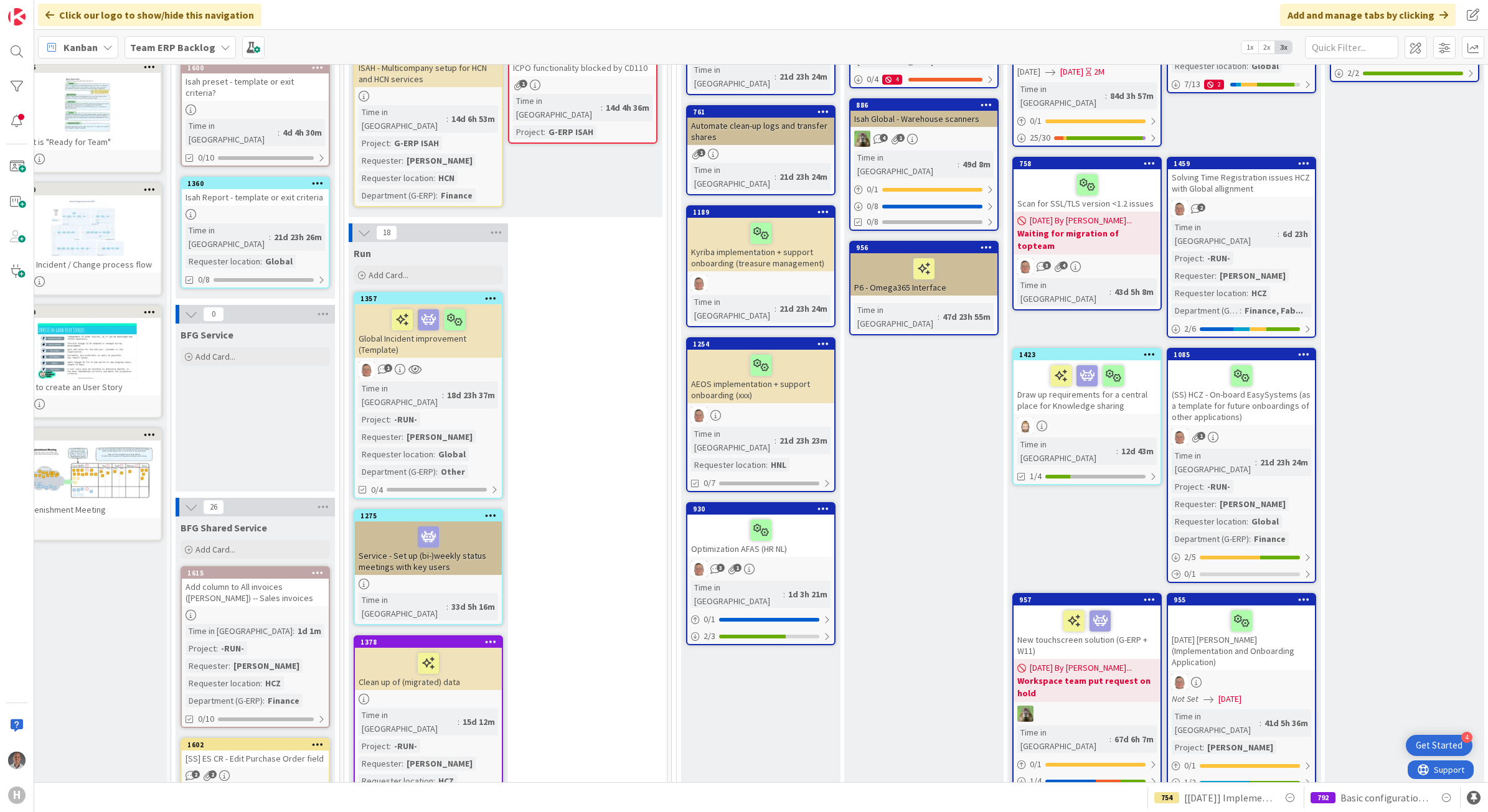
click at [1150, 424] on link "1423 Draw up requirements for a central place for Knowledge sharing Time in [GE…" at bounding box center [1087, 416] width 150 height 137
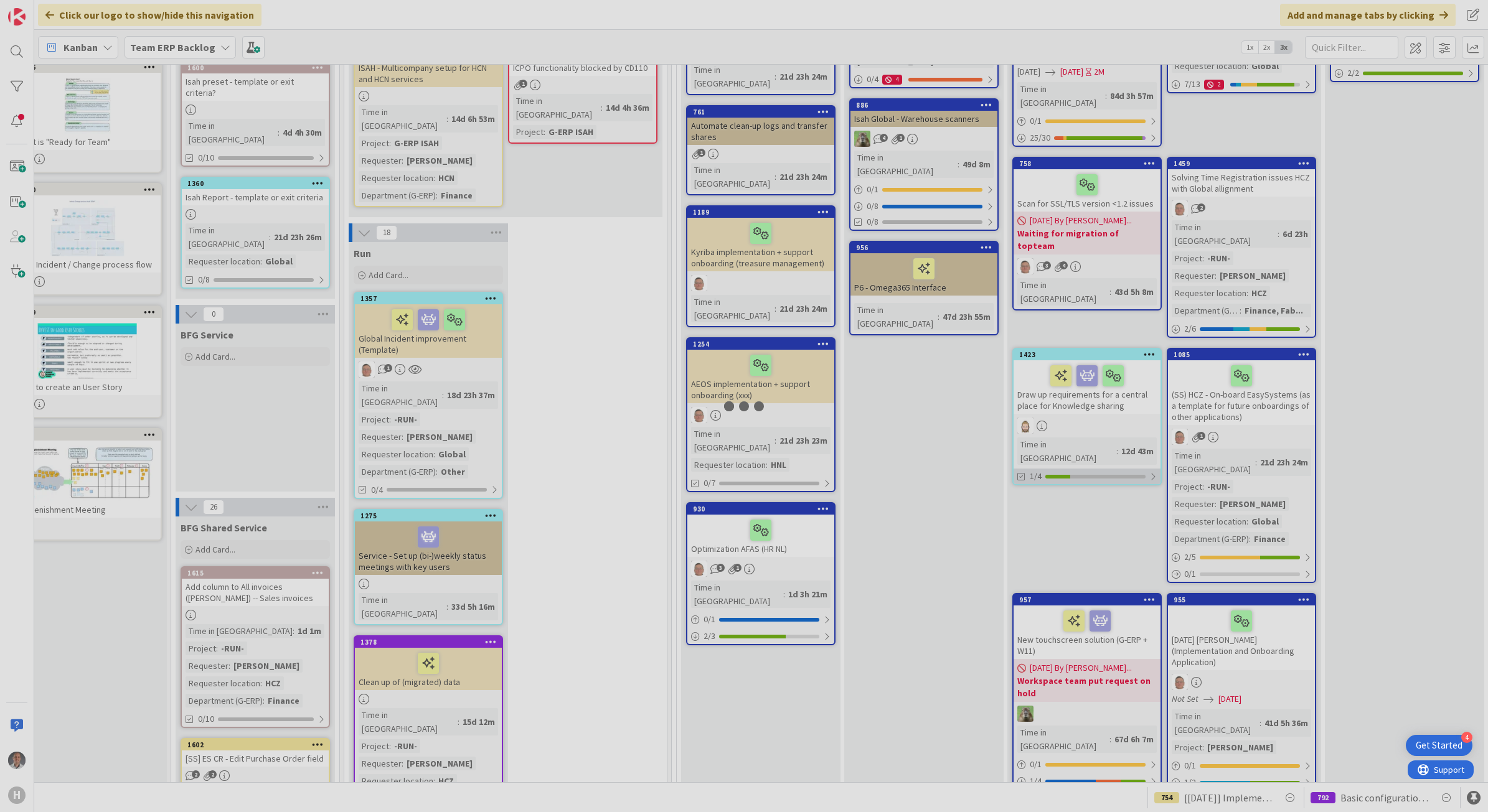
click at [1152, 430] on div at bounding box center [744, 406] width 1488 height 812
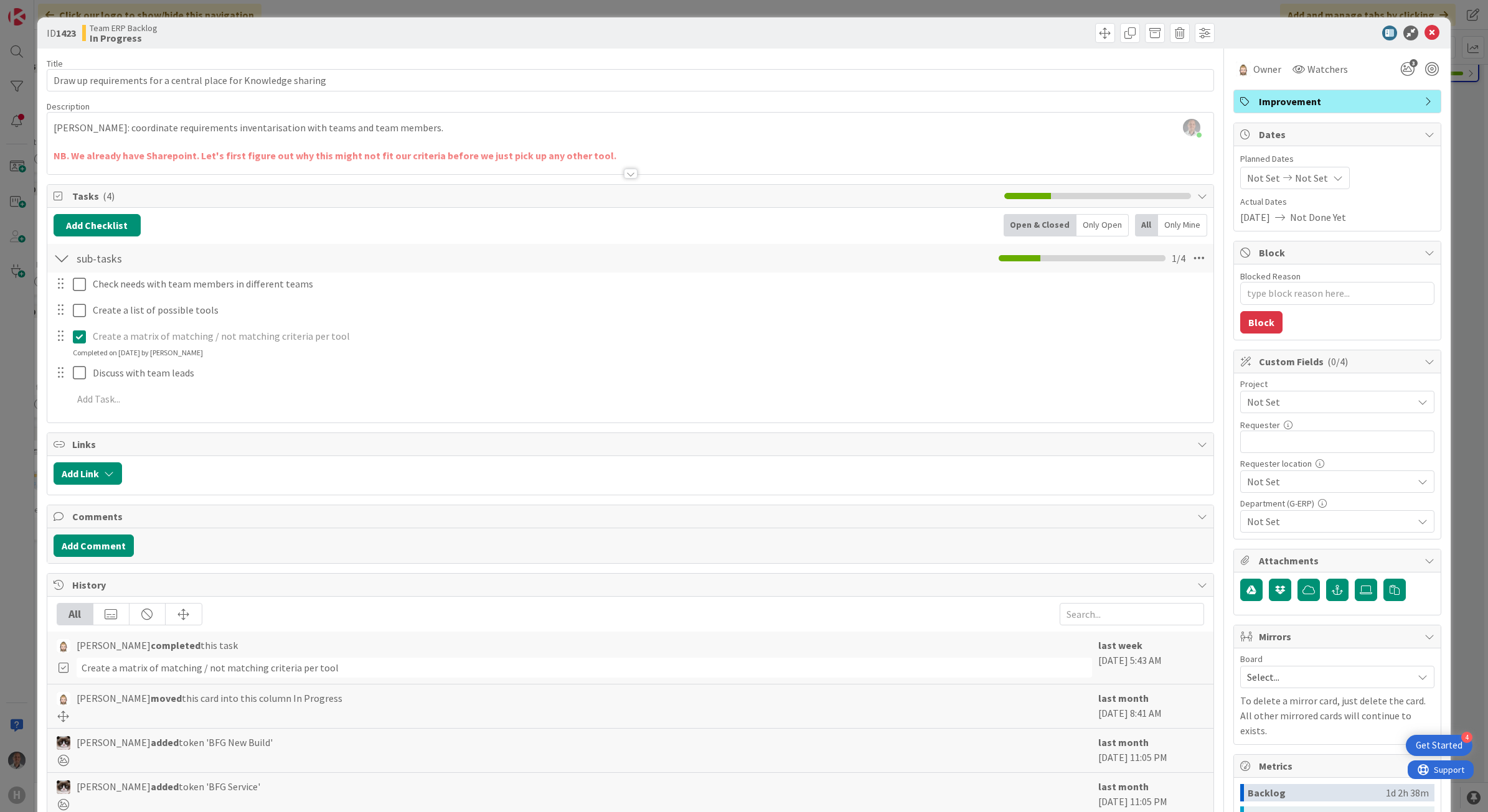
click at [612, 173] on div at bounding box center [630, 158] width 1166 height 32
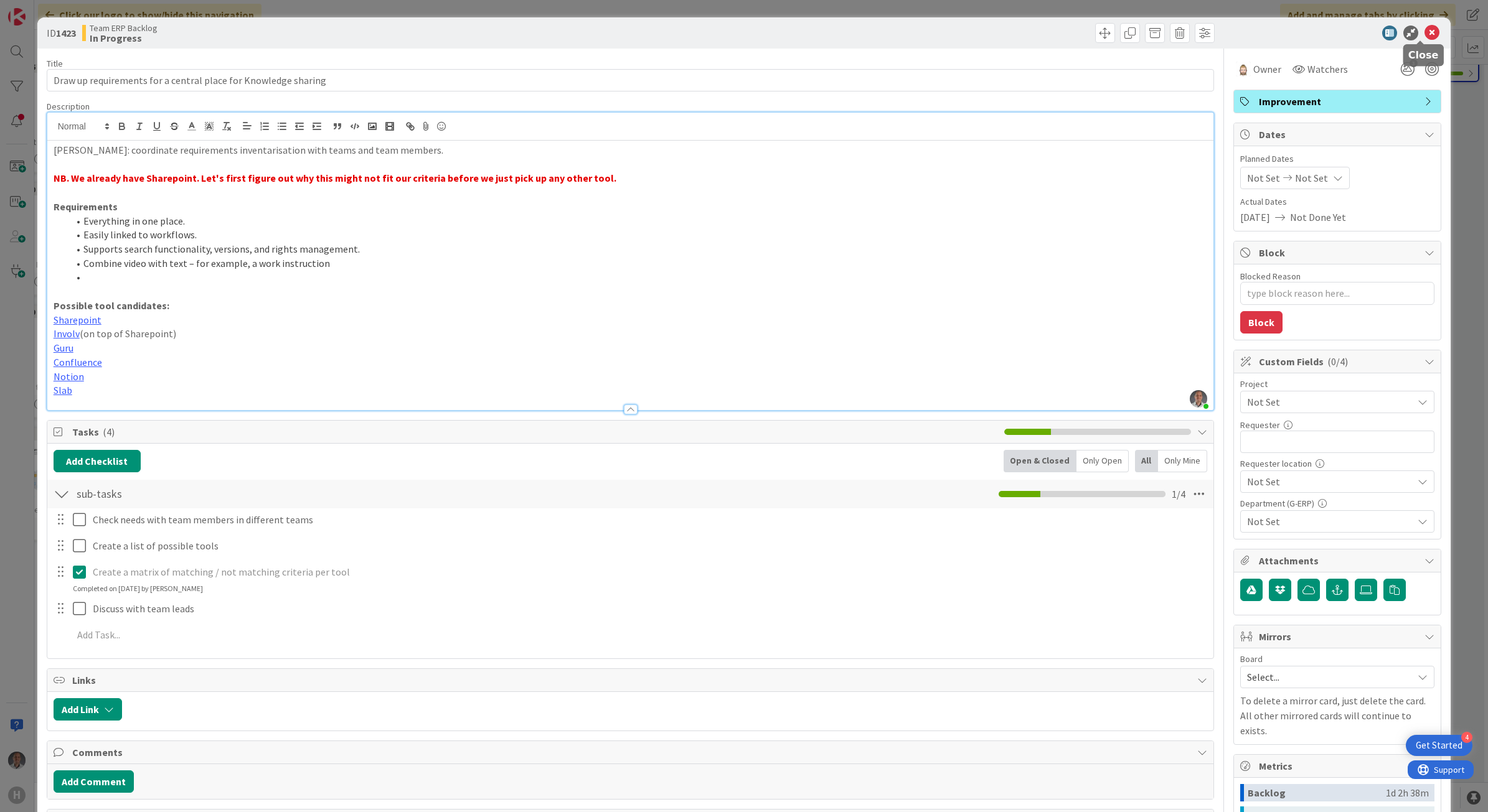
click at [1424, 31] on icon at bounding box center [1432, 33] width 15 height 15
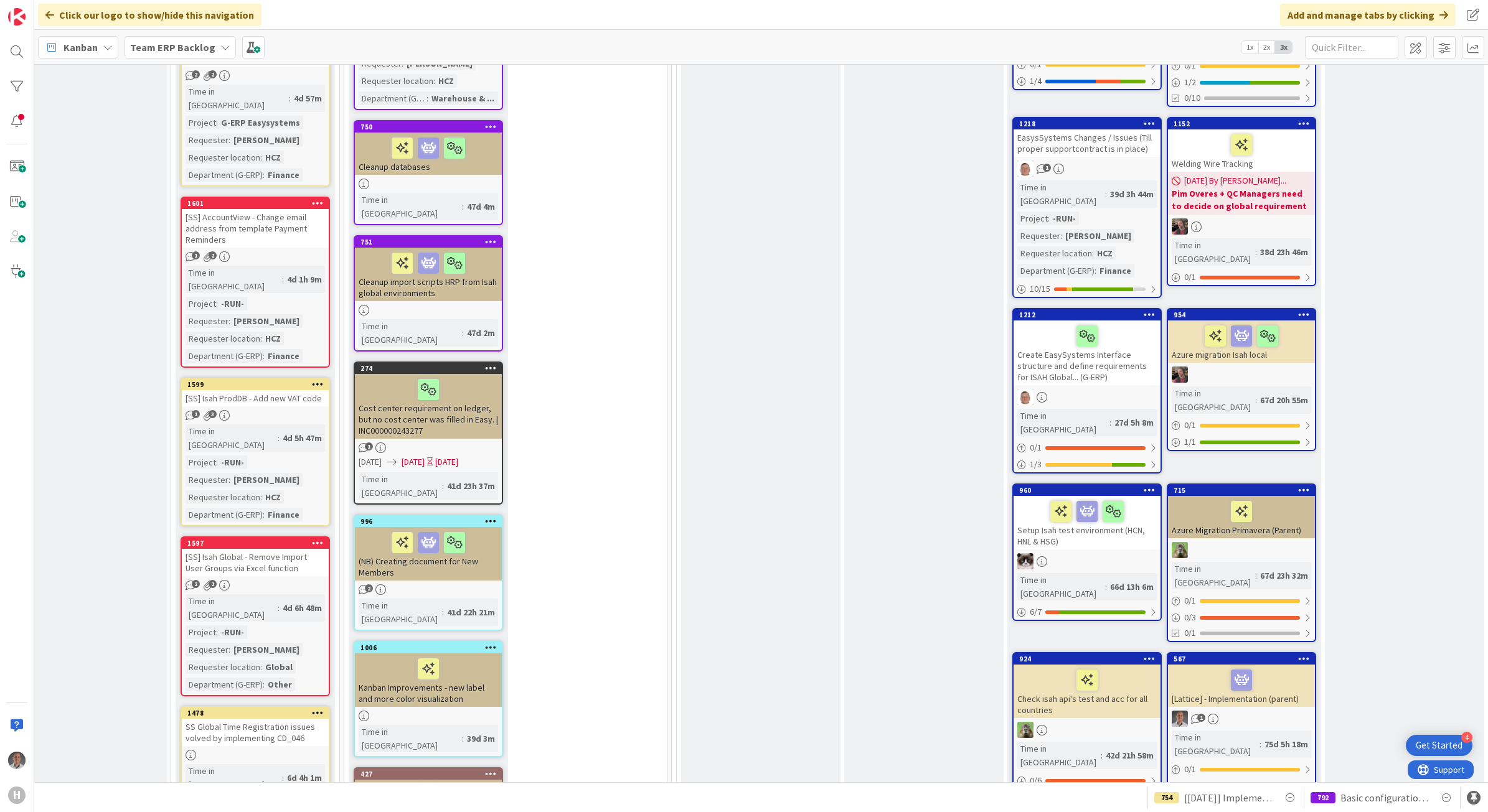
scroll to position [1244, 31]
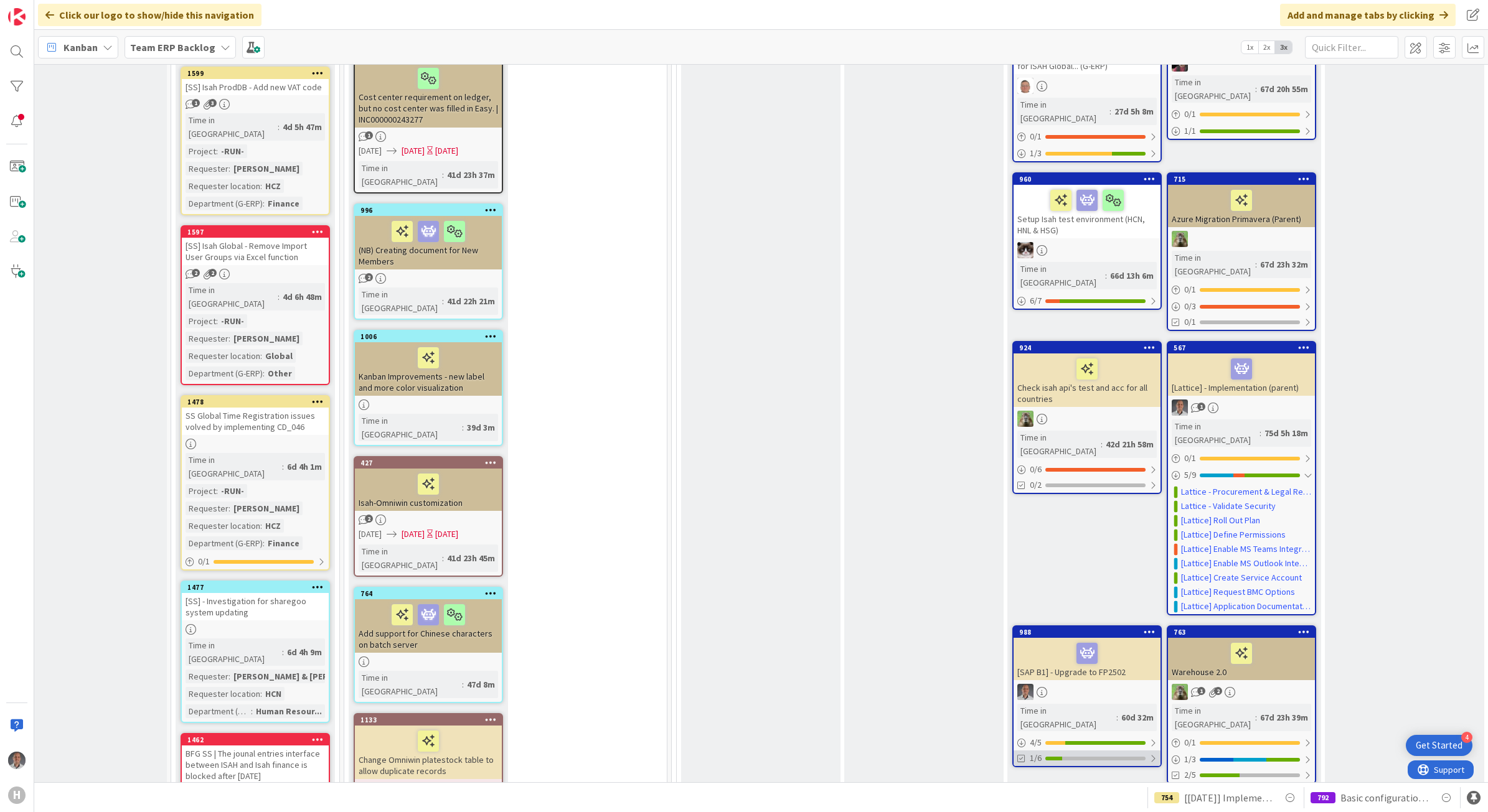
click at [1153, 754] on div at bounding box center [1153, 759] width 7 height 10
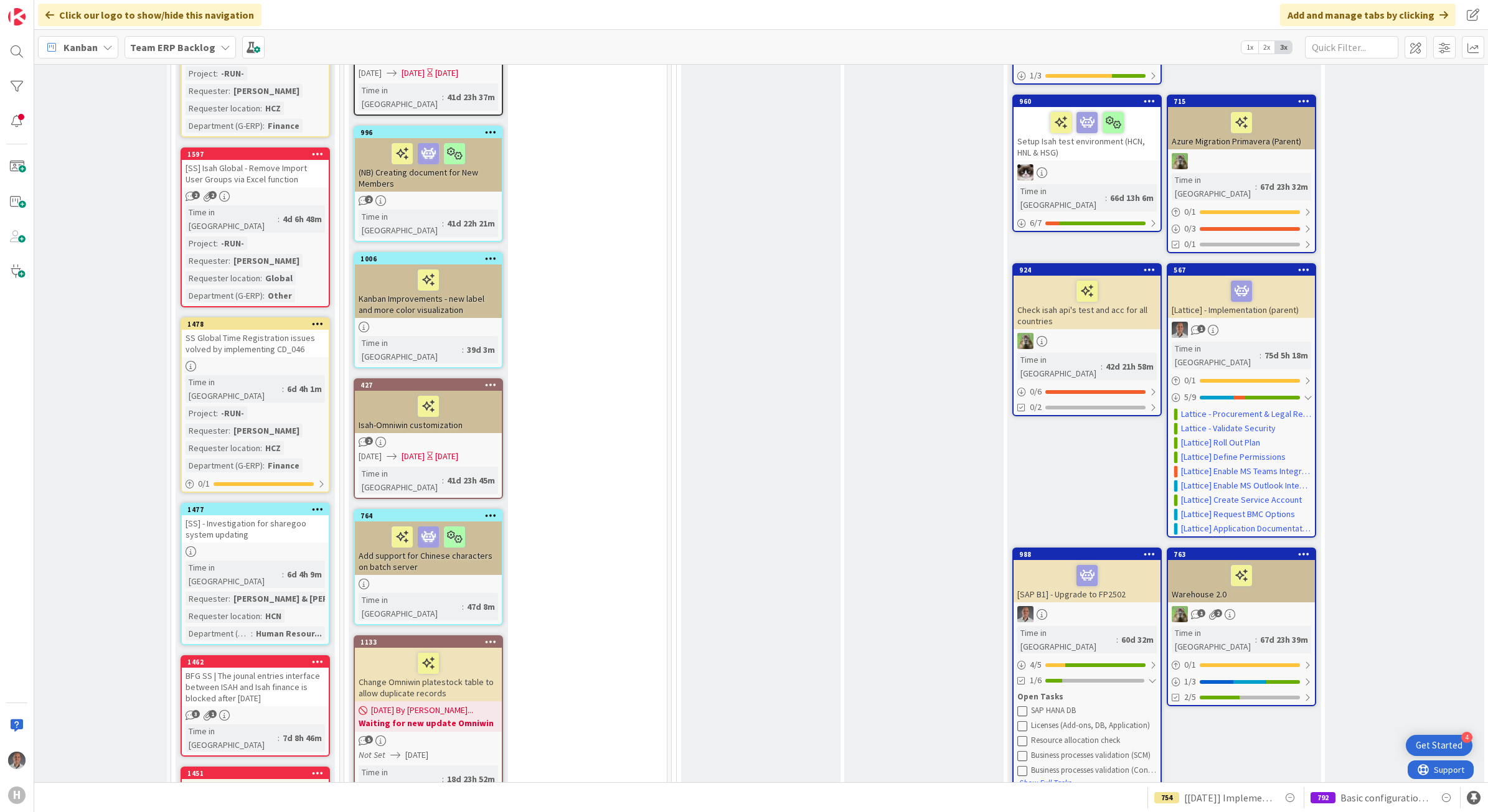
scroll to position [1322, 0]
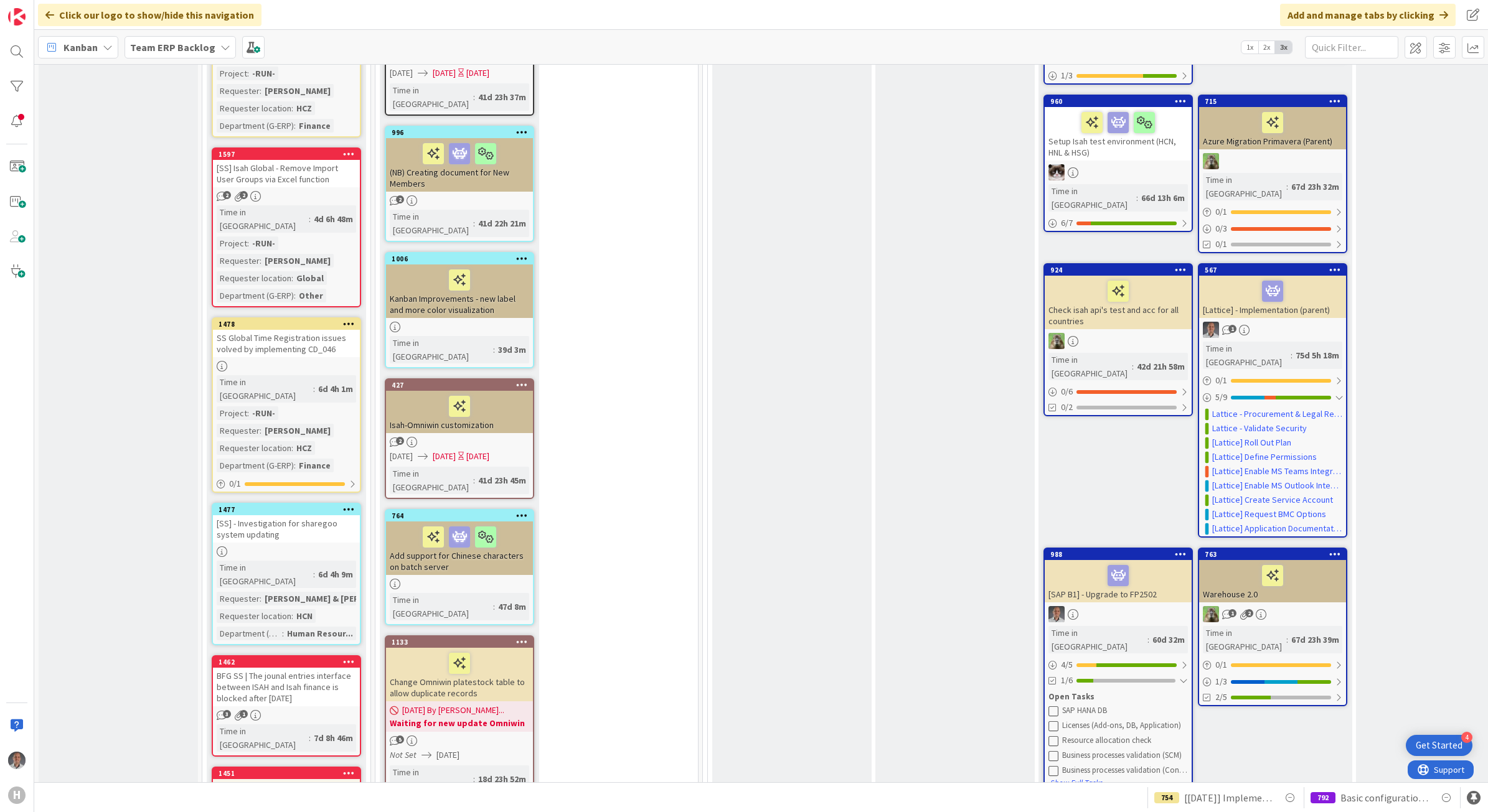
click at [621, 512] on div "18 Run Add Card... 1357 Global Incident improvement (Template) 1 Time in [GEOGR…" at bounding box center [536, 456] width 318 height 2643
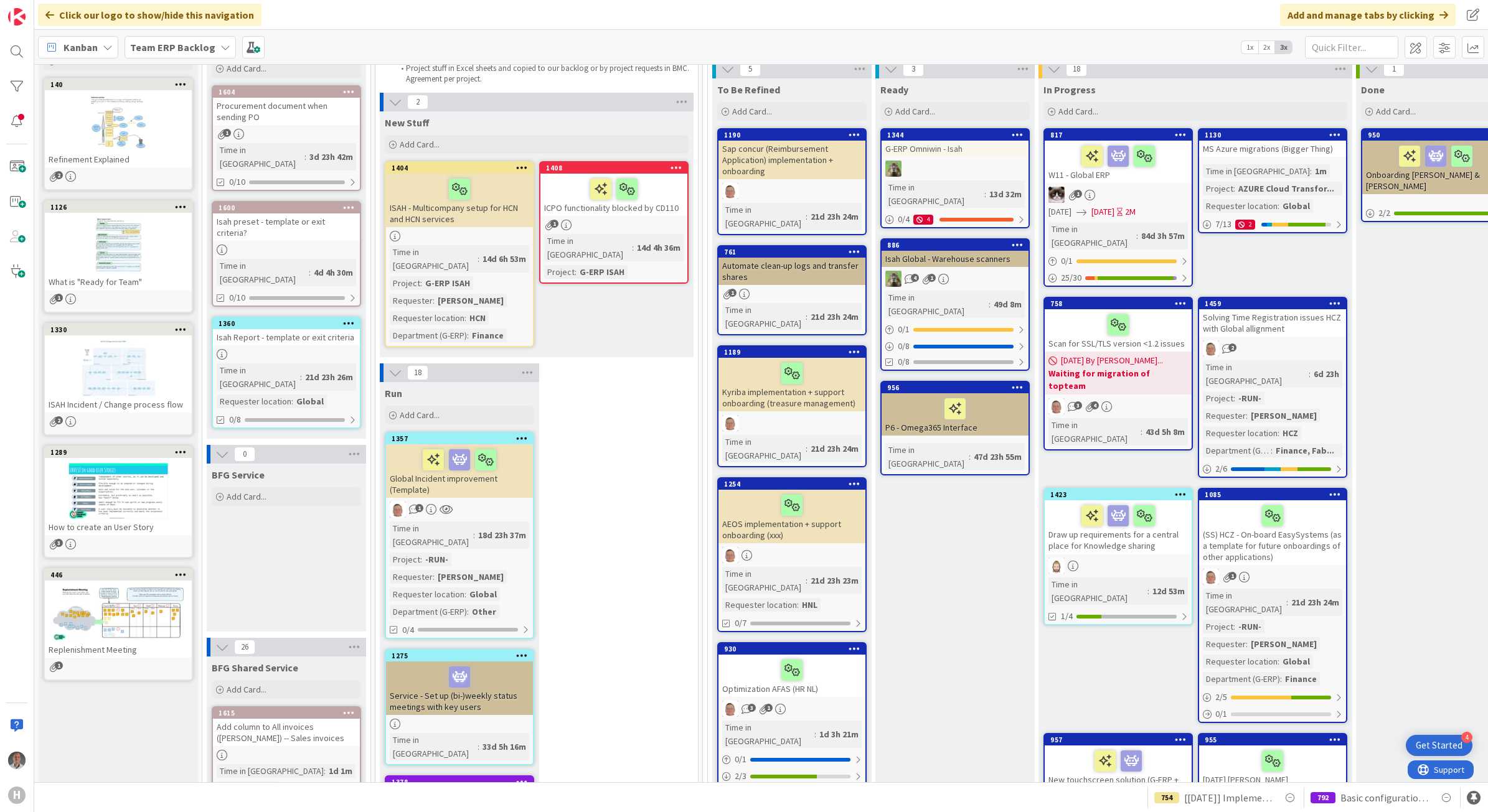
scroll to position [0, 0]
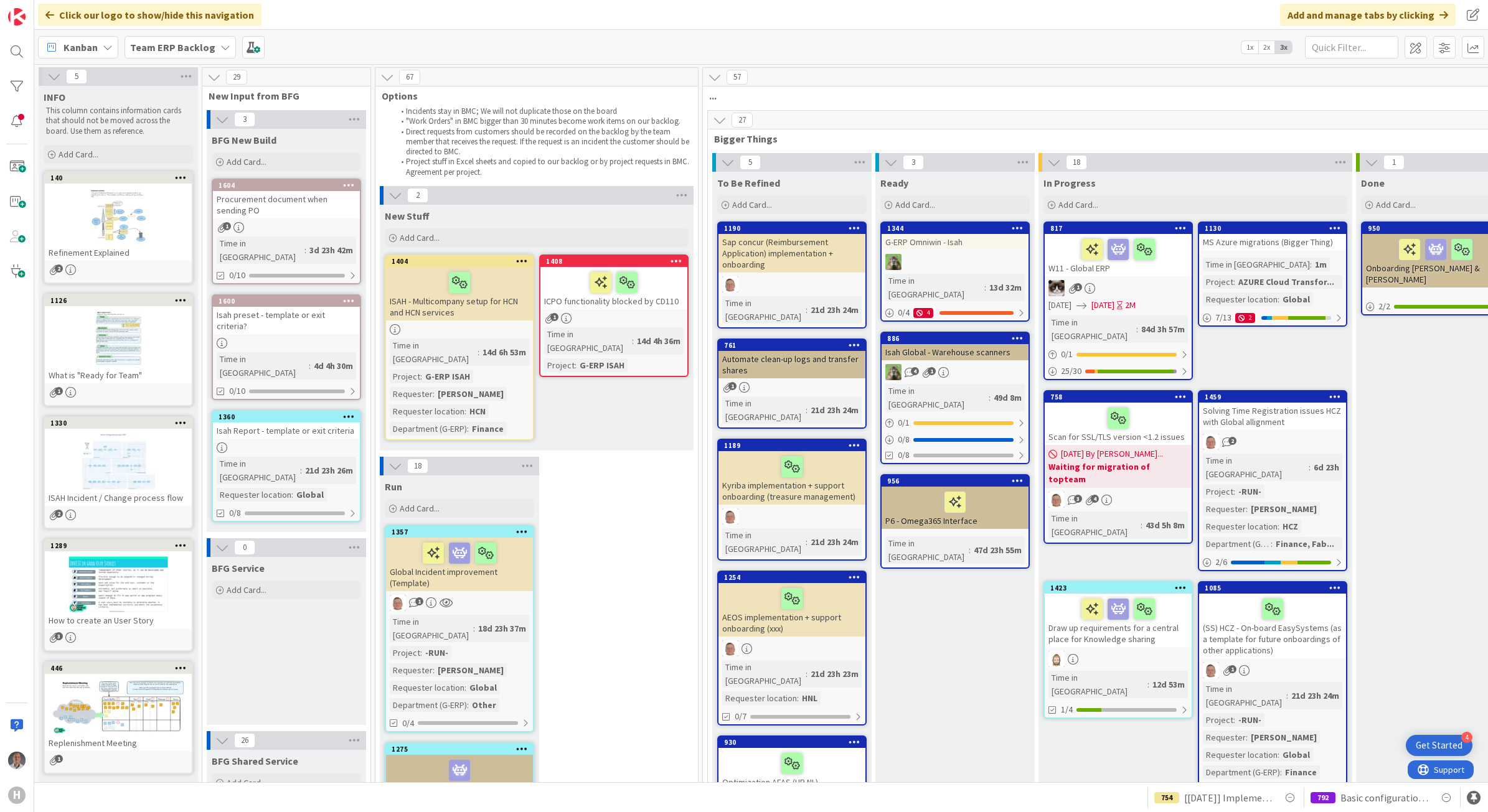
drag, startPoint x: 202, startPoint y: 45, endPoint x: 206, endPoint y: 56, distance: 11.7
click at [202, 47] on b "Team ERP Backlog" at bounding box center [173, 47] width 85 height 12
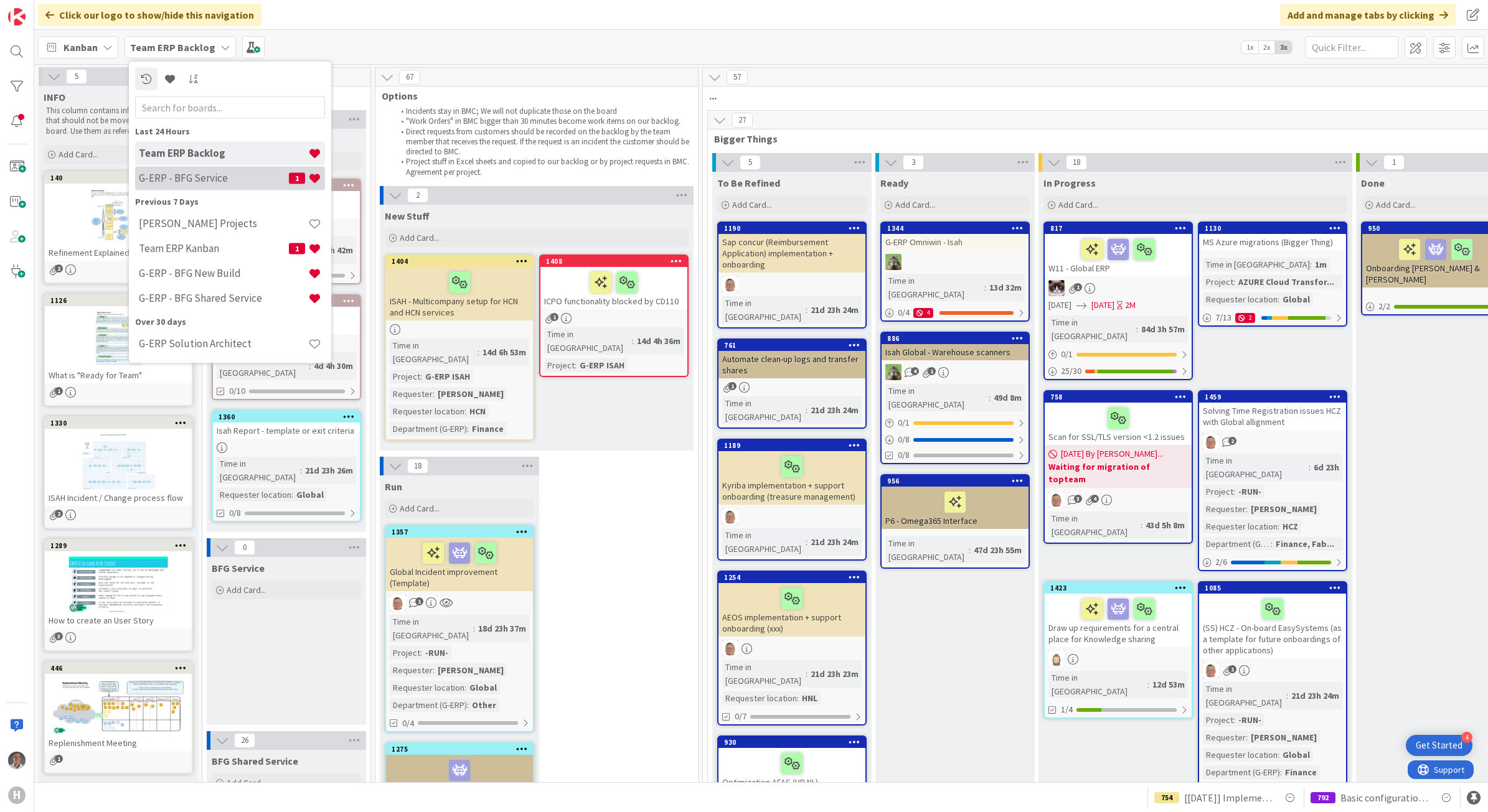
click at [213, 175] on h4 "G-ERP - BFG Service" at bounding box center [214, 178] width 150 height 12
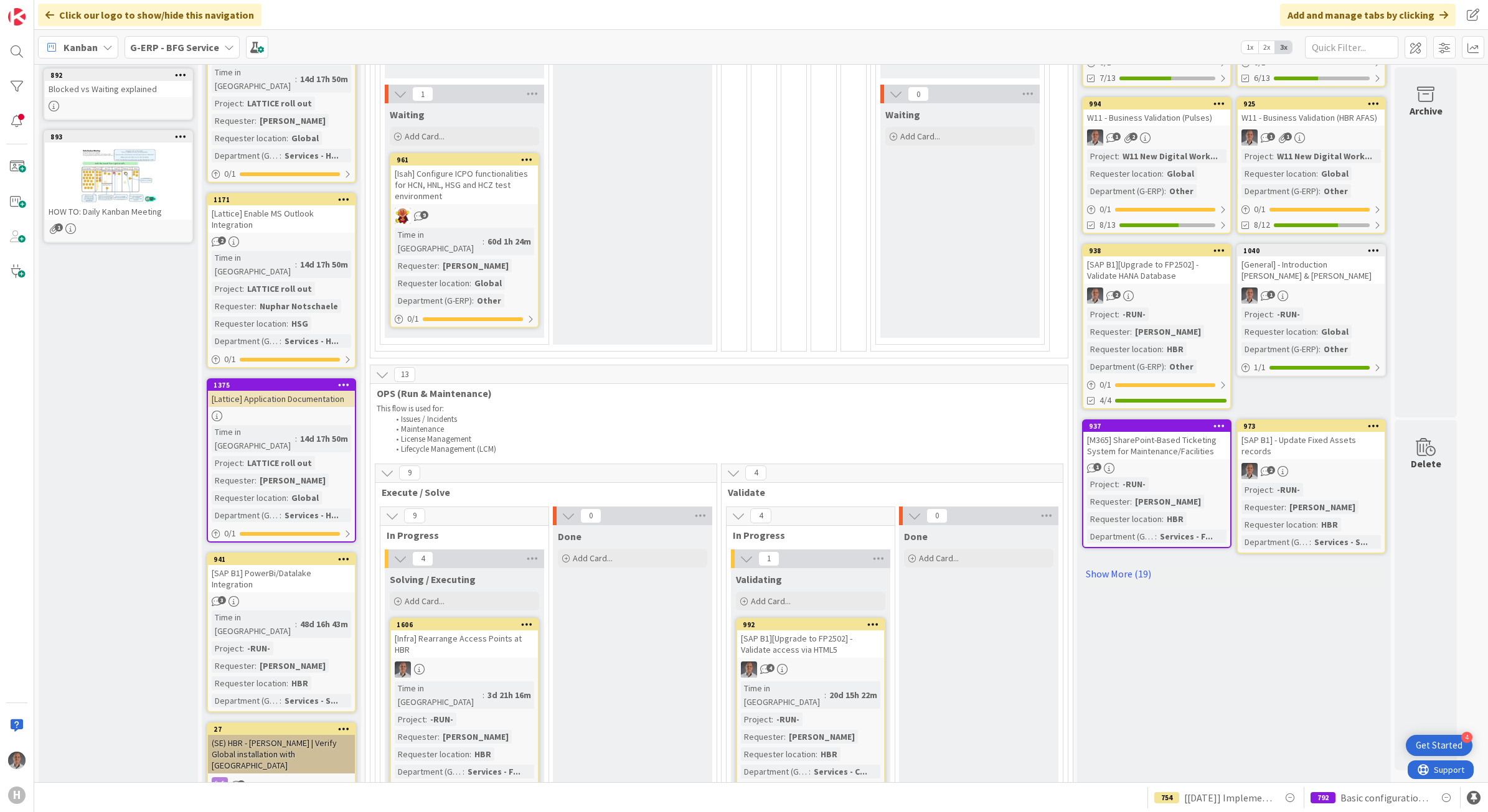
scroll to position [389, 0]
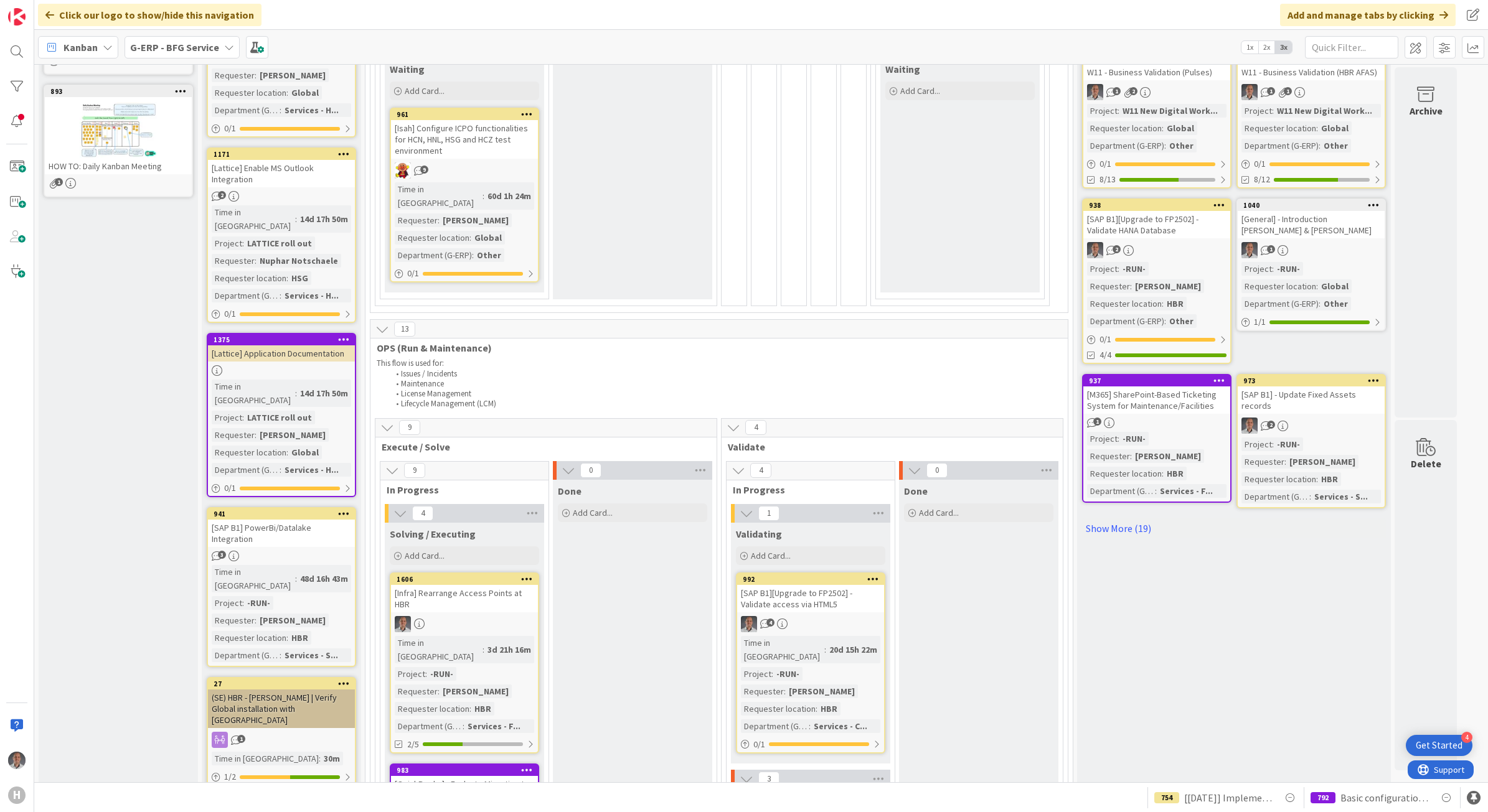
click at [305, 690] on div "(SE) HBR - [PERSON_NAME] | Verify Global installation with [GEOGRAPHIC_DATA]" at bounding box center [281, 708] width 147 height 39
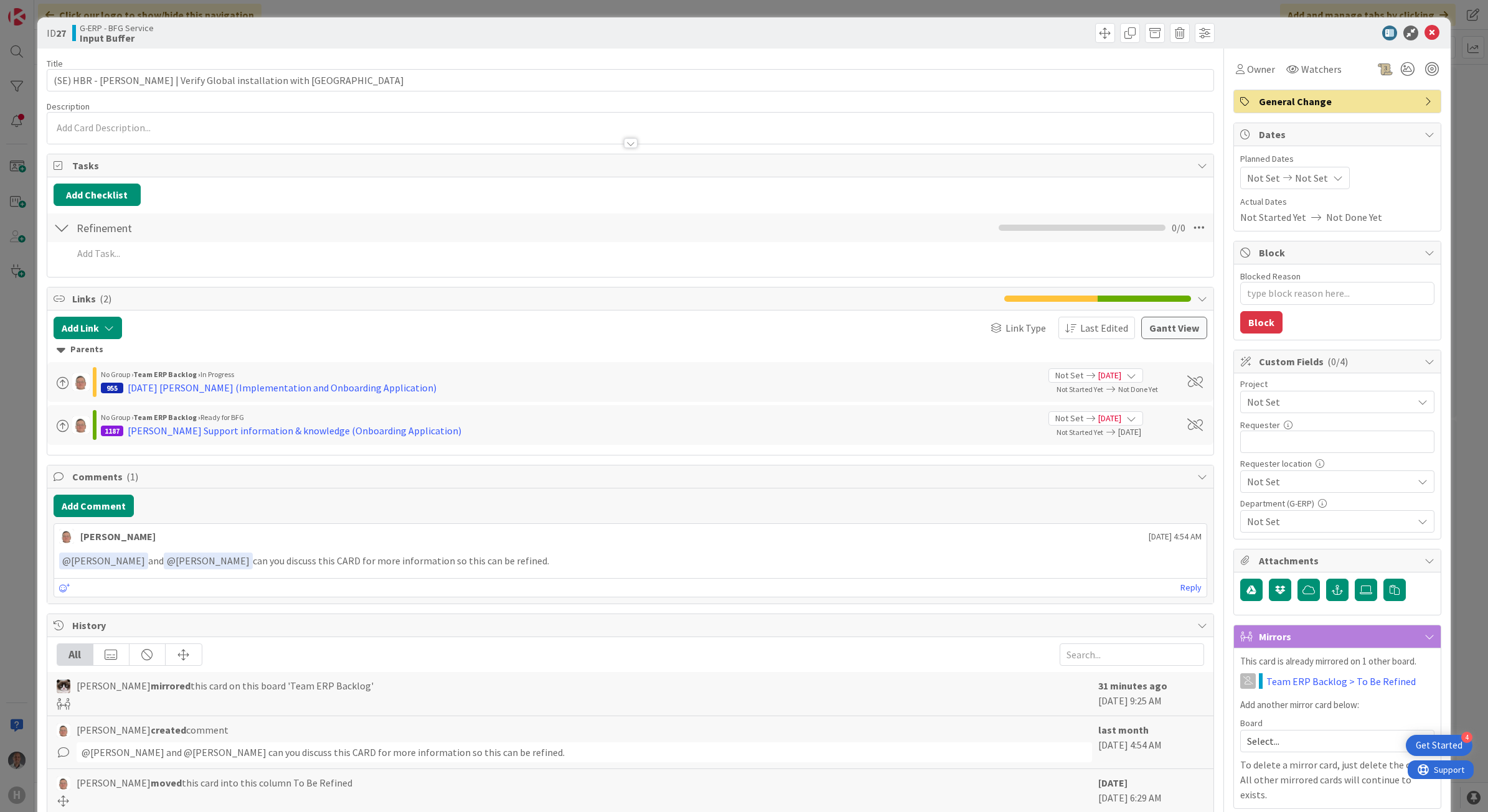
type textarea "x"
click at [623, 143] on div at bounding box center [630, 143] width 14 height 10
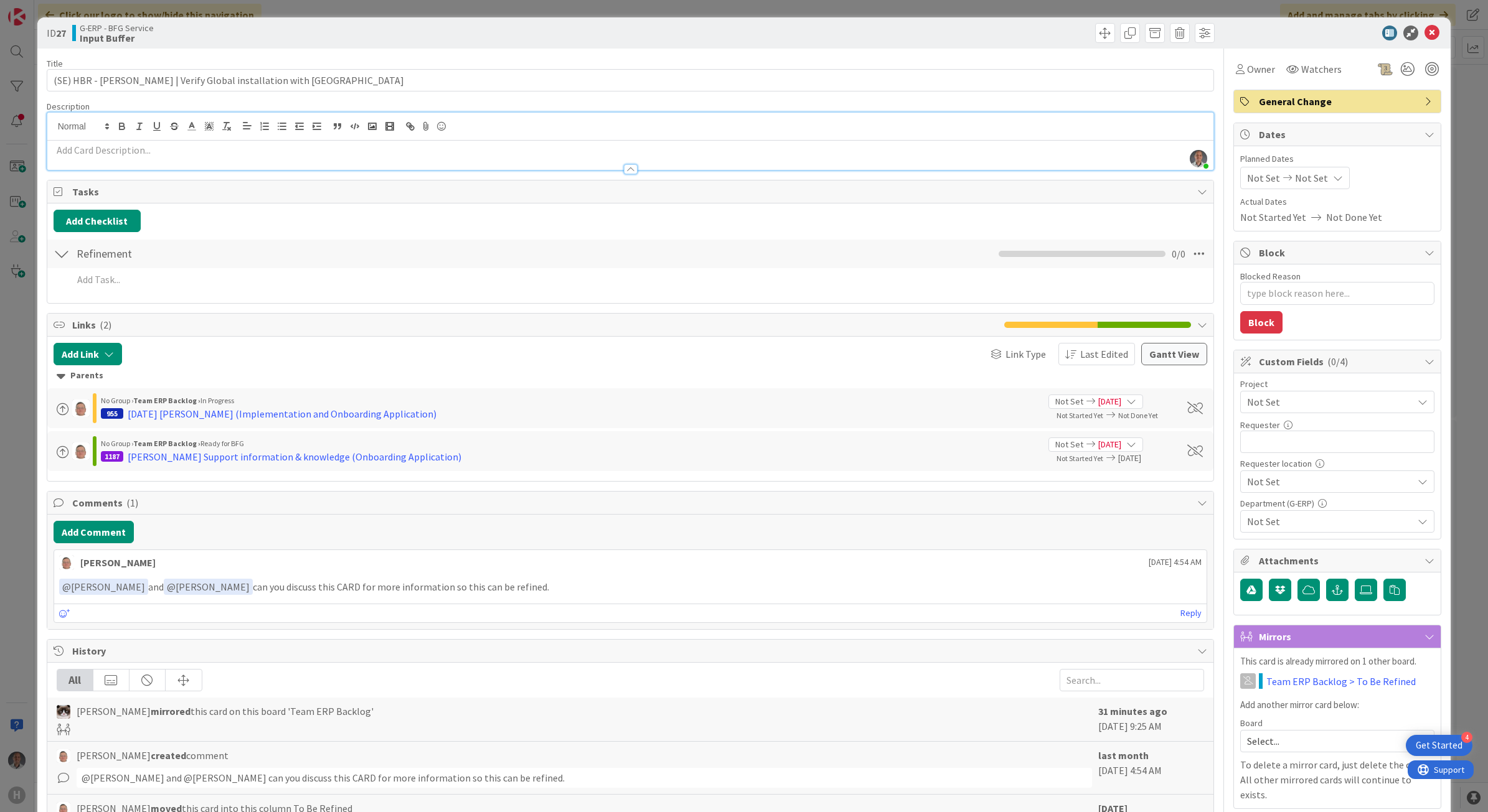
click at [600, 148] on p at bounding box center [630, 150] width 1154 height 14
click at [548, 150] on p at bounding box center [630, 150] width 1154 height 14
click at [548, 150] on p at bounding box center [630, 150] width 1154 height 14
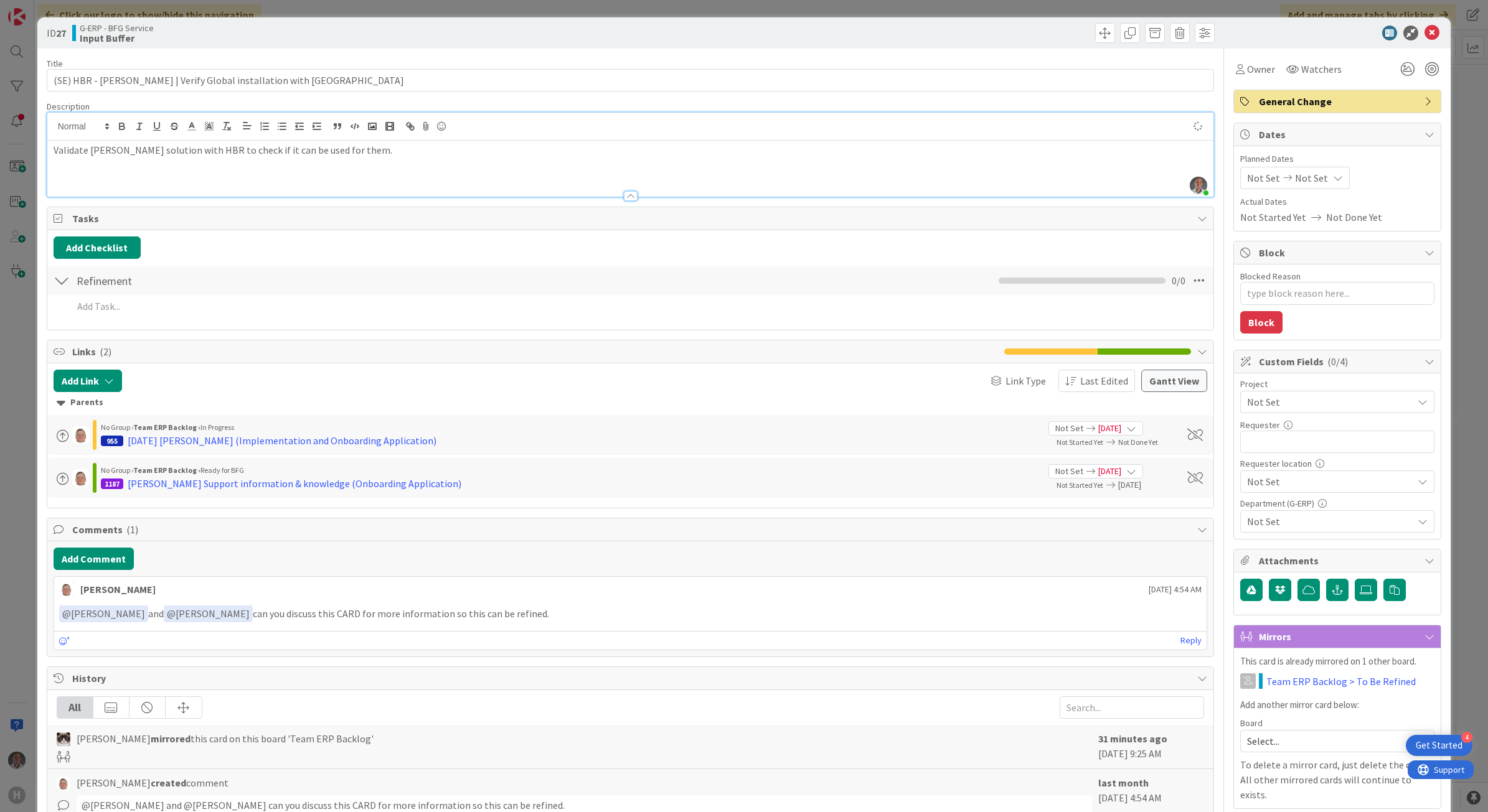
type textarea "x"
click at [699, 47] on div "ID 27 G-ERP - BFG Service Input Buffer" at bounding box center [744, 33] width 1414 height 31
click at [69, 290] on div at bounding box center [62, 280] width 16 height 22
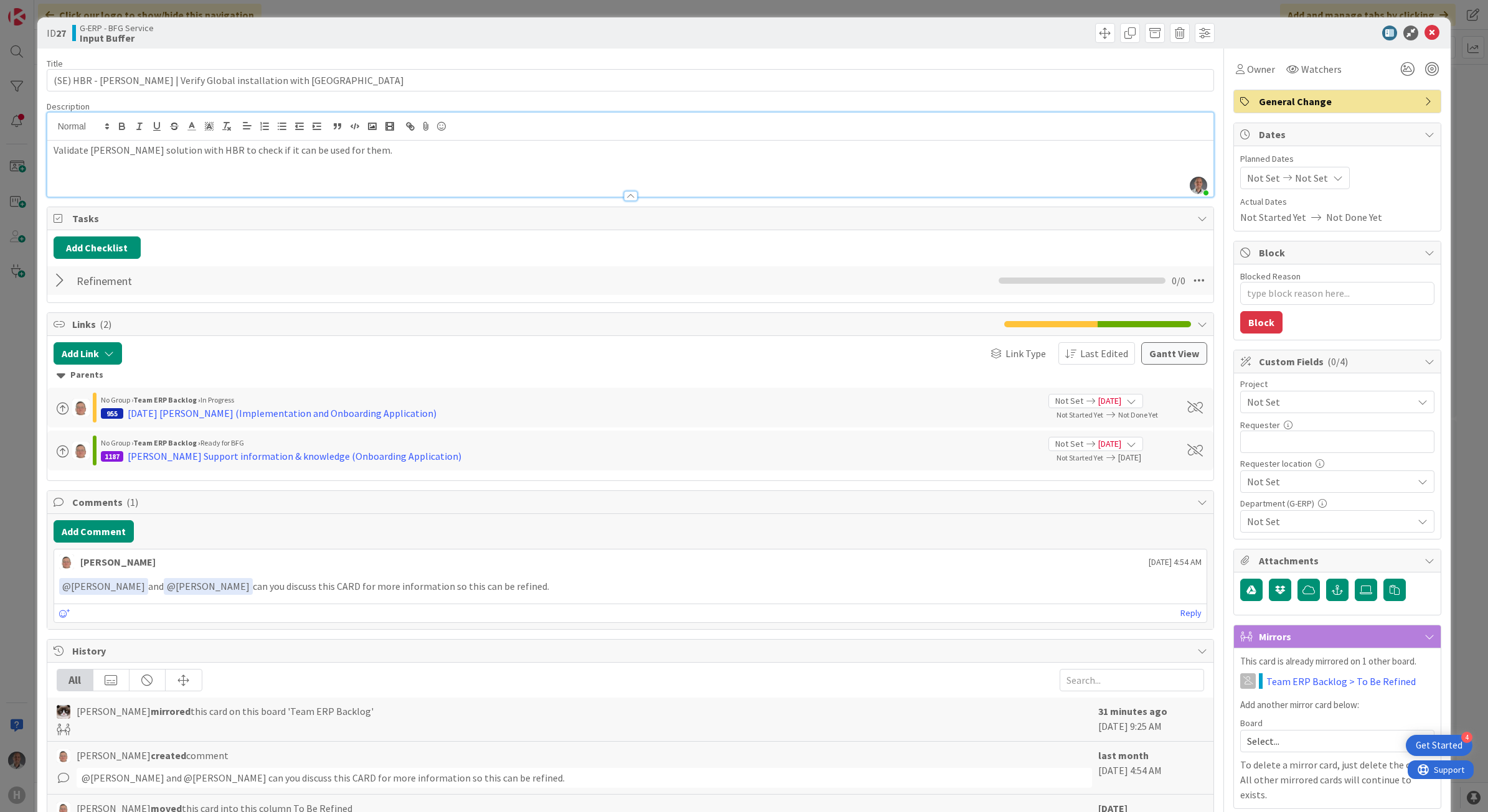
click at [63, 288] on div at bounding box center [62, 280] width 16 height 22
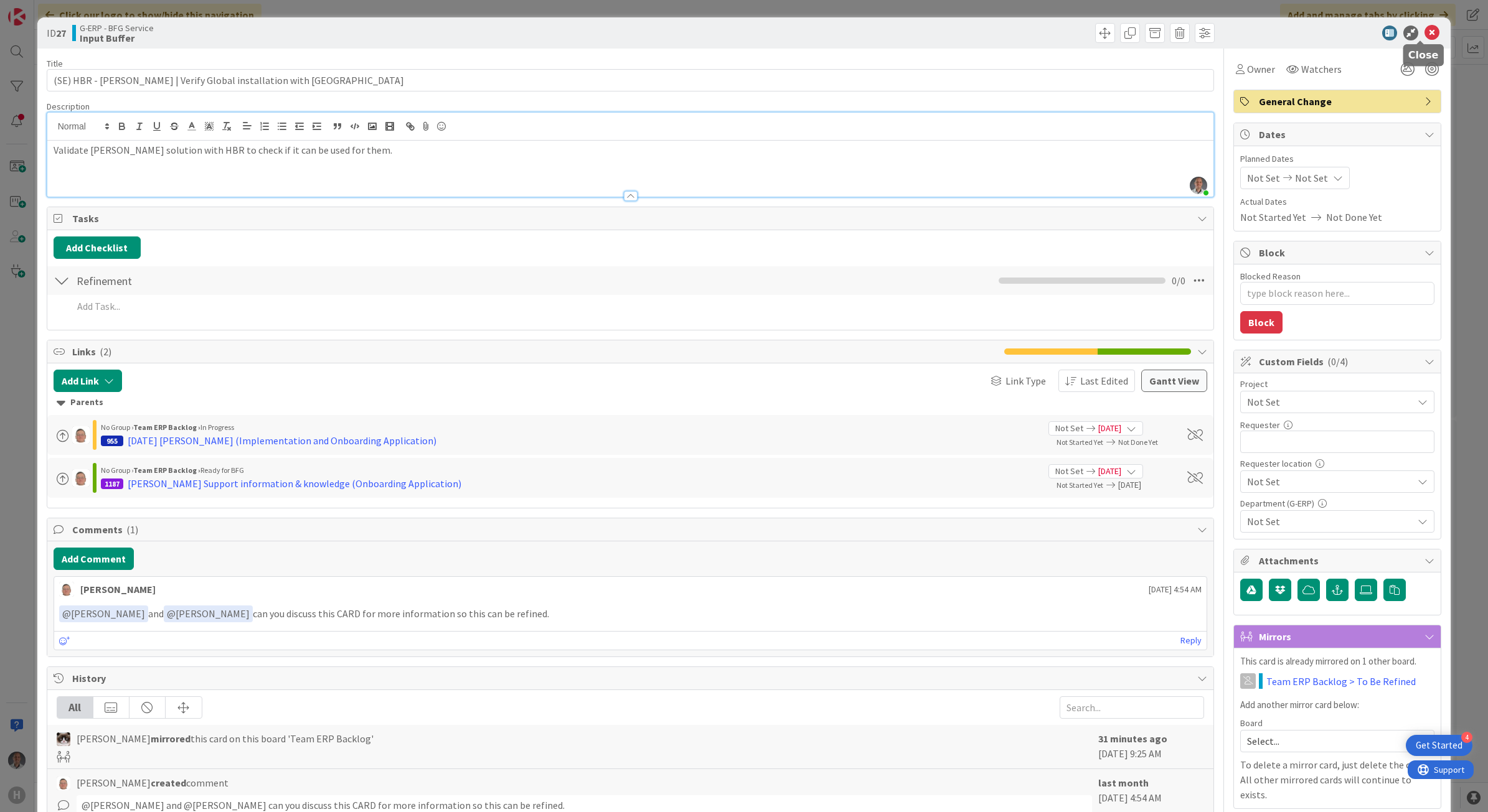
click at [1424, 29] on icon at bounding box center [1432, 33] width 15 height 15
